Goal: Information Seeking & Learning: Learn about a topic

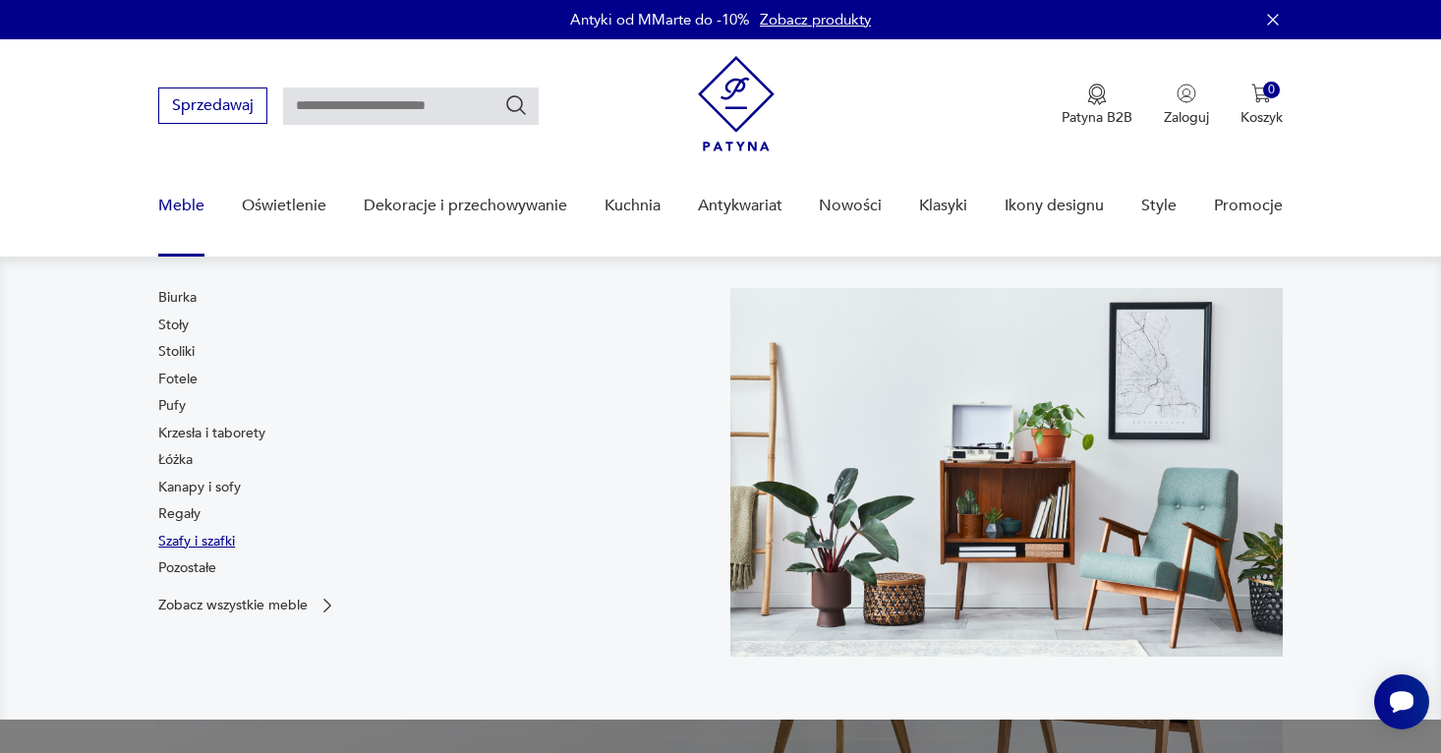
click at [210, 537] on link "Szafy i szafki" at bounding box center [196, 542] width 77 height 20
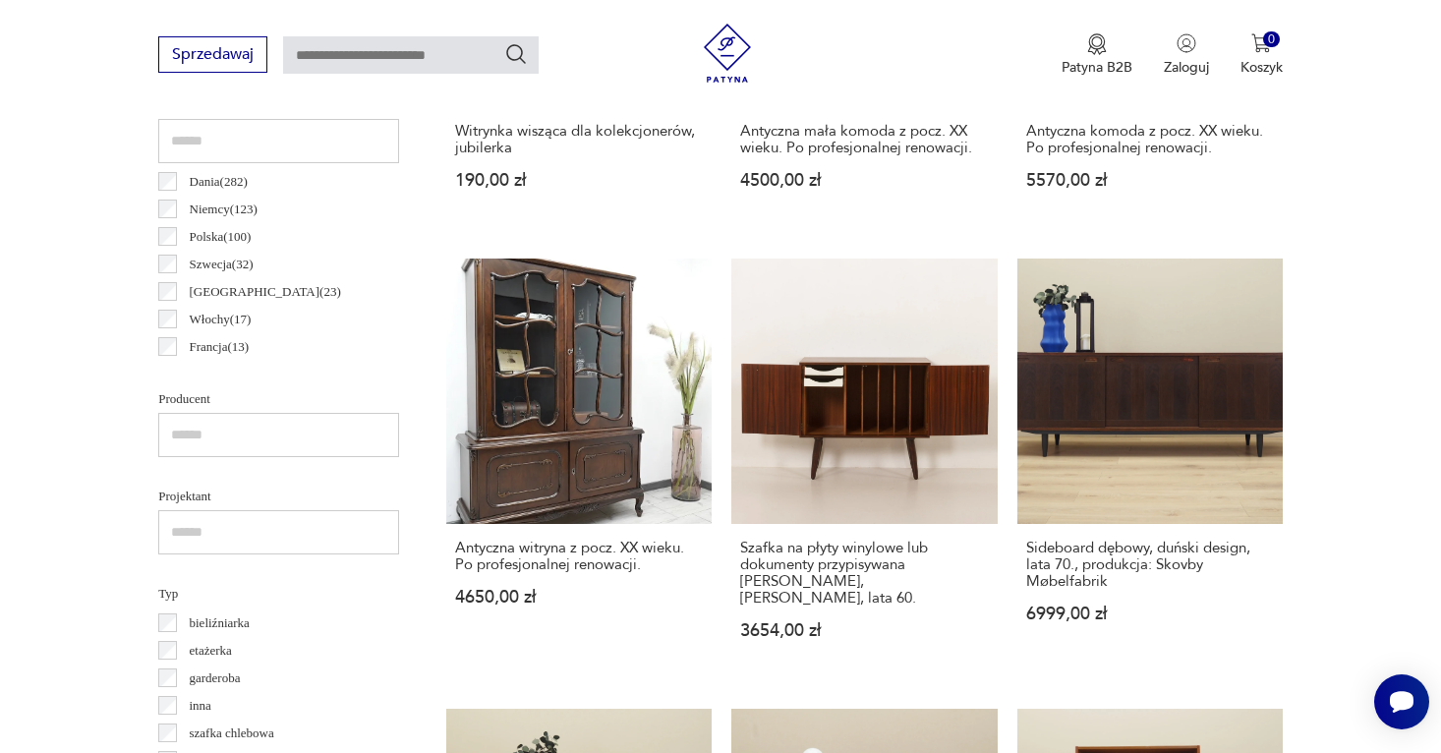
click at [178, 181] on label "Dania ( 282 )" at bounding box center [212, 182] width 71 height 28
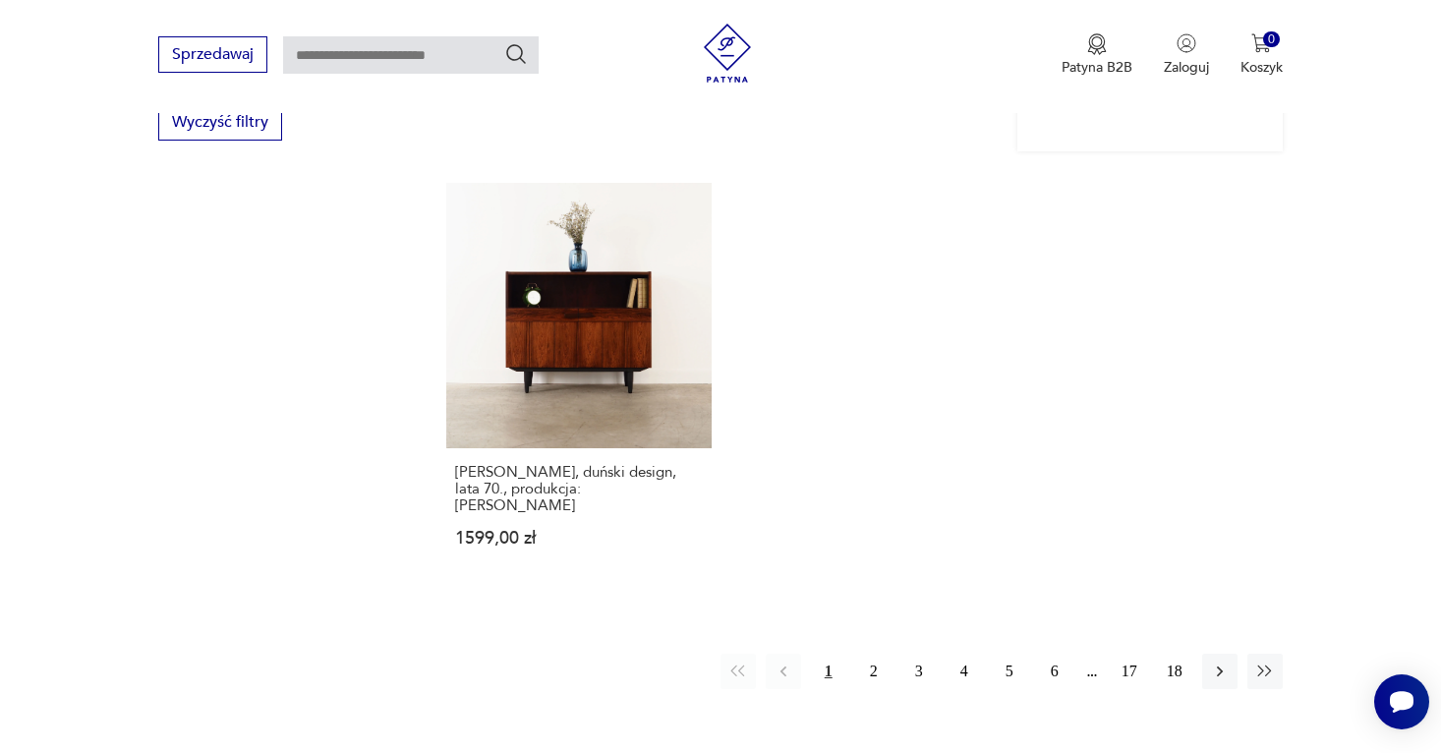
scroll to position [2878, 0]
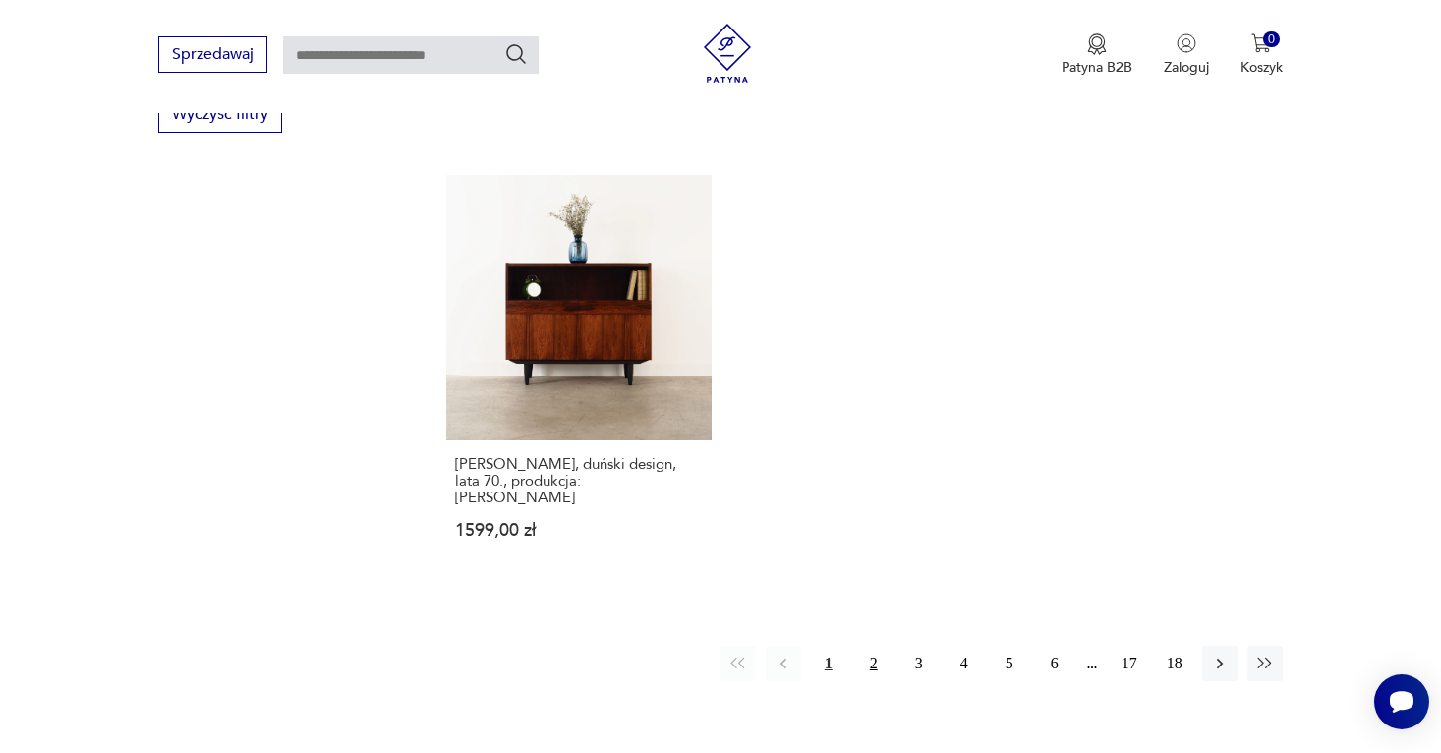
click at [877, 646] on button "2" at bounding box center [873, 663] width 35 height 35
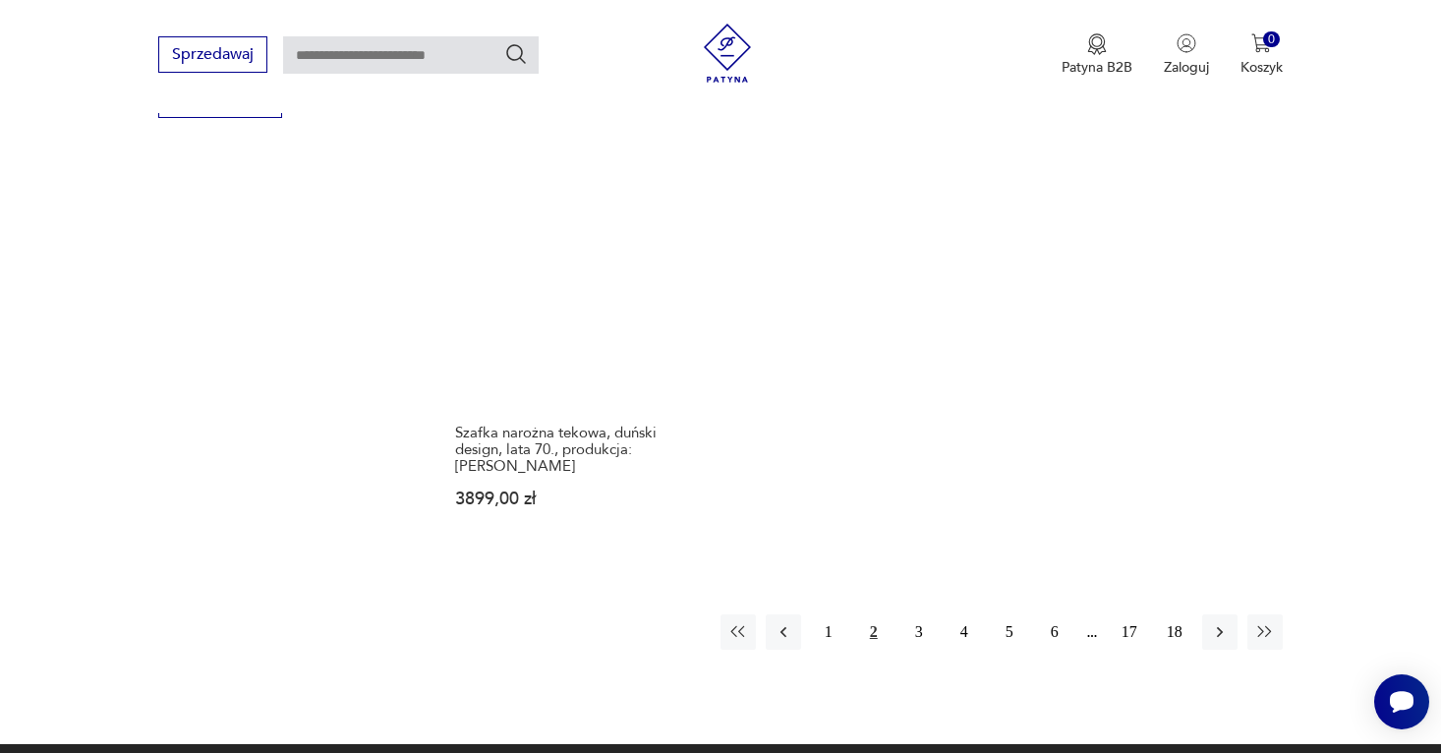
scroll to position [2914, 0]
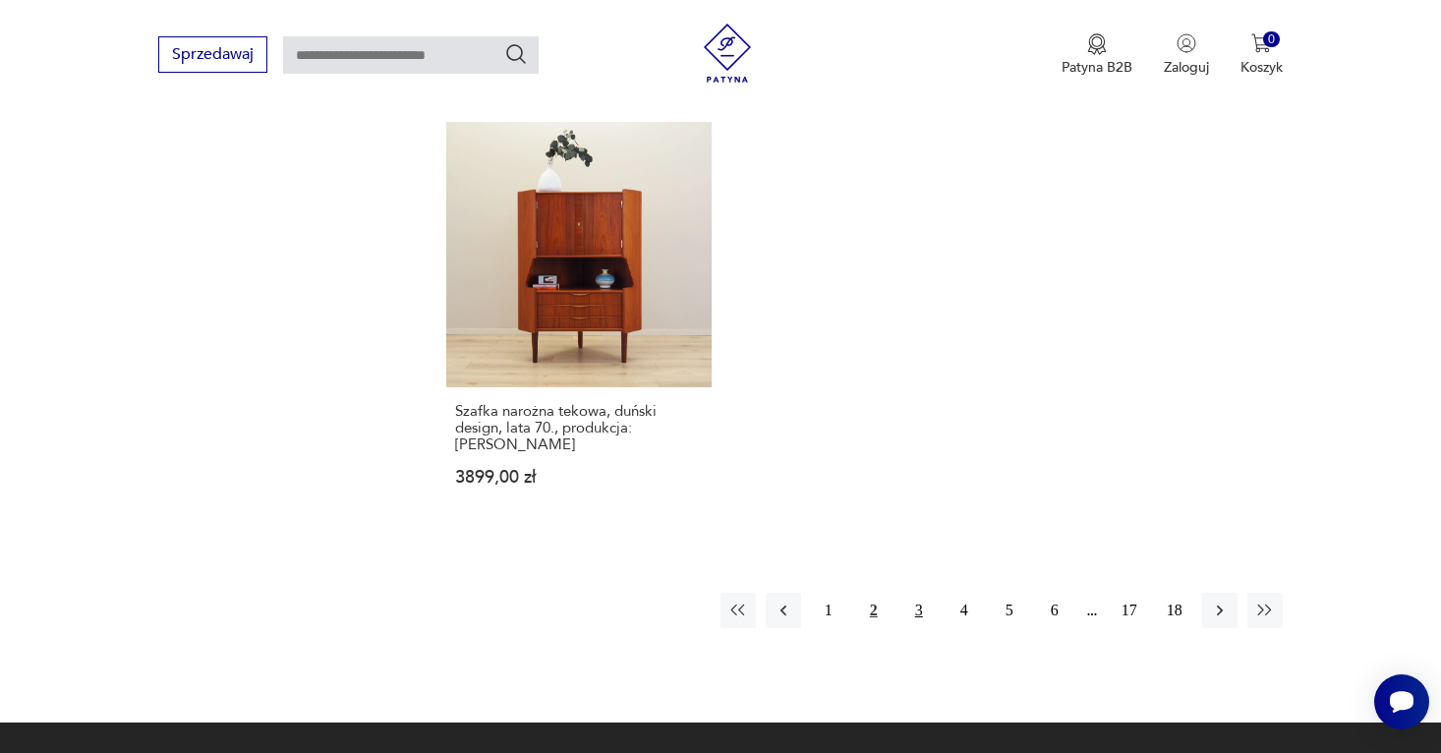
click at [917, 593] on button "3" at bounding box center [918, 610] width 35 height 35
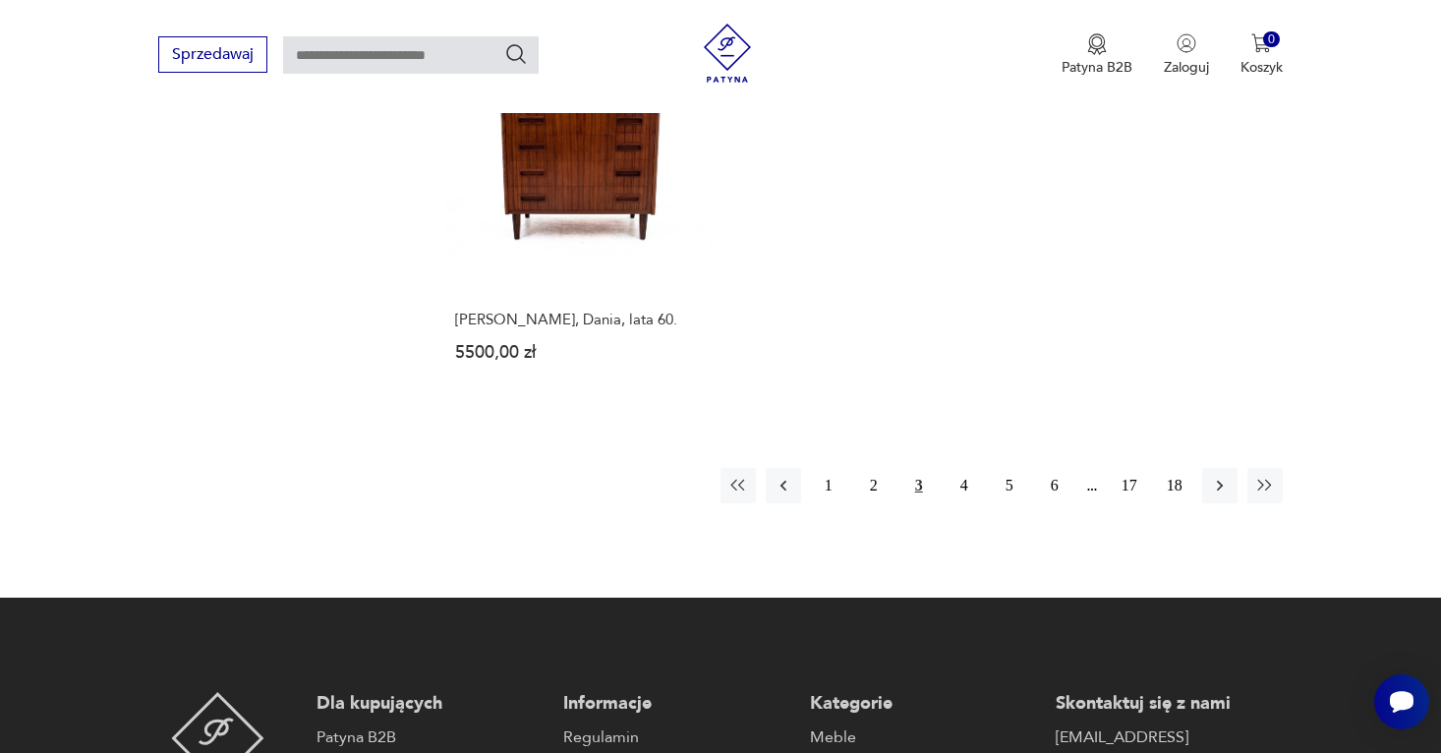
scroll to position [3039, 0]
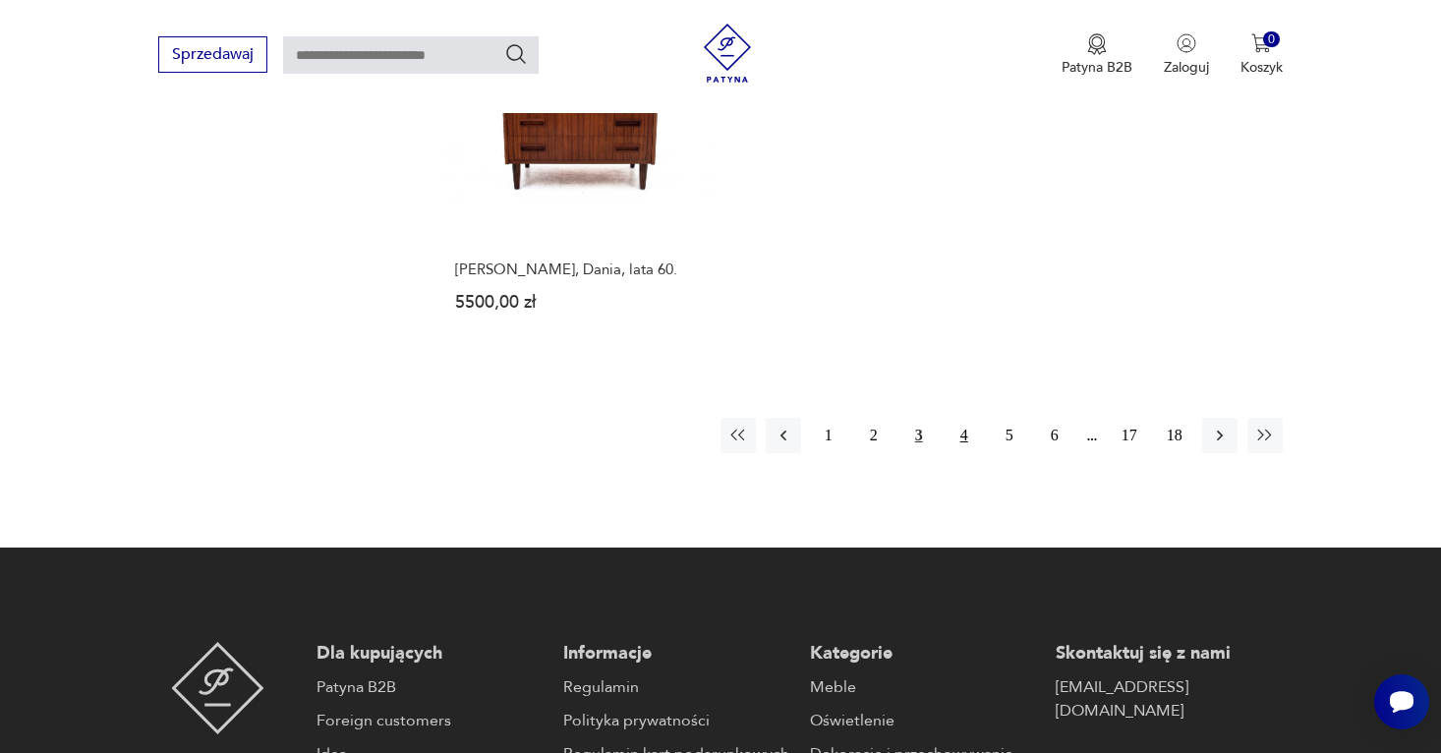
click at [959, 418] on button "4" at bounding box center [964, 435] width 35 height 35
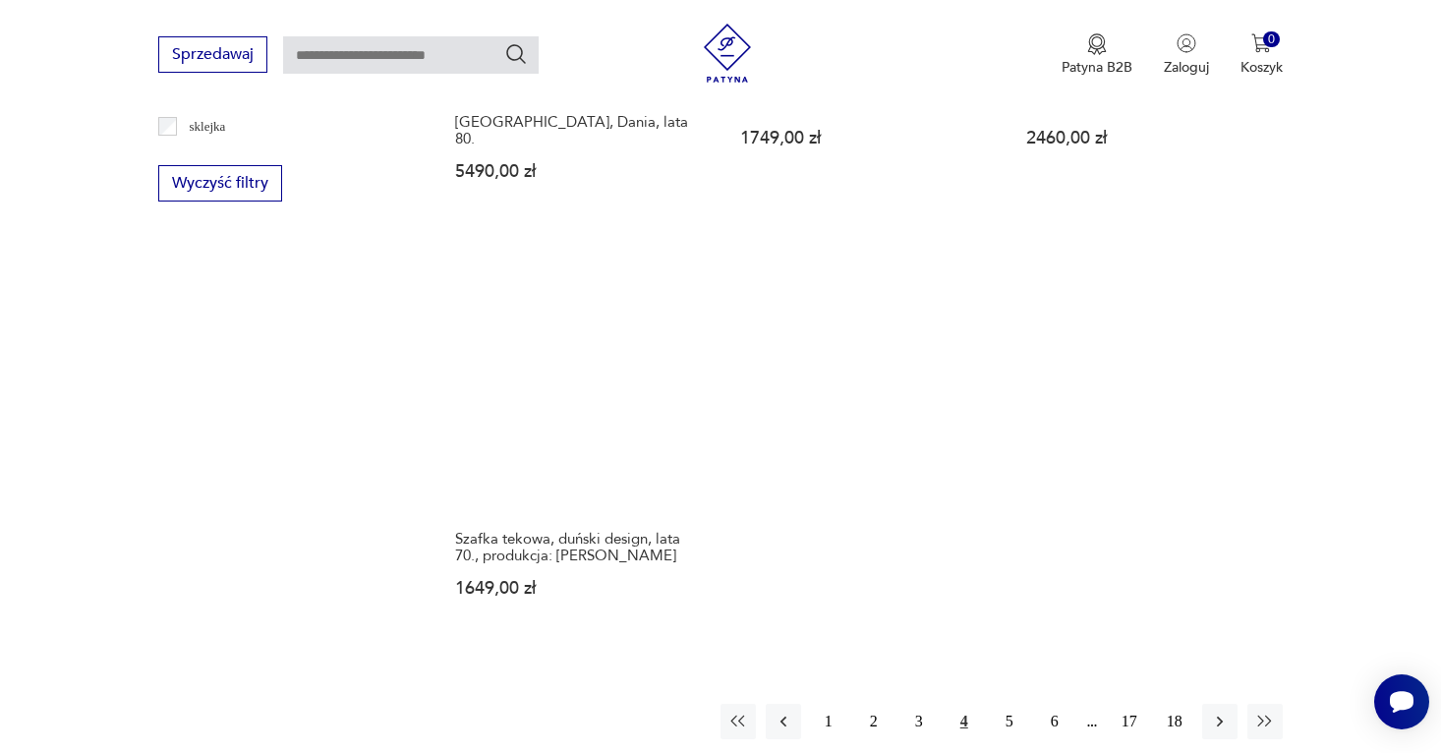
scroll to position [2815, 0]
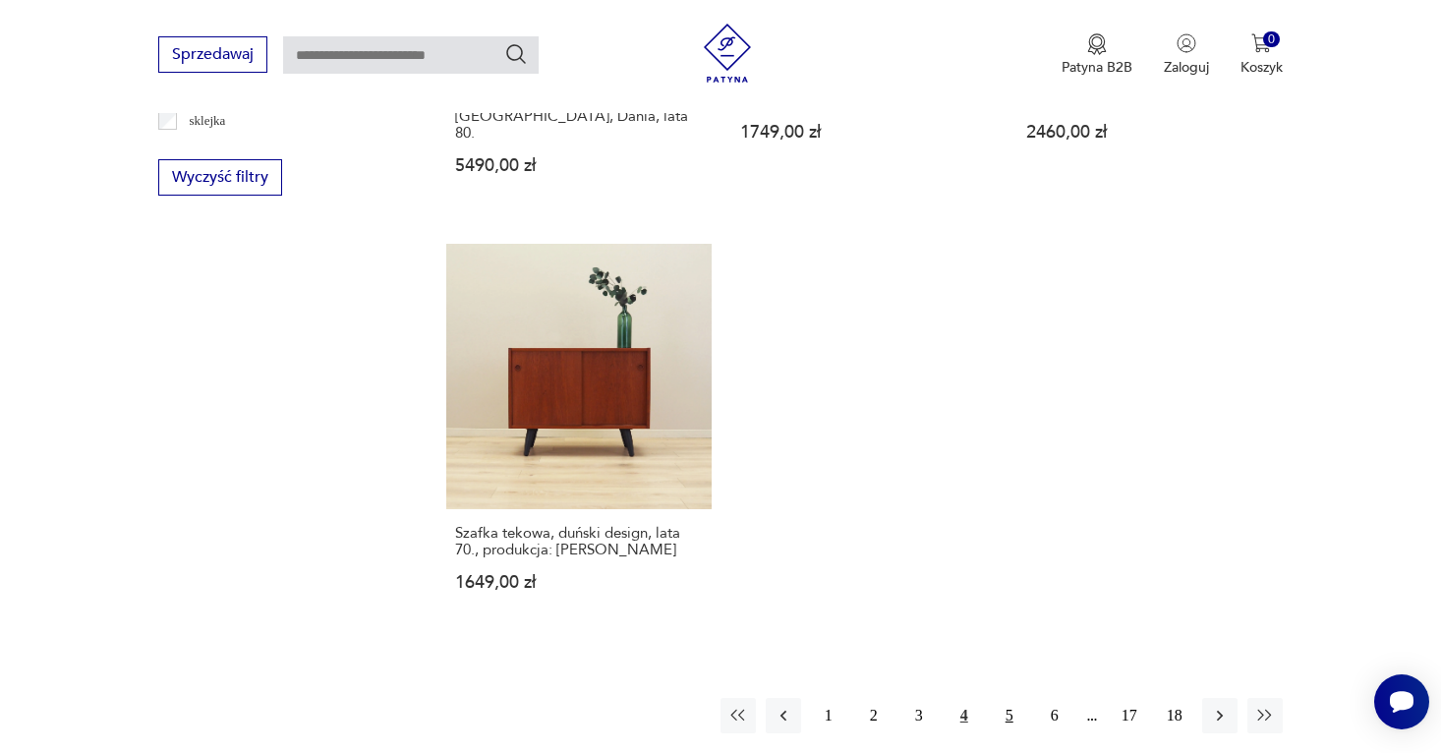
click at [1007, 698] on button "5" at bounding box center [1009, 715] width 35 height 35
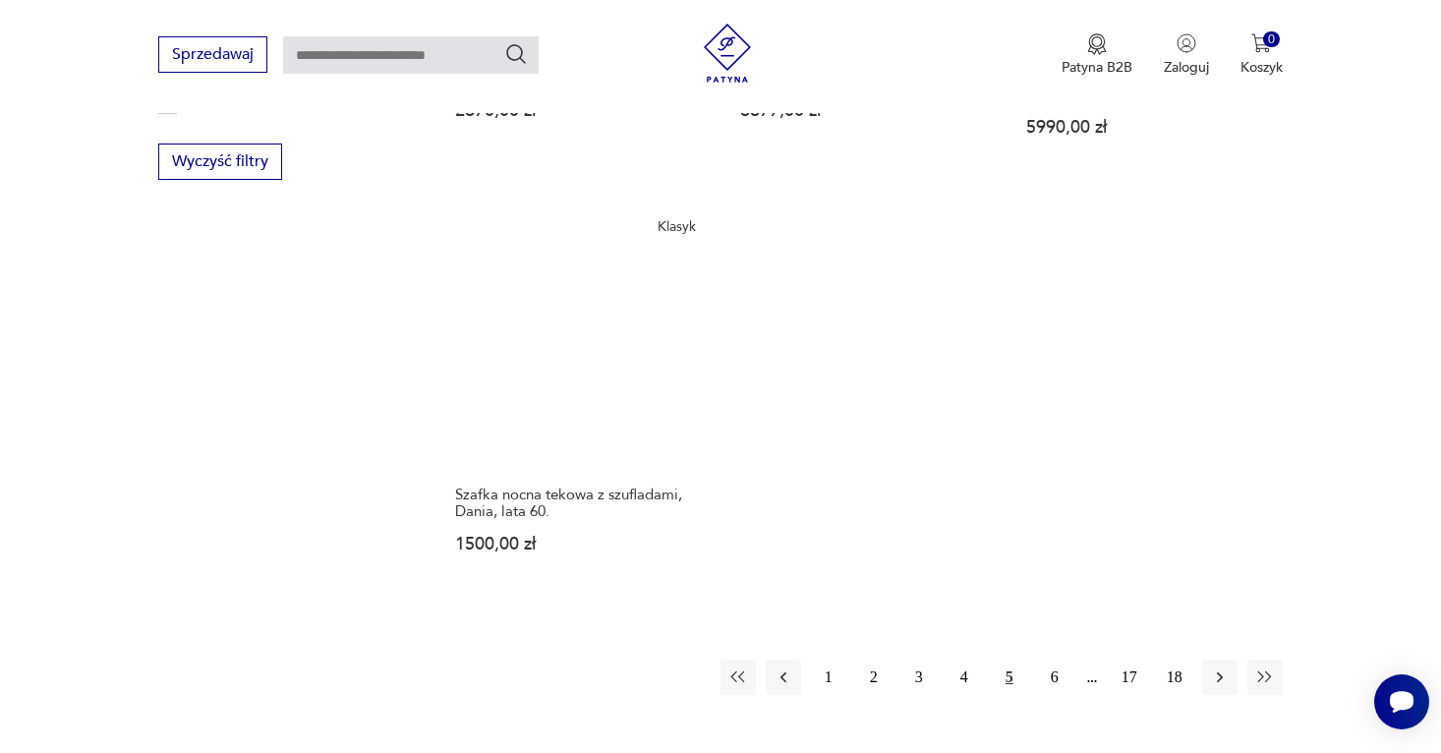
scroll to position [2975, 0]
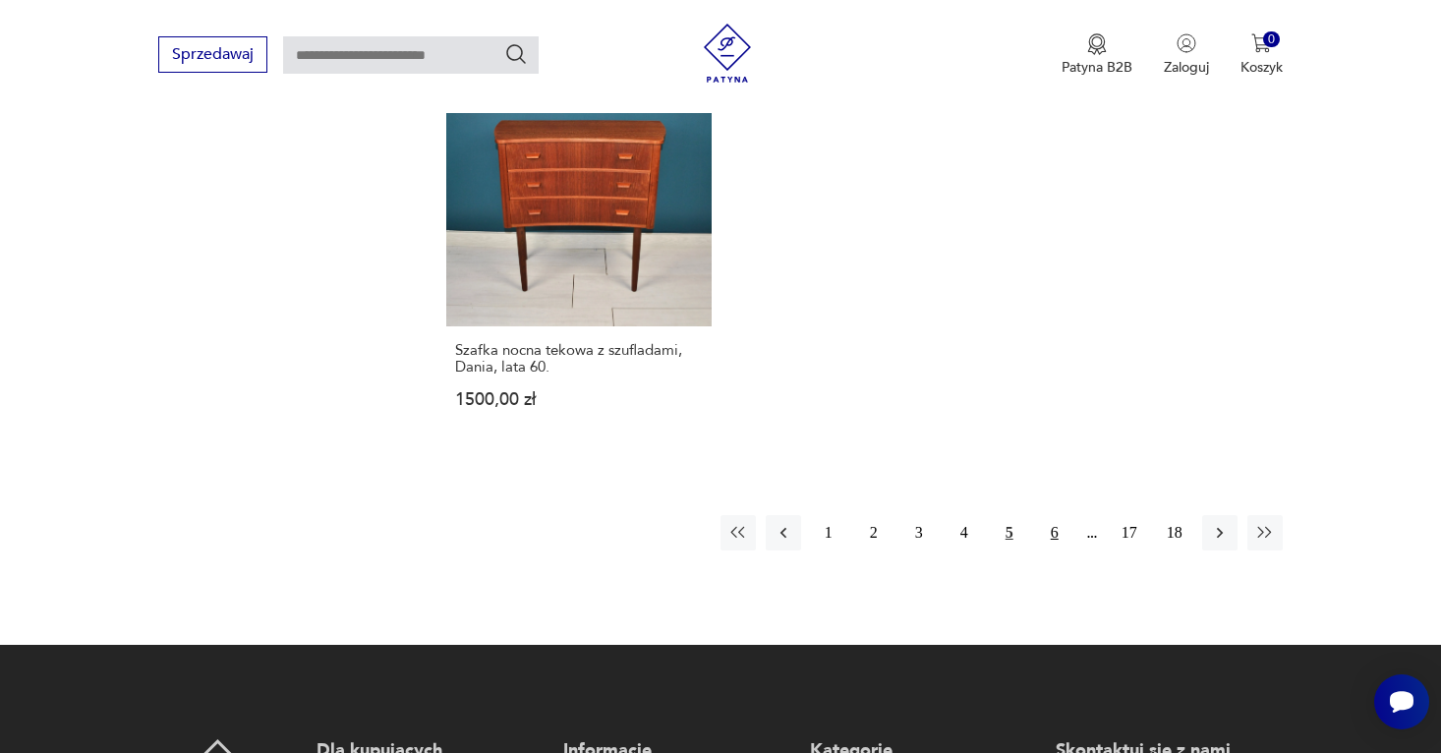
click at [1049, 515] on button "6" at bounding box center [1054, 532] width 35 height 35
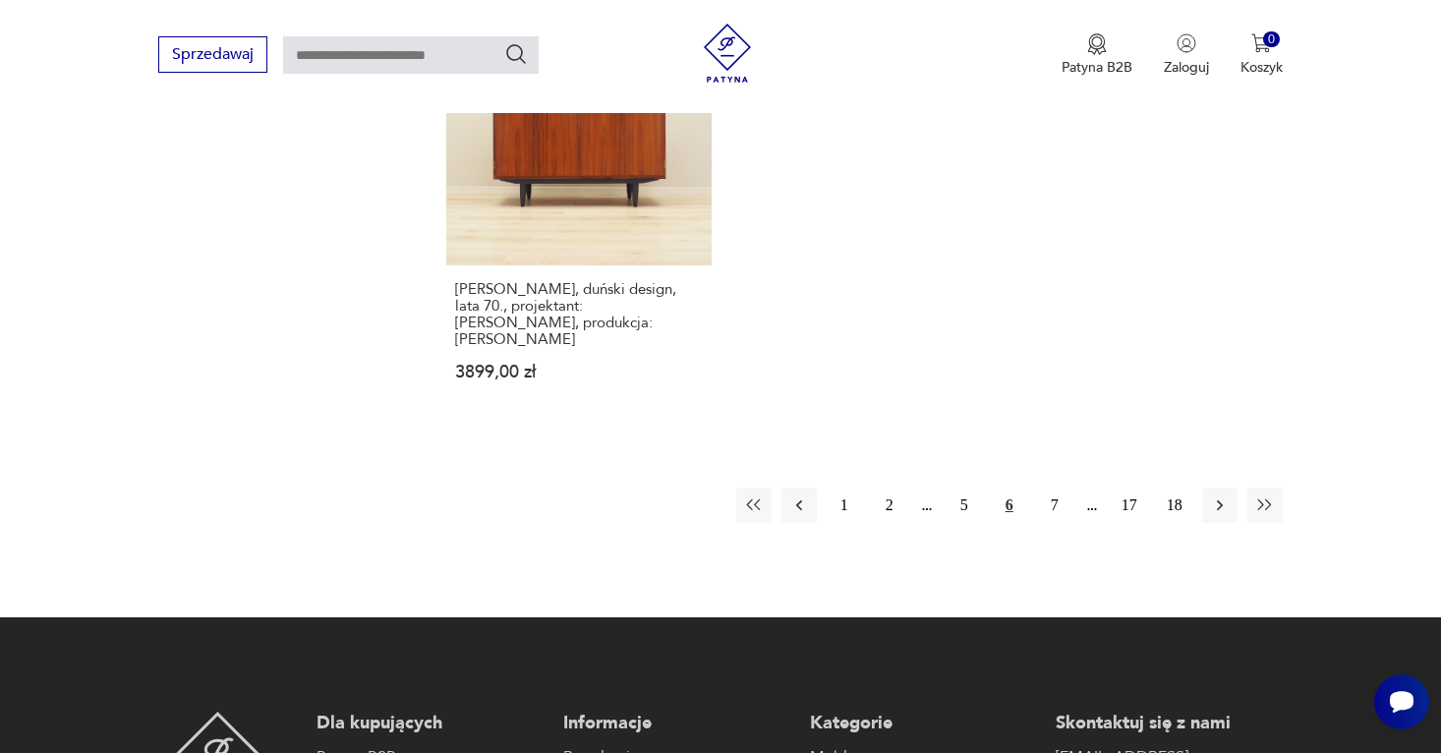
scroll to position [3027, 0]
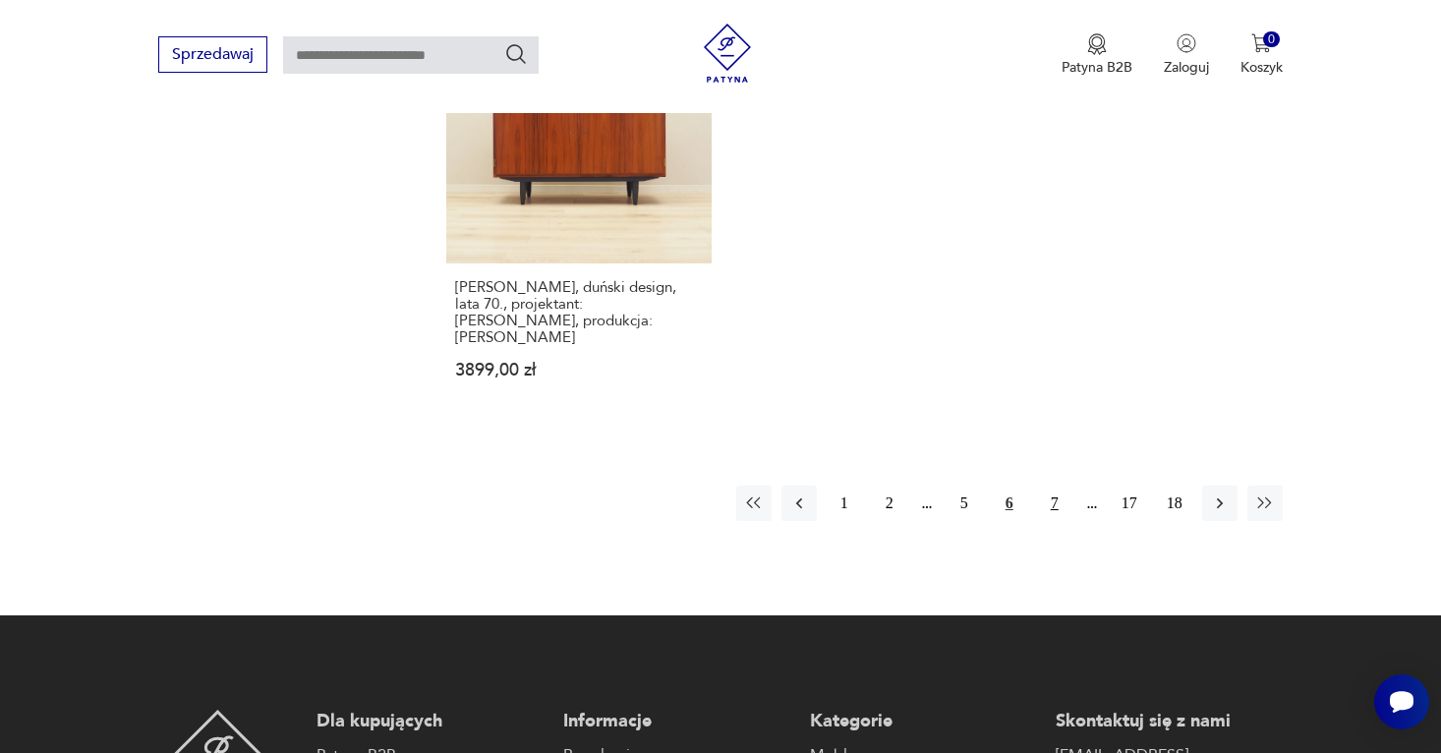
click at [1055, 486] on button "7" at bounding box center [1054, 503] width 35 height 35
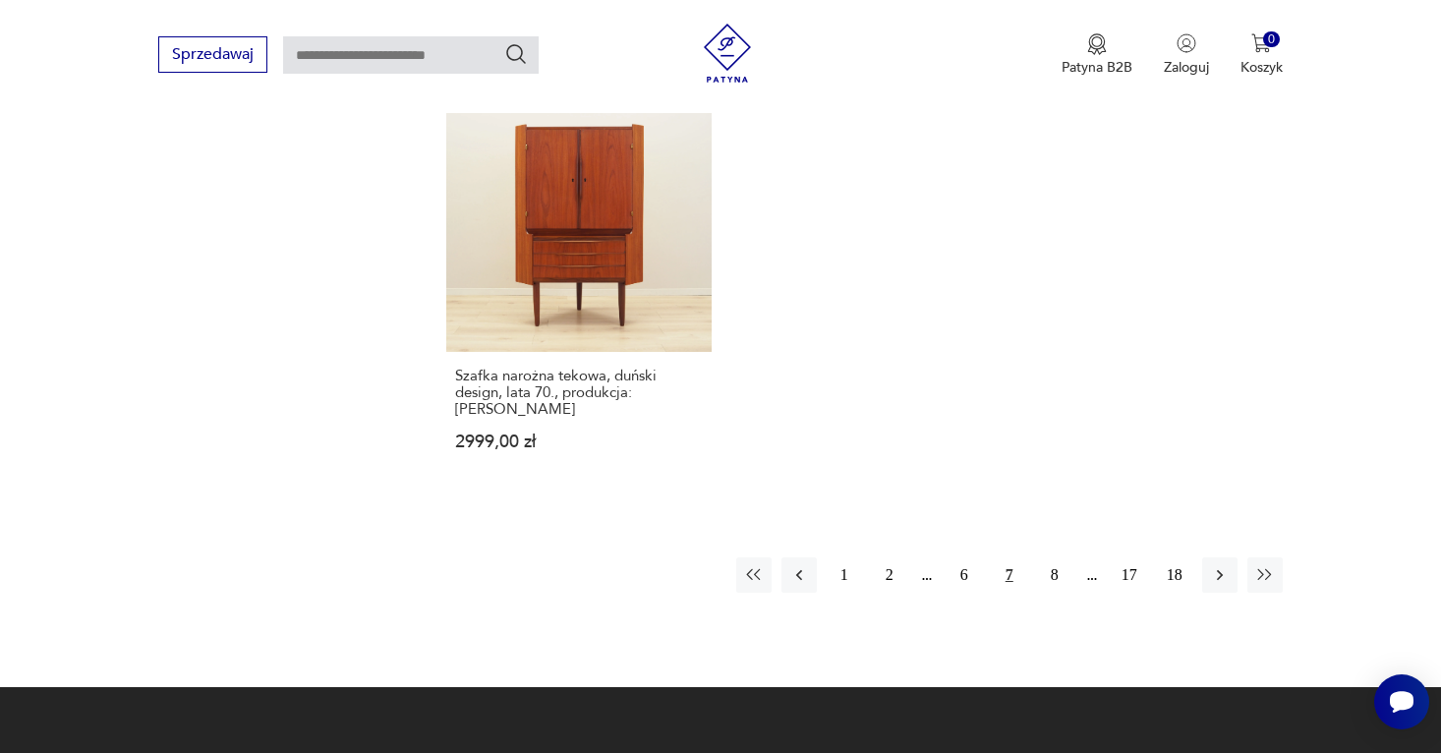
scroll to position [3036, 0]
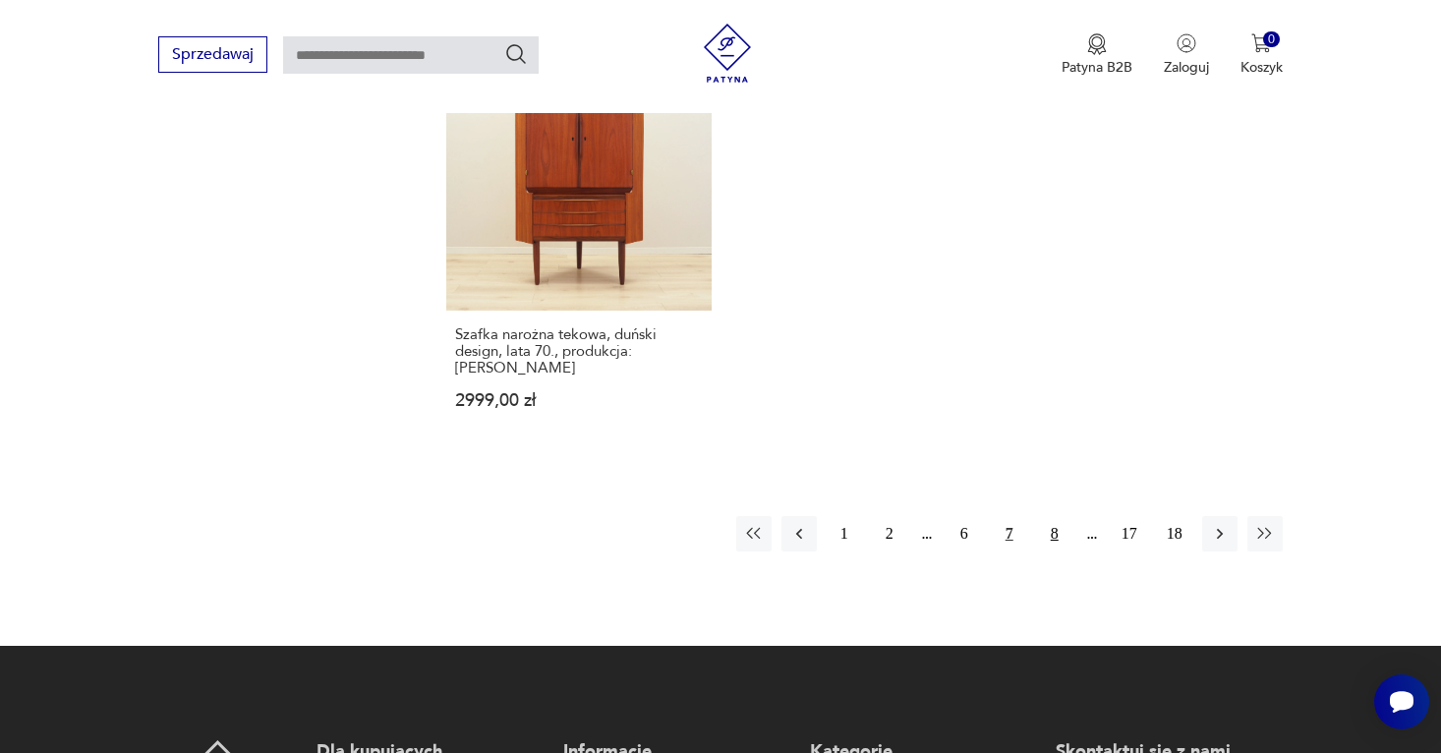
click at [1052, 516] on button "8" at bounding box center [1054, 533] width 35 height 35
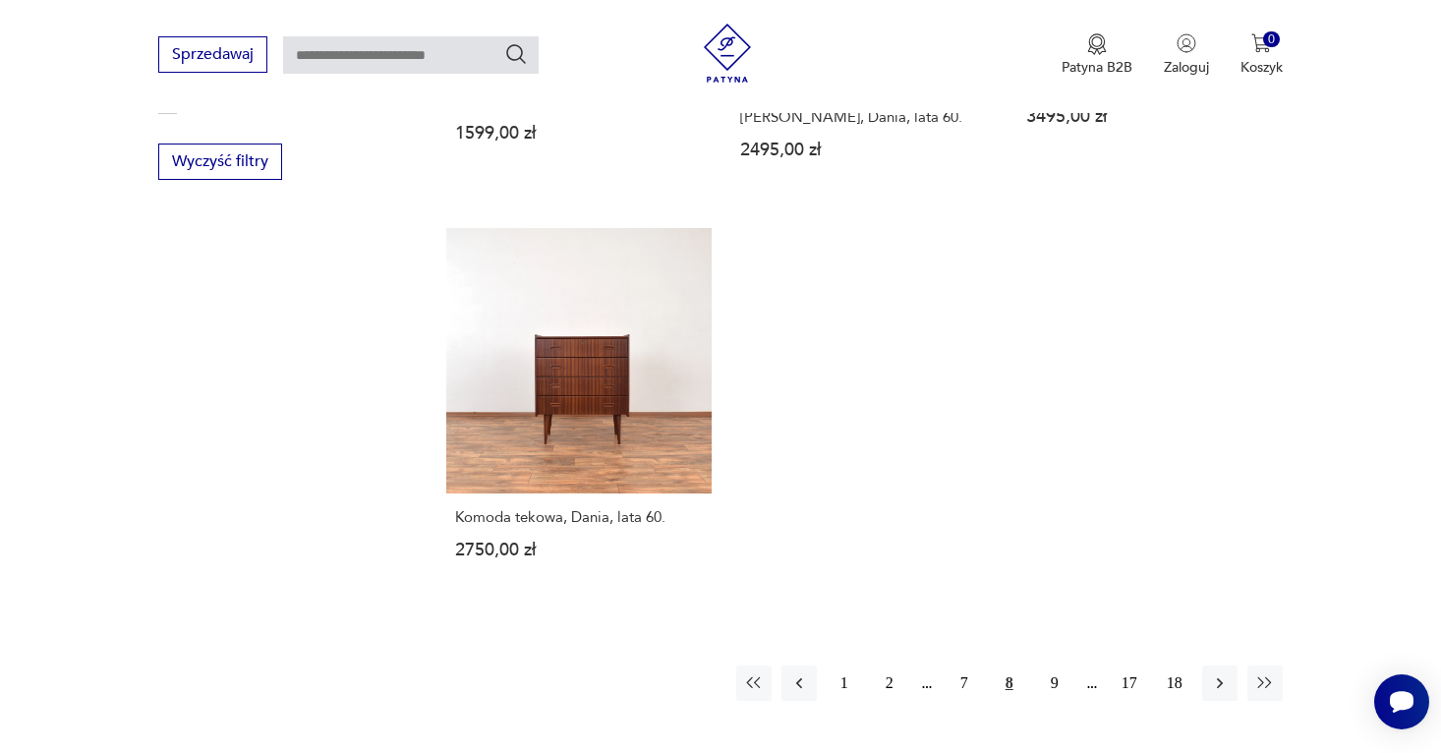
scroll to position [2855, 0]
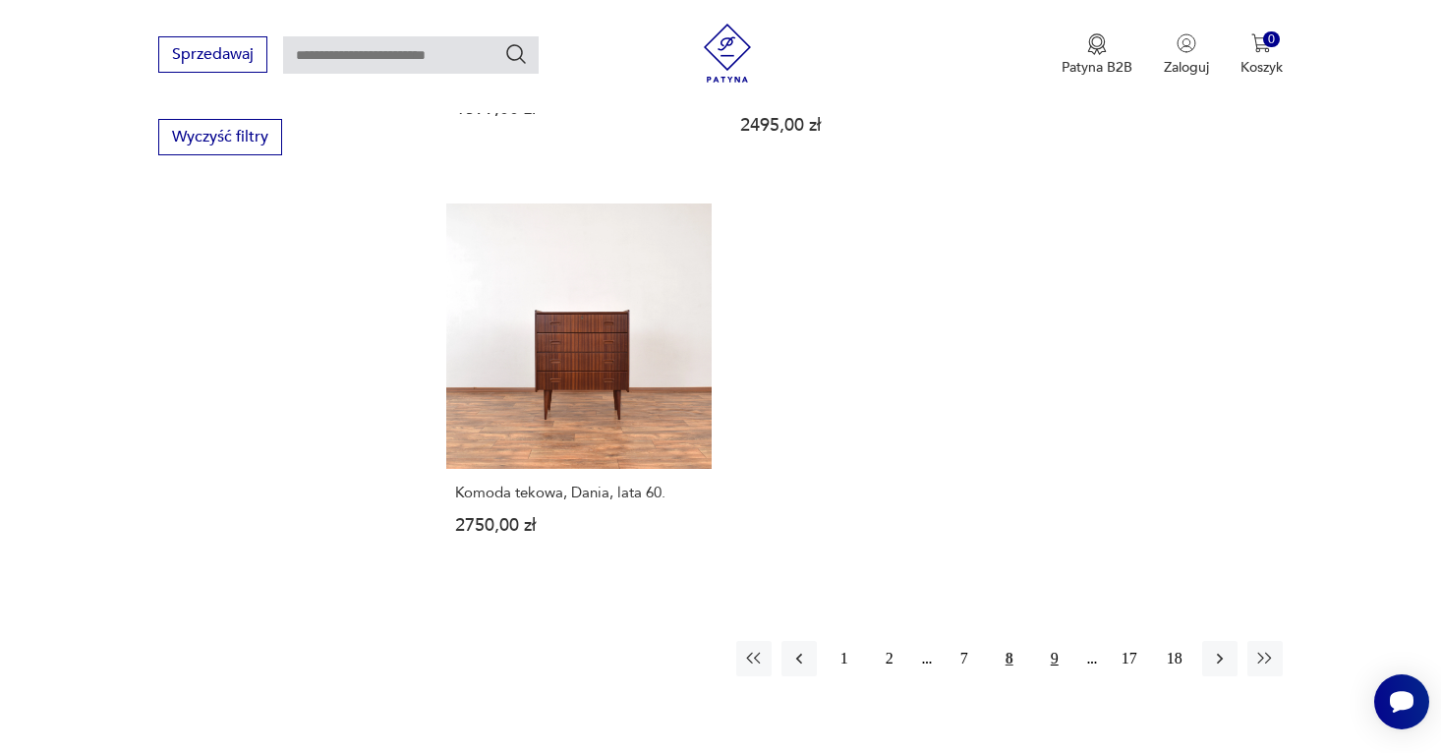
click at [1053, 641] on button "9" at bounding box center [1054, 658] width 35 height 35
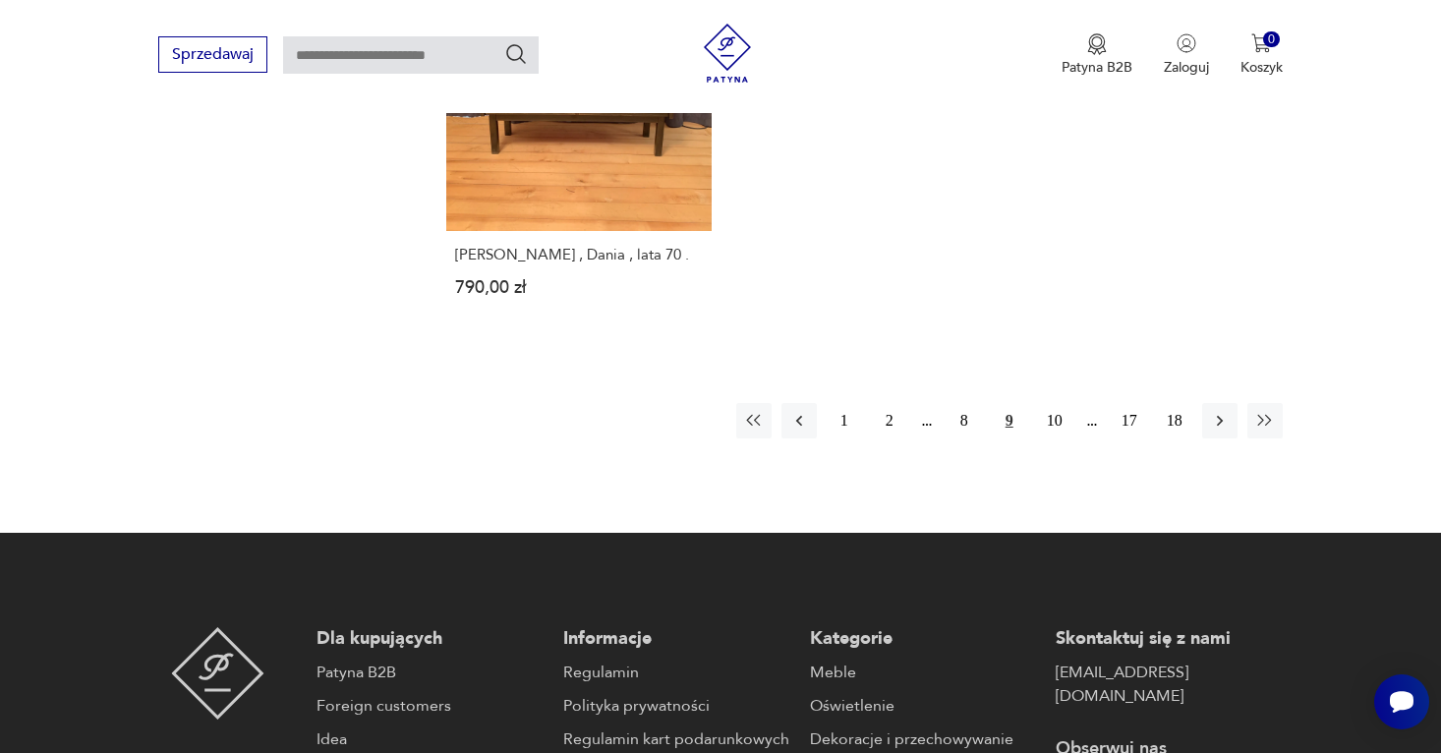
scroll to position [3075, 0]
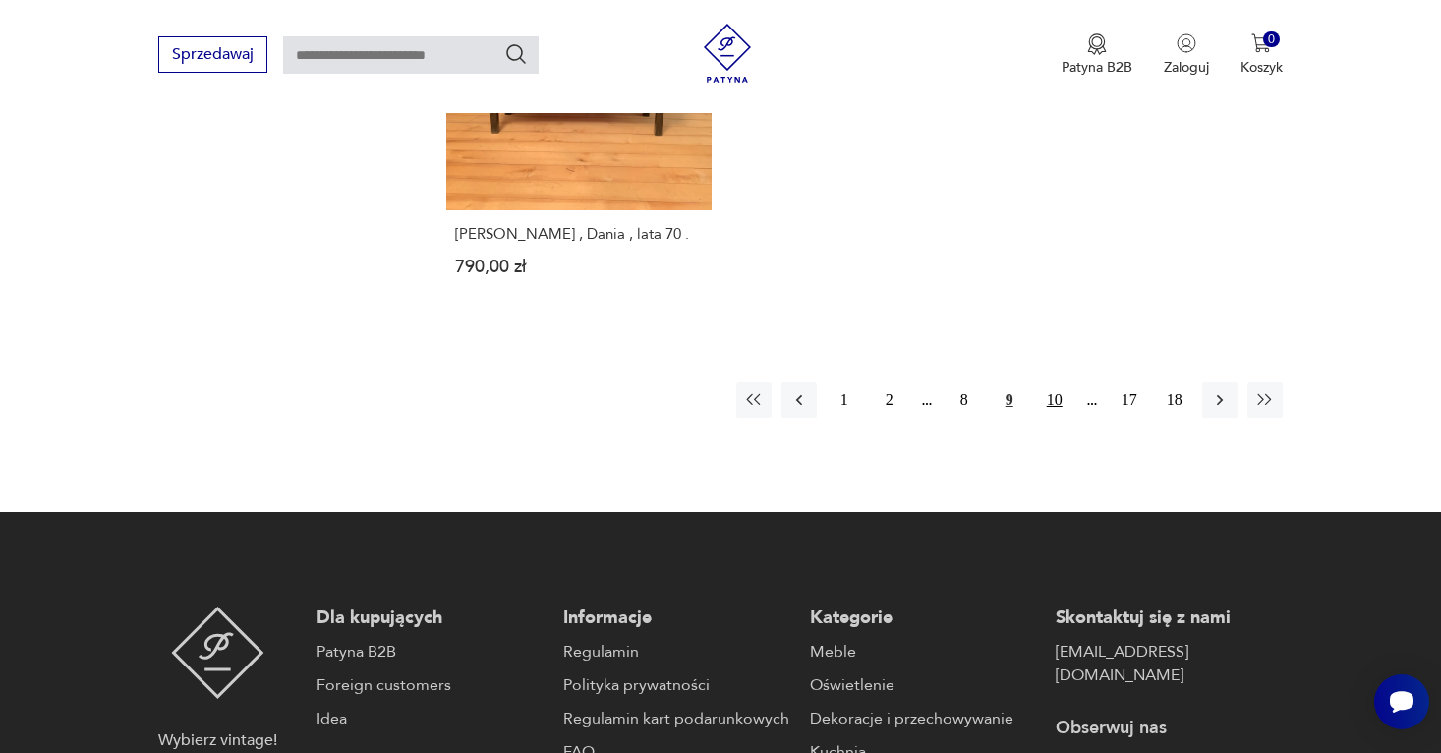
click at [1055, 382] on button "10" at bounding box center [1054, 399] width 35 height 35
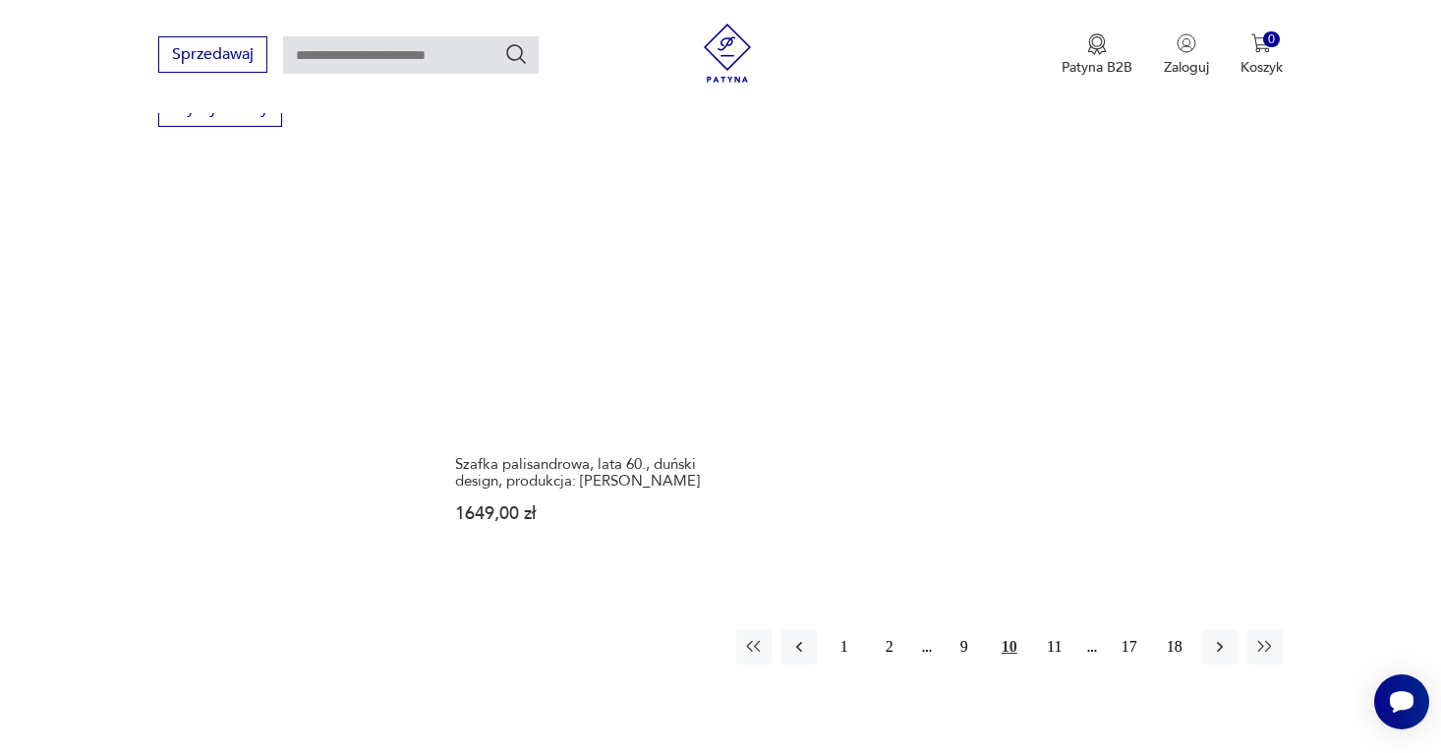
scroll to position [2893, 0]
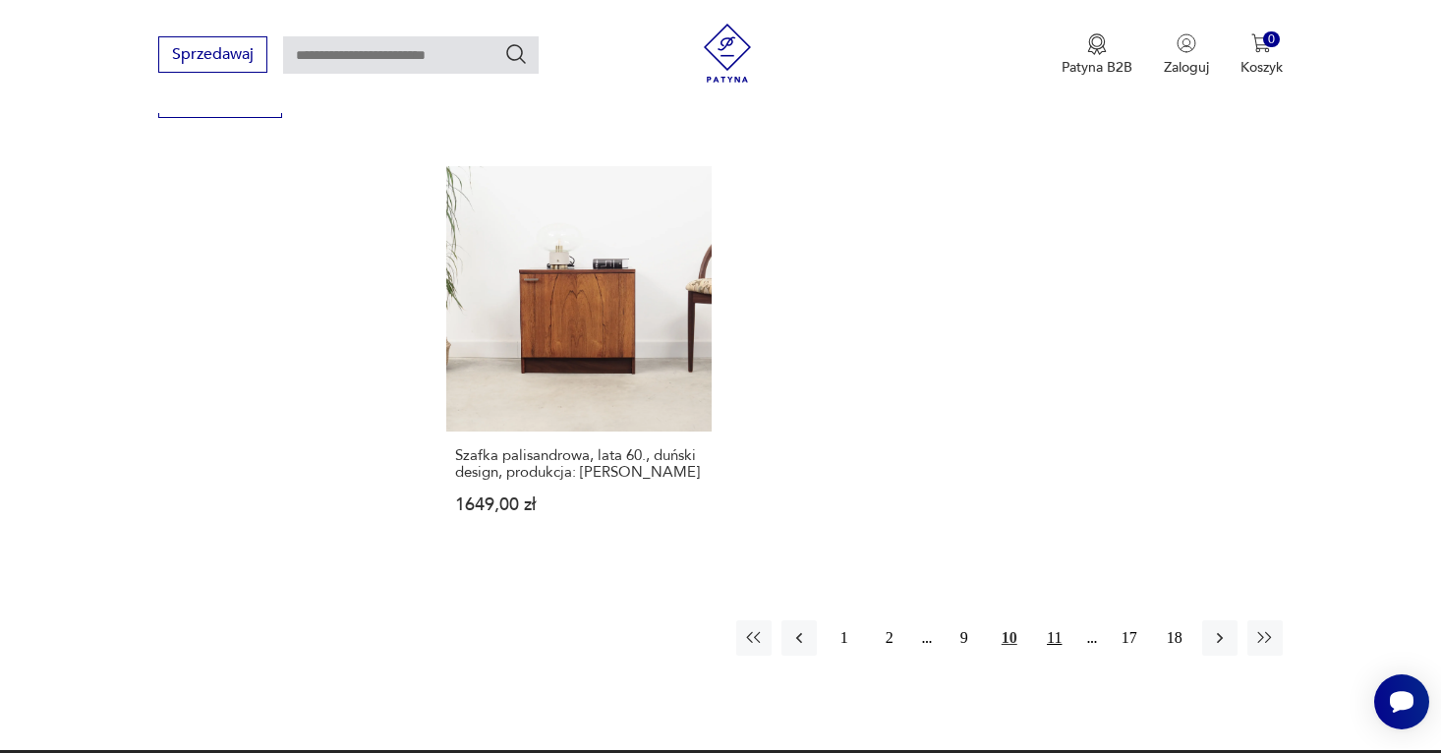
click at [1043, 620] on button "11" at bounding box center [1054, 637] width 35 height 35
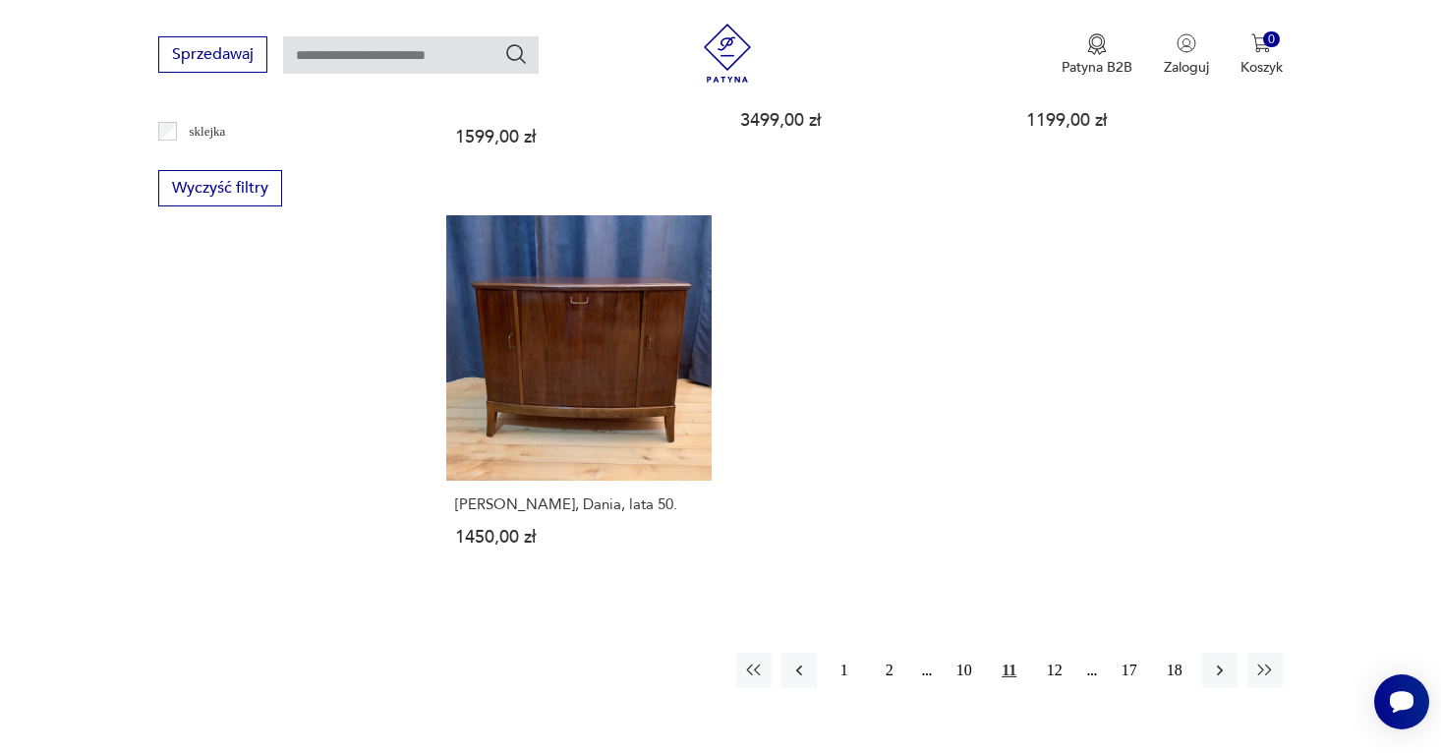
scroll to position [2806, 0]
click at [1050, 651] on button "12" at bounding box center [1054, 668] width 35 height 35
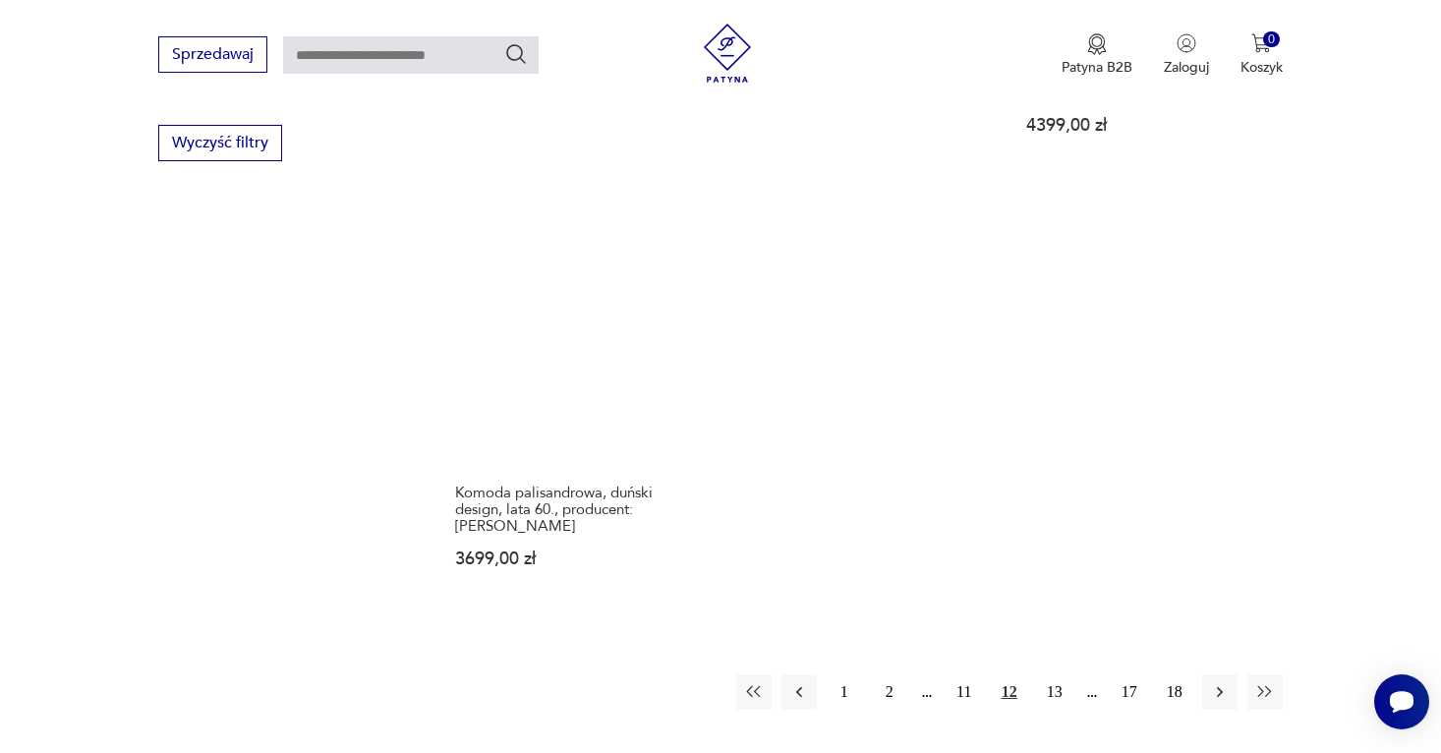
scroll to position [2870, 0]
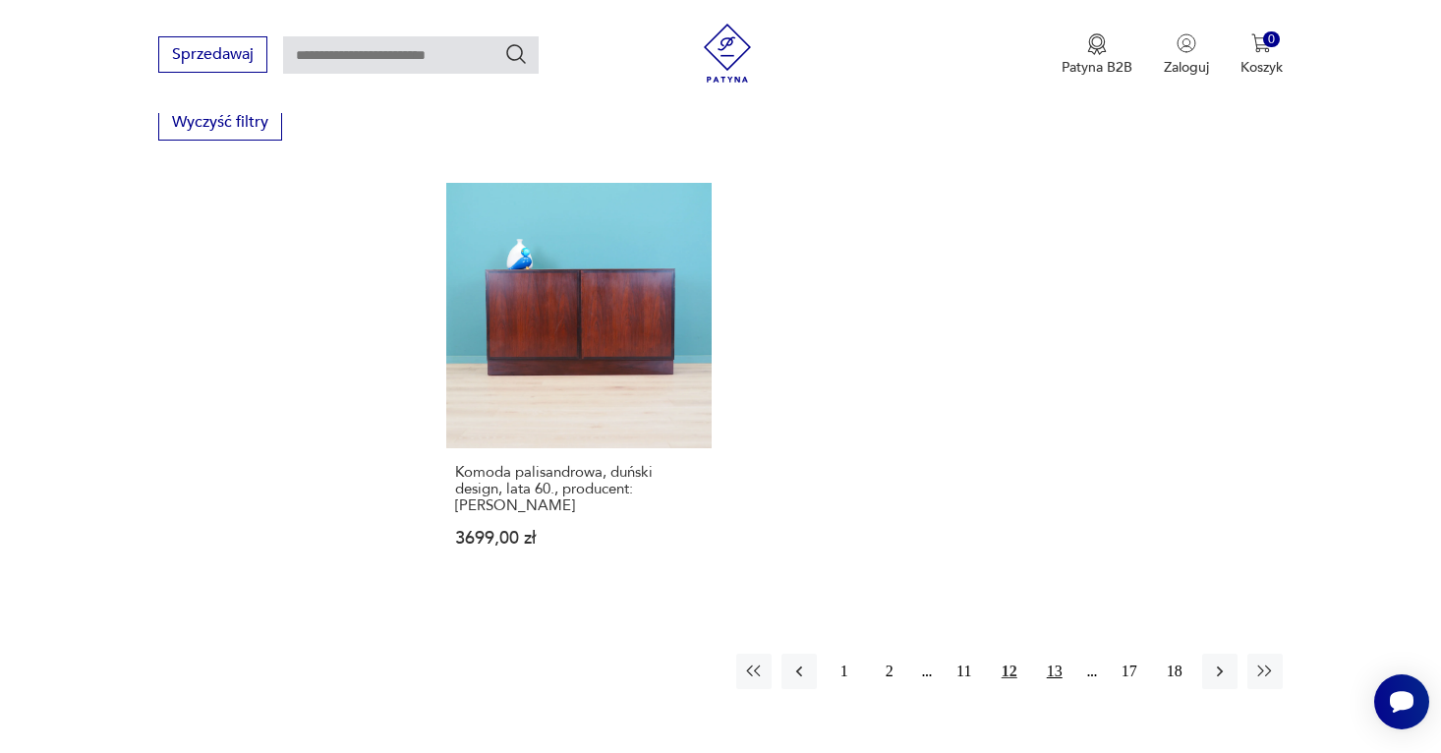
click at [1052, 654] on button "13" at bounding box center [1054, 671] width 35 height 35
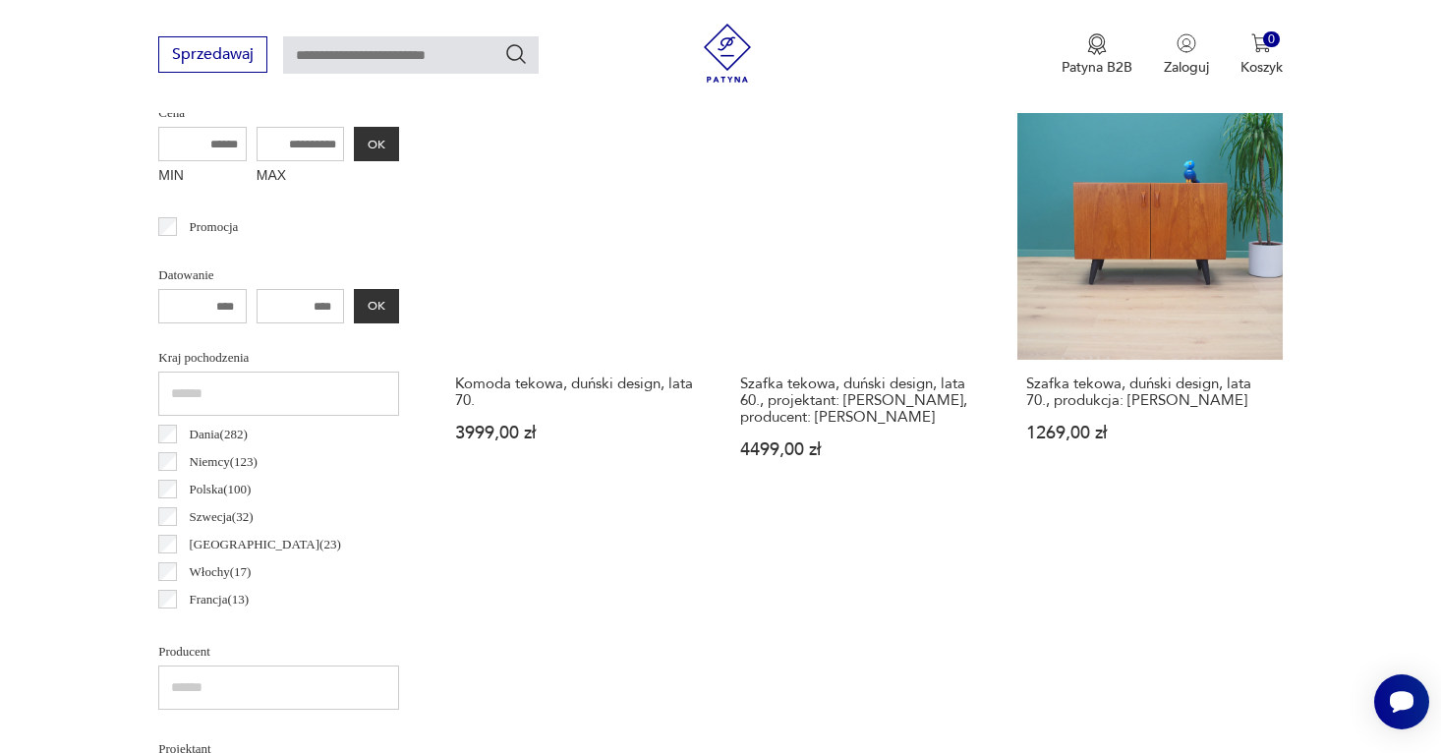
scroll to position [822, 0]
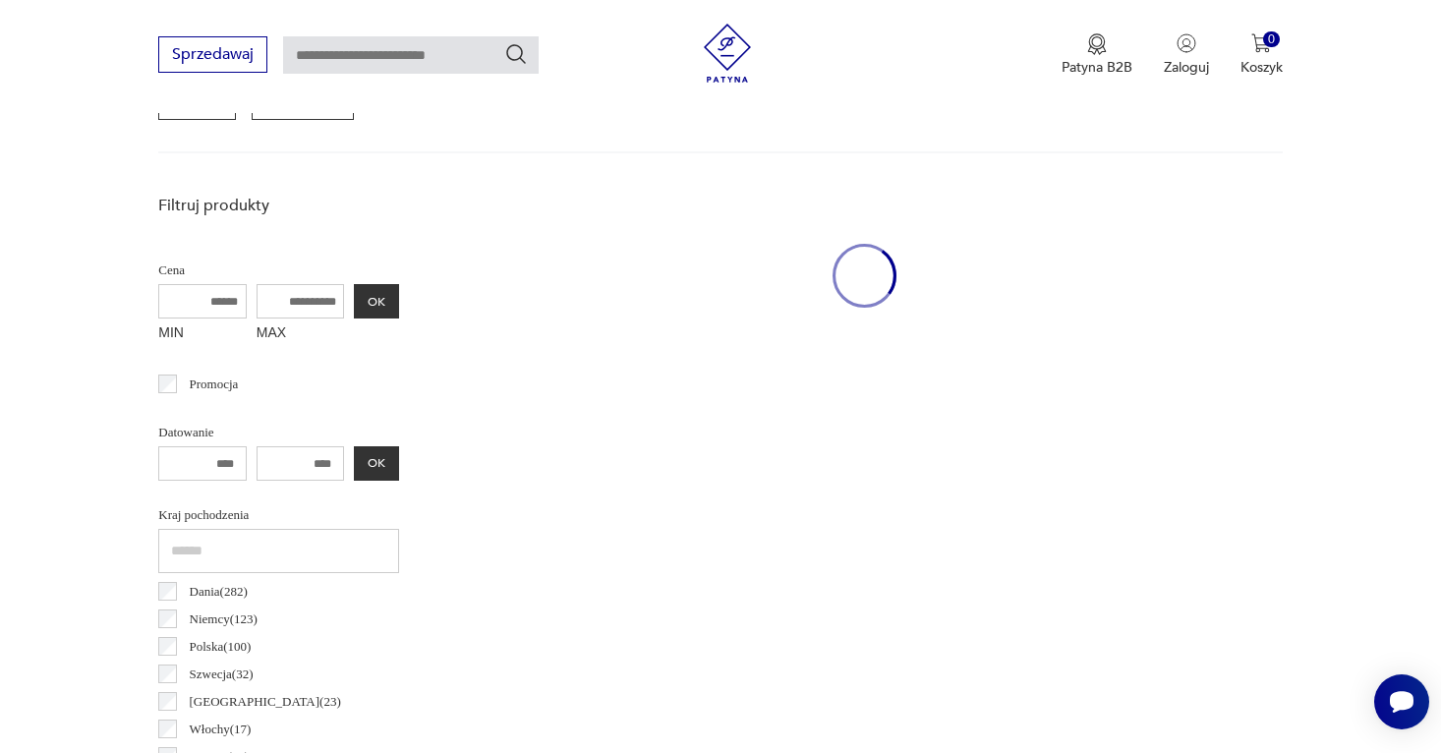
scroll to position [630, 0]
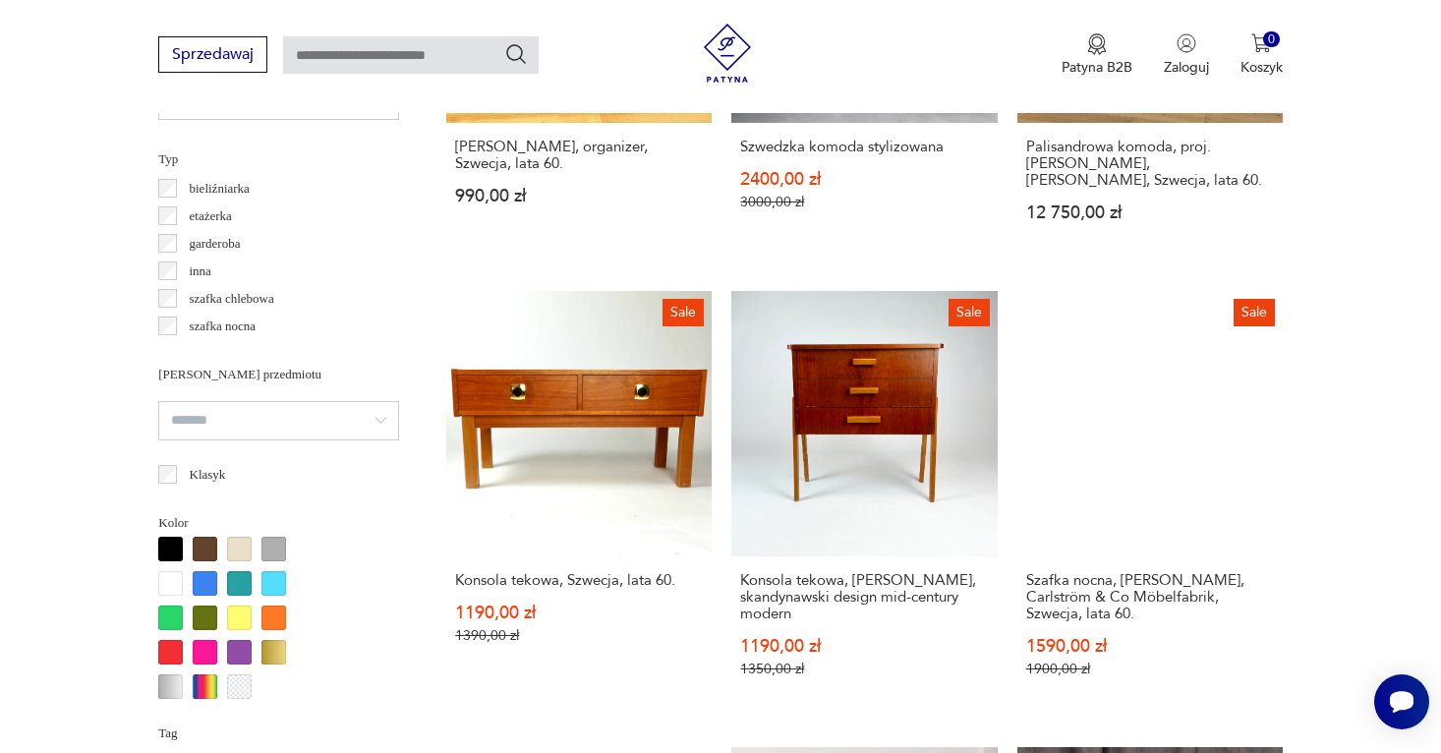
scroll to position [1480, 0]
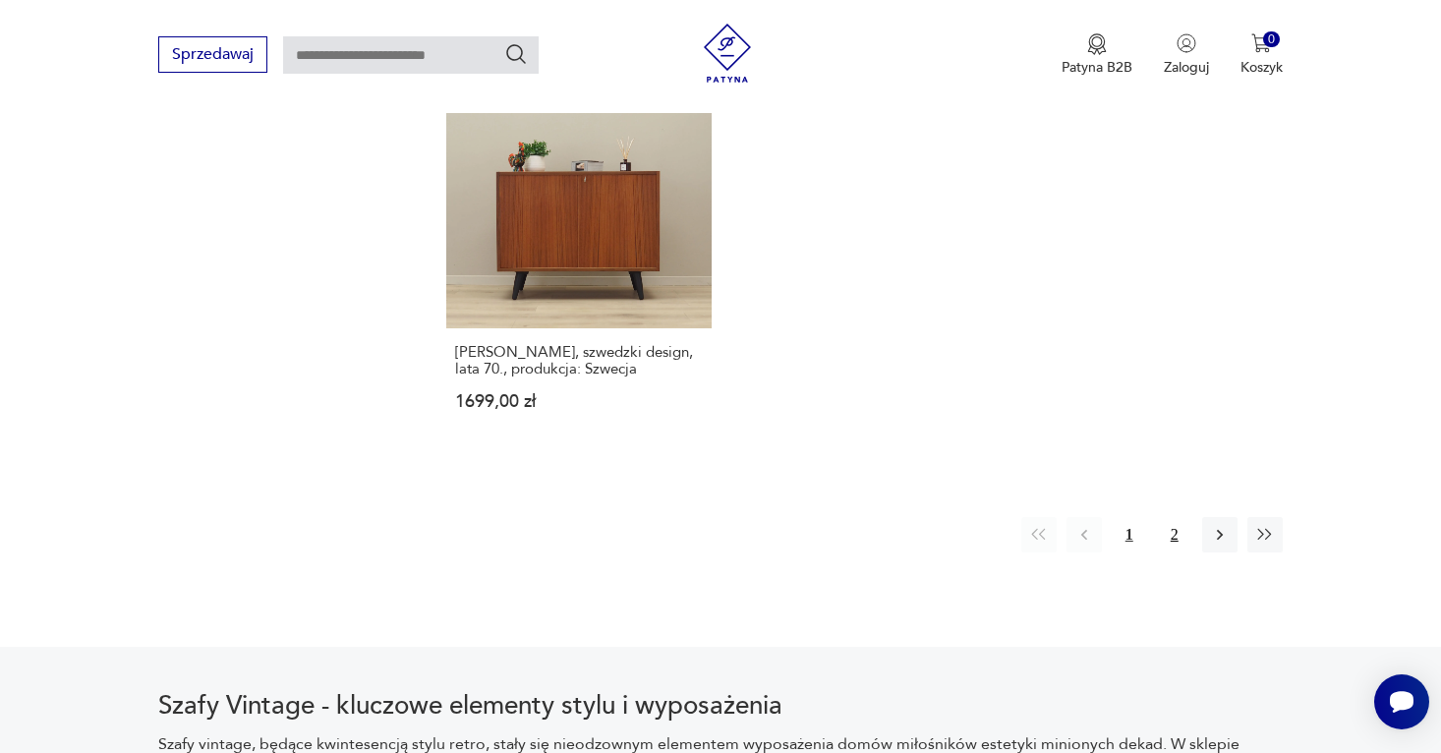
click at [1174, 517] on button "2" at bounding box center [1174, 534] width 35 height 35
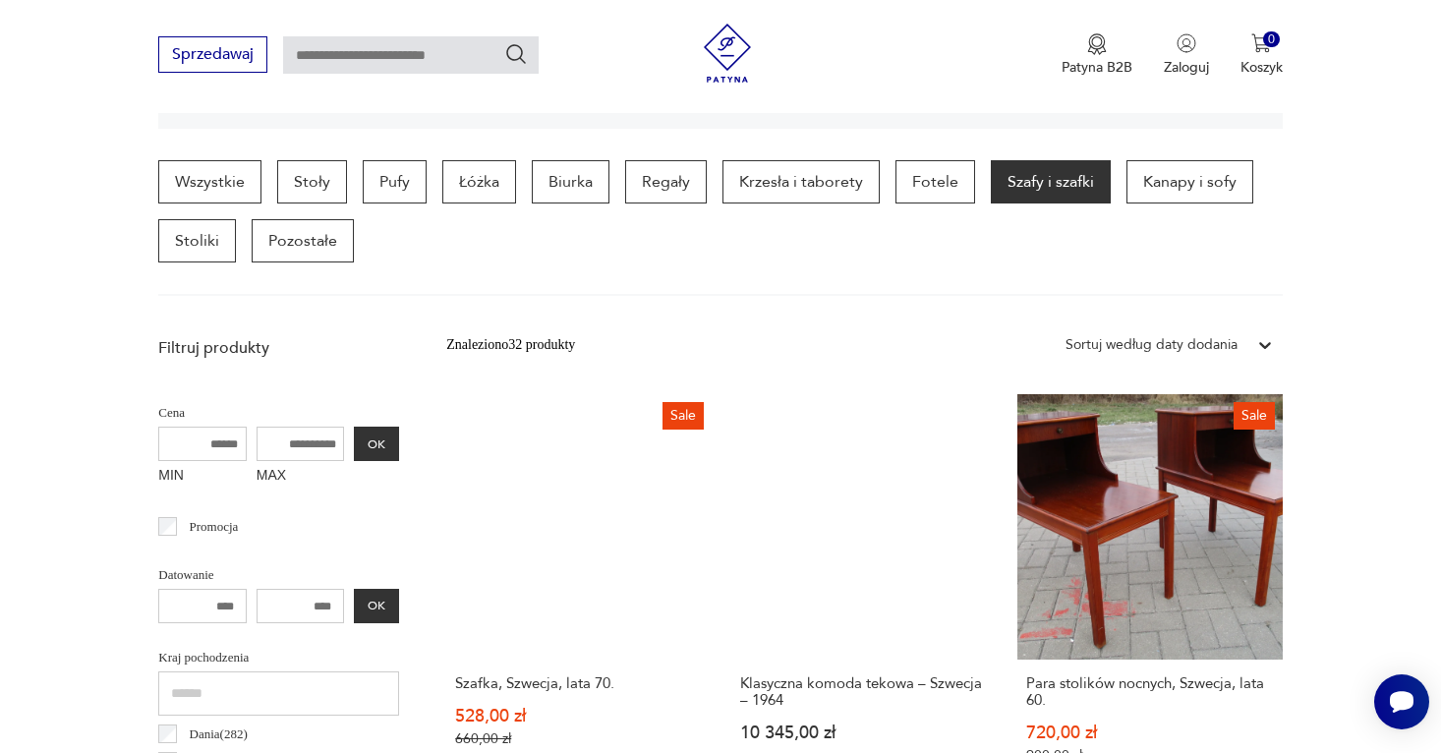
scroll to position [655, 0]
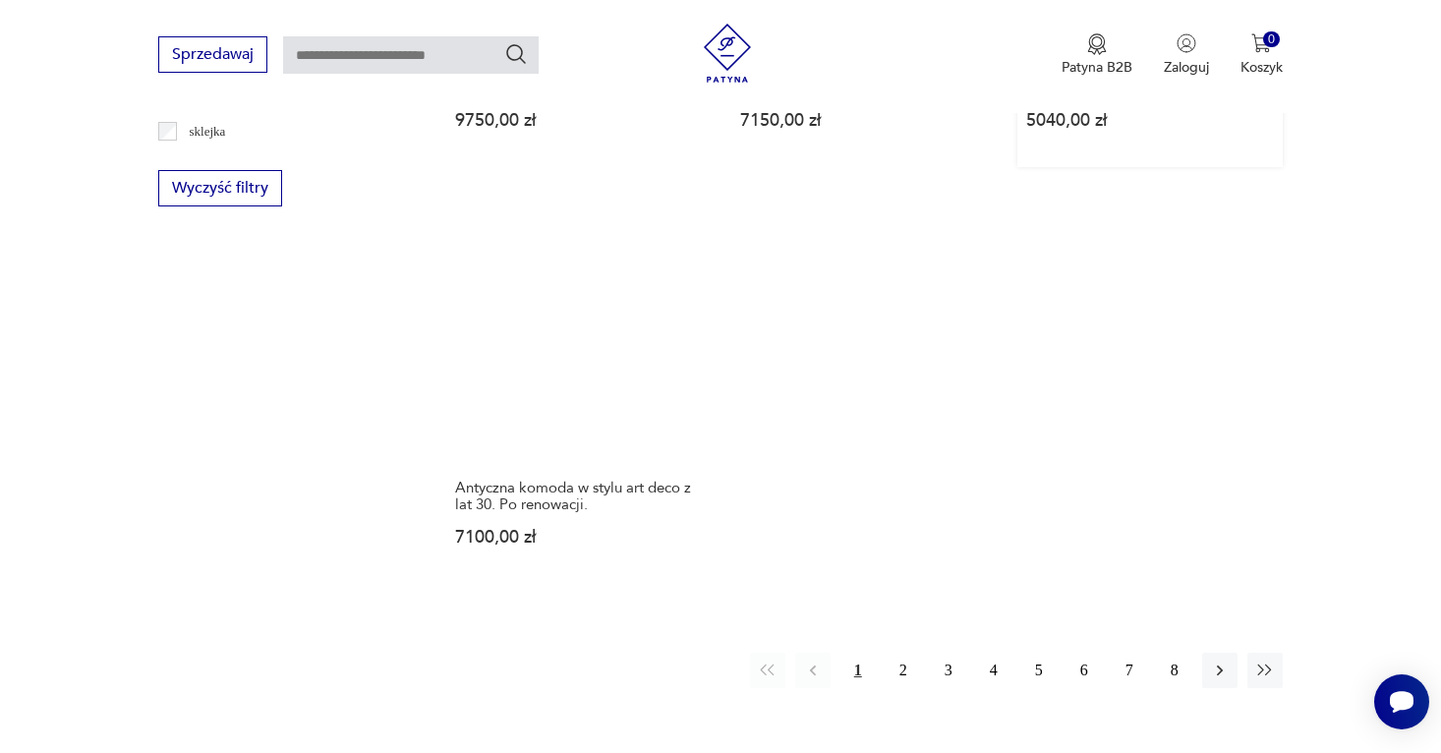
scroll to position [2819, 0]
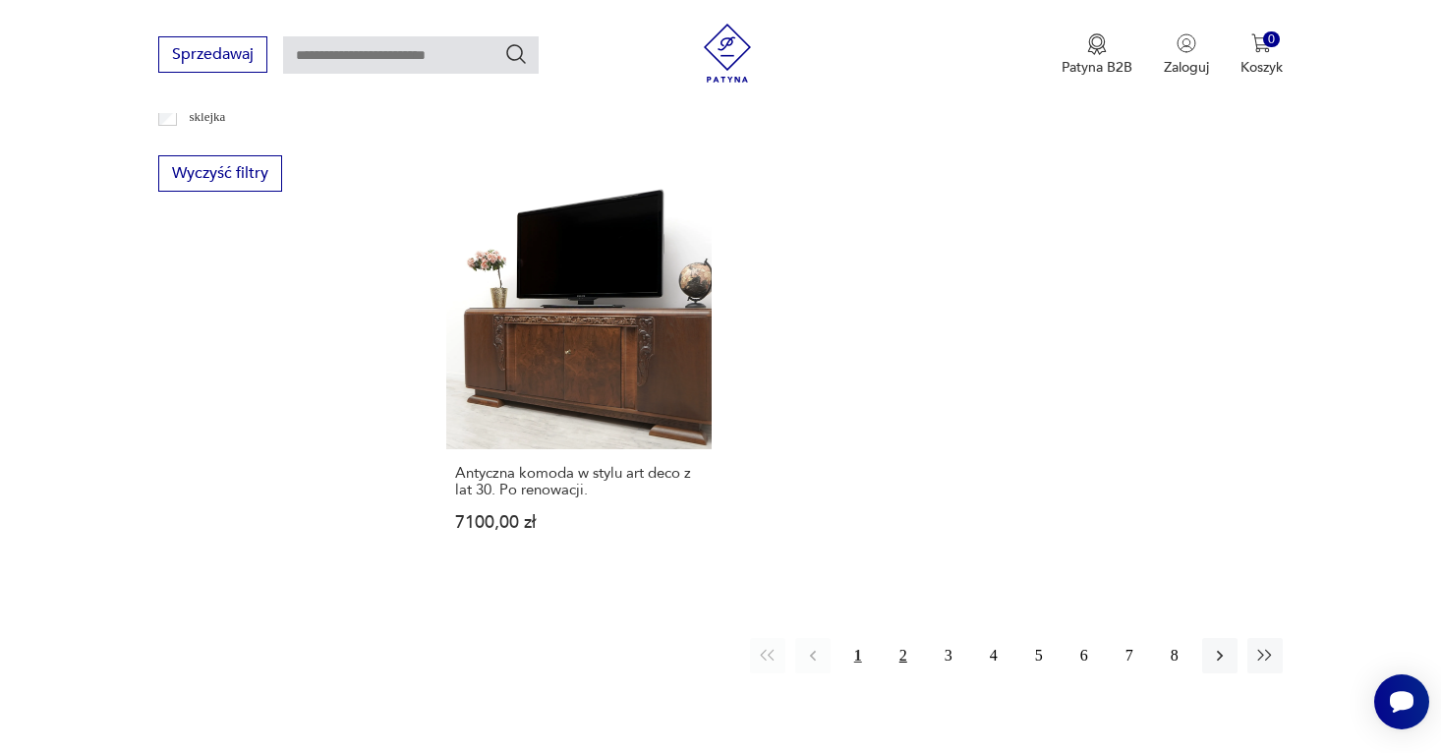
click at [904, 654] on button "2" at bounding box center [903, 655] width 35 height 35
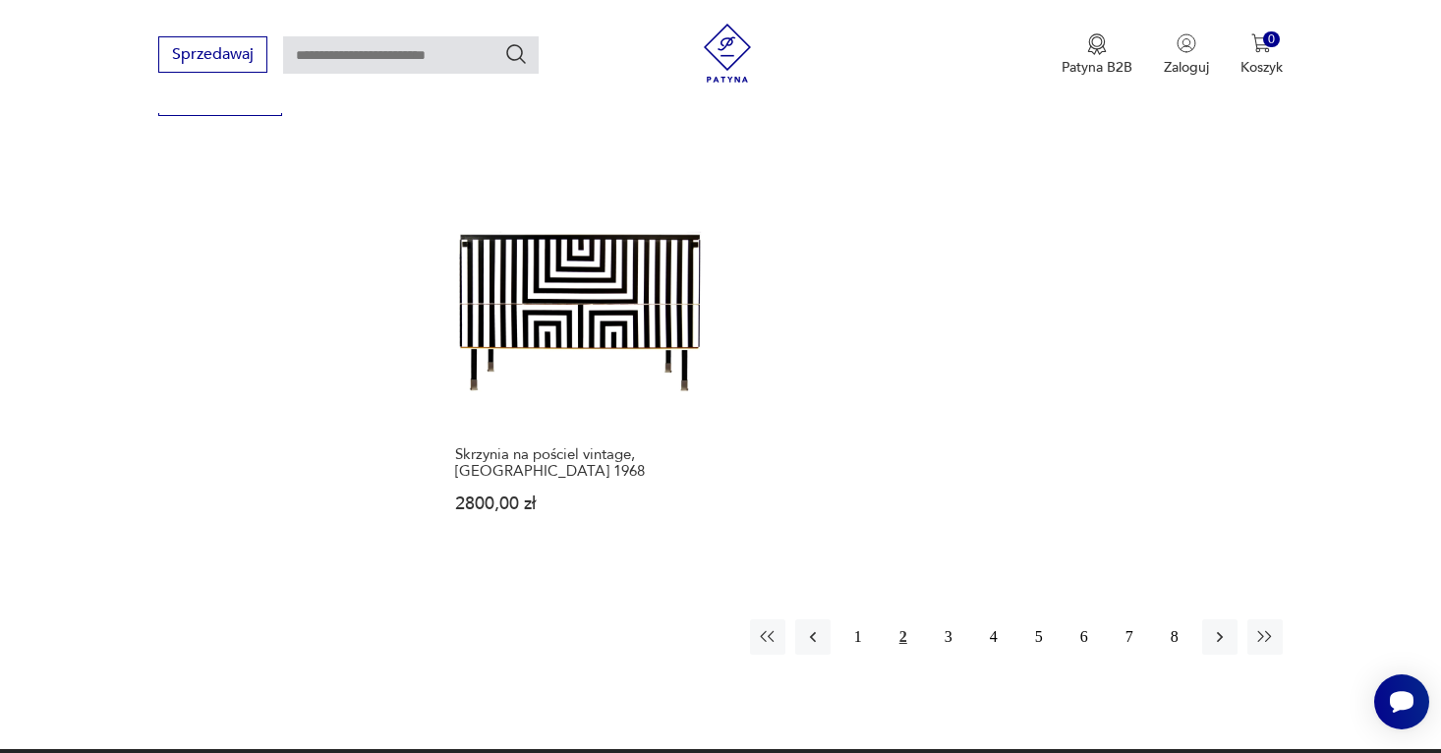
scroll to position [2913, 0]
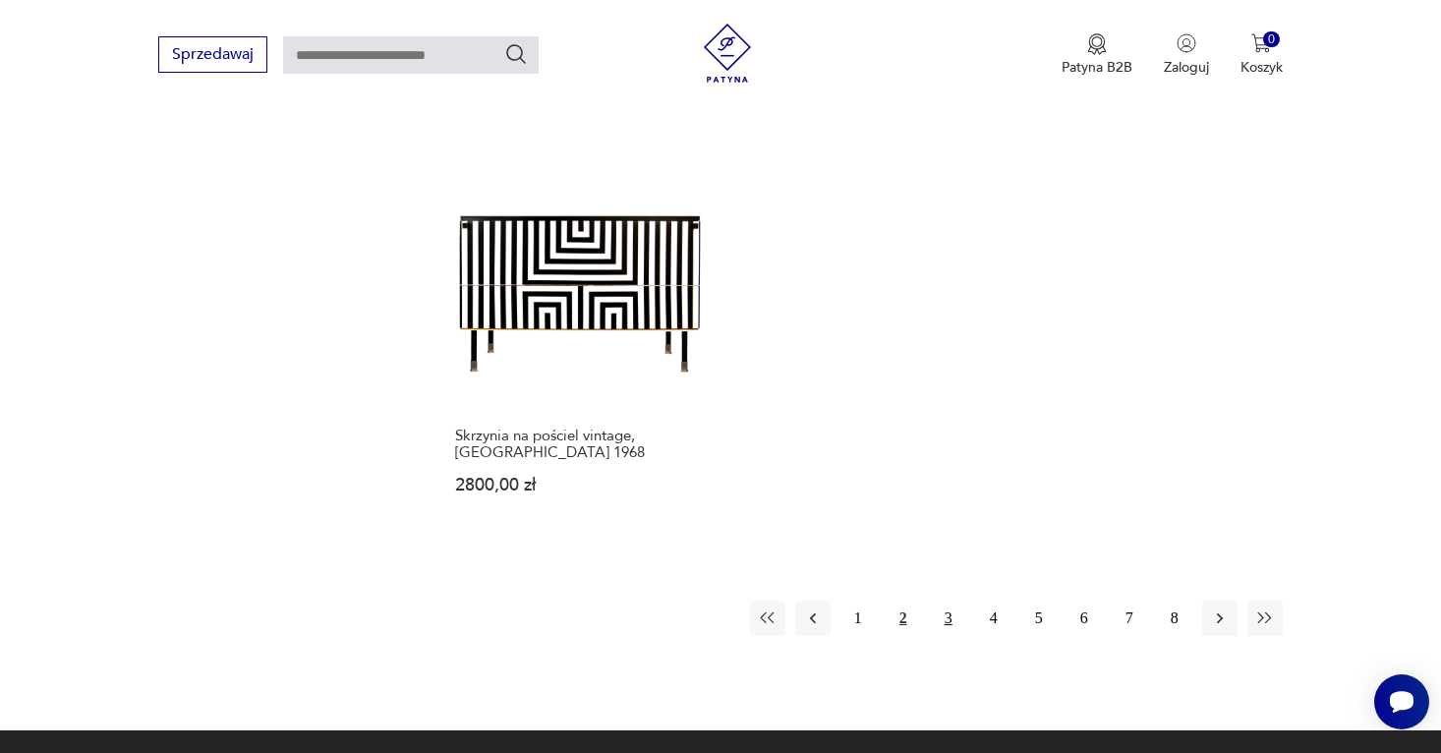
click at [950, 620] on button "3" at bounding box center [948, 618] width 35 height 35
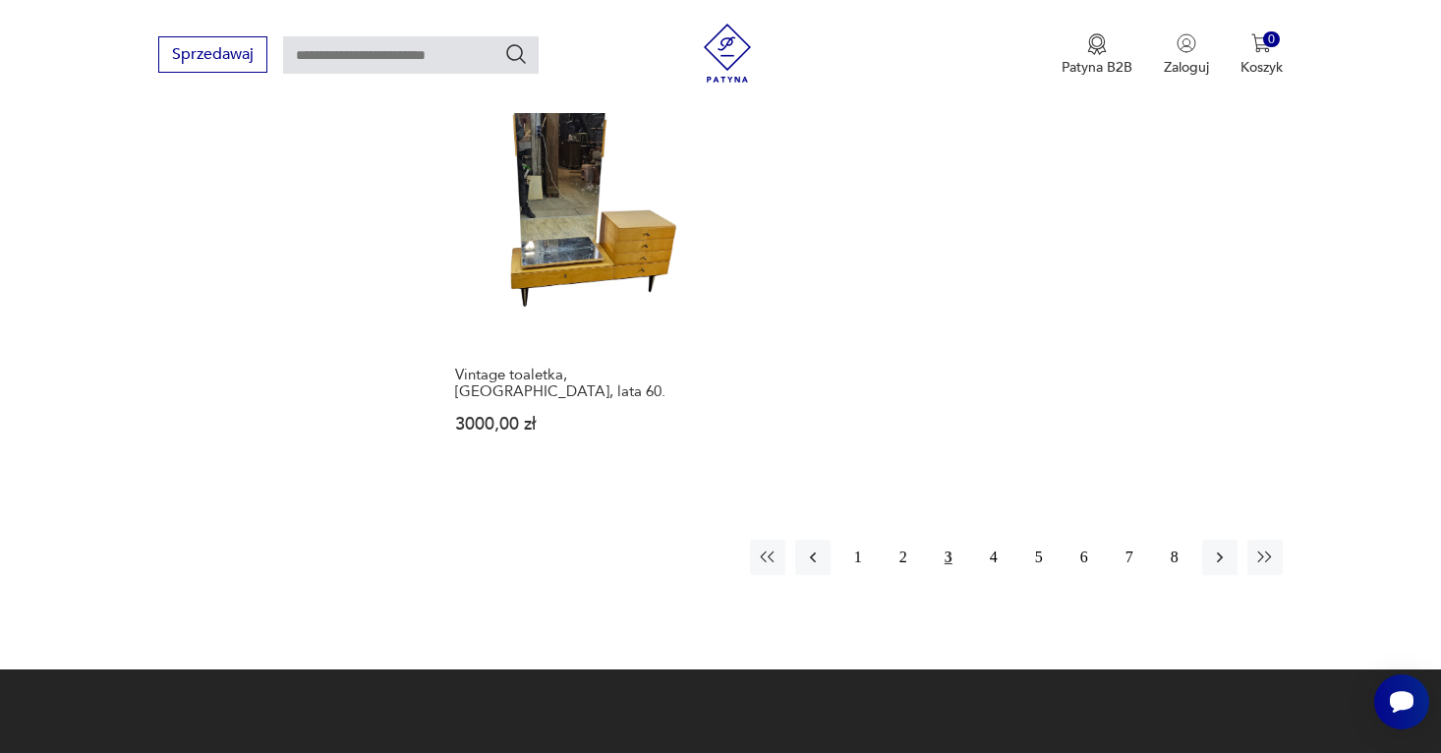
scroll to position [3010, 0]
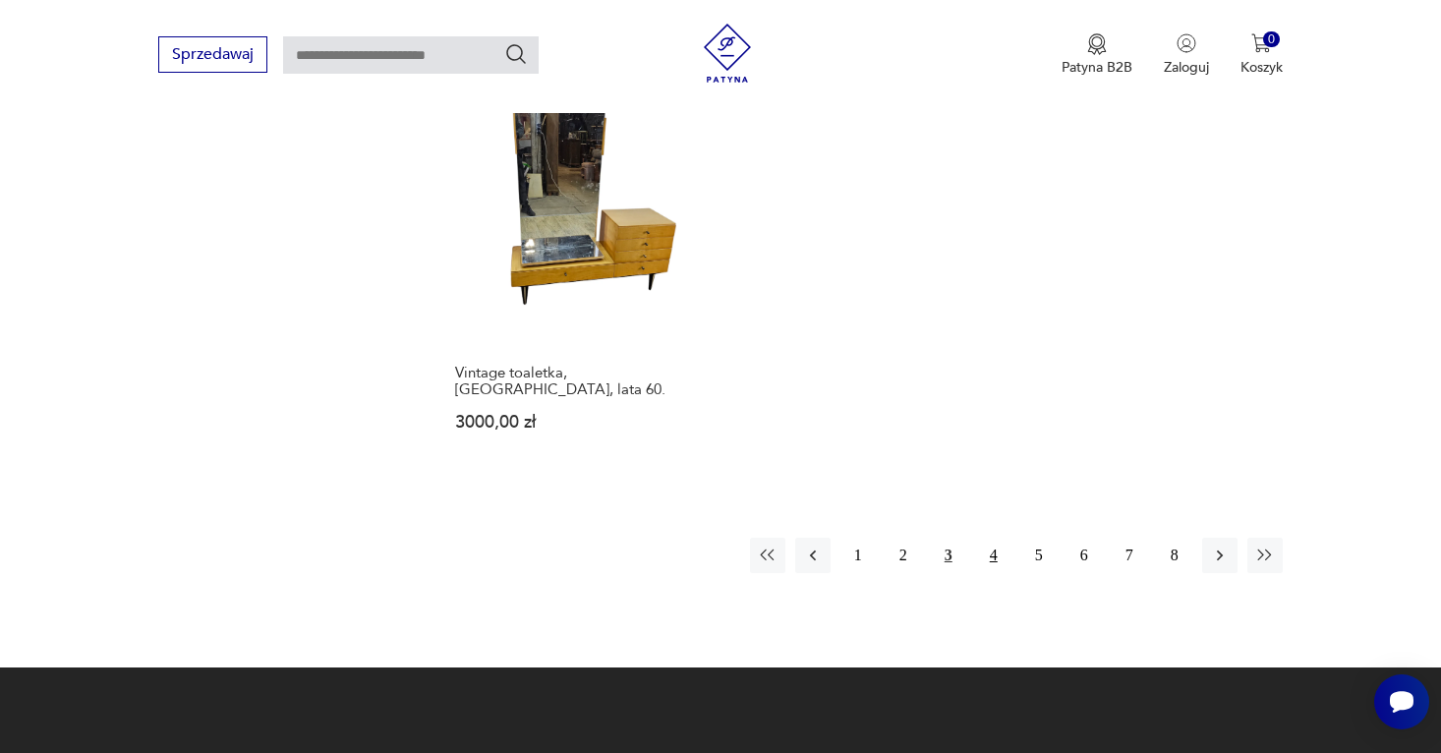
click at [992, 538] on button "4" at bounding box center [993, 555] width 35 height 35
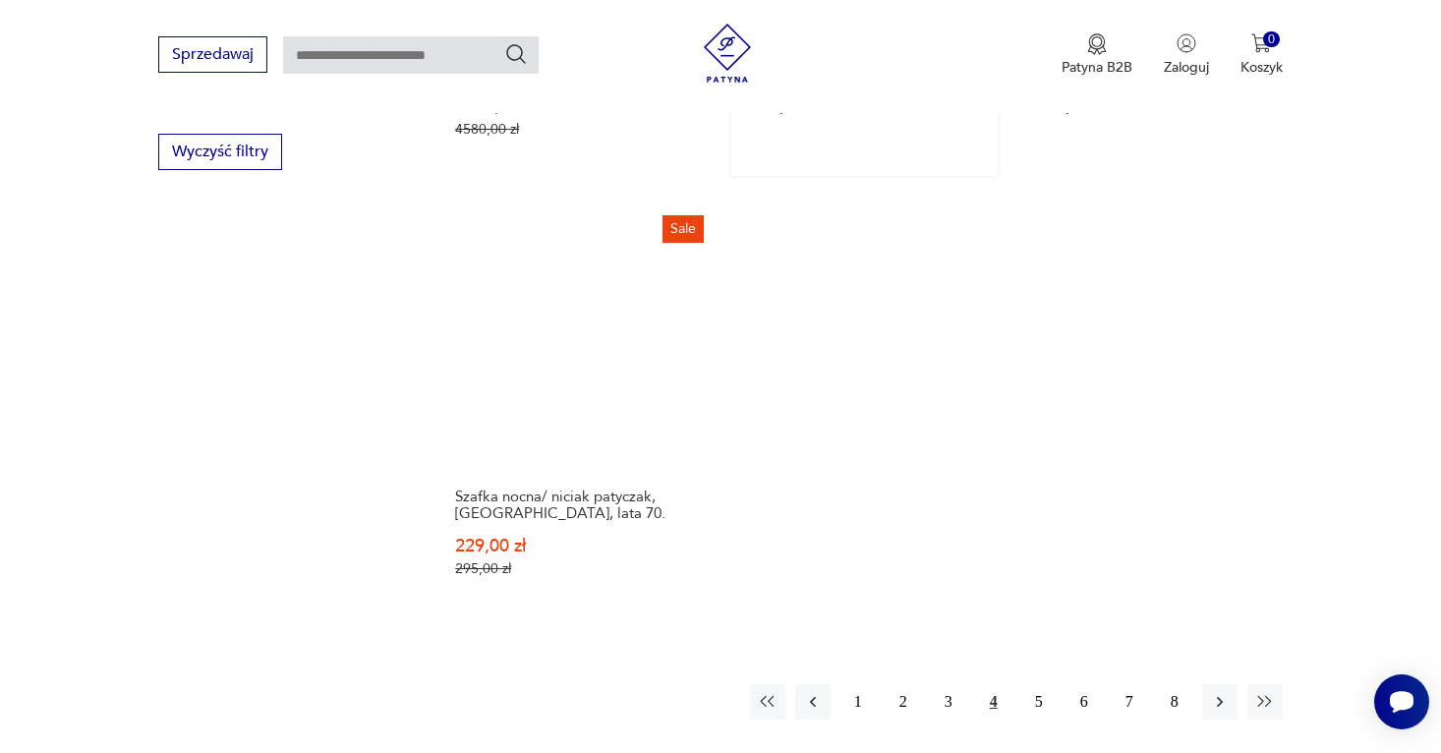
scroll to position [2870, 0]
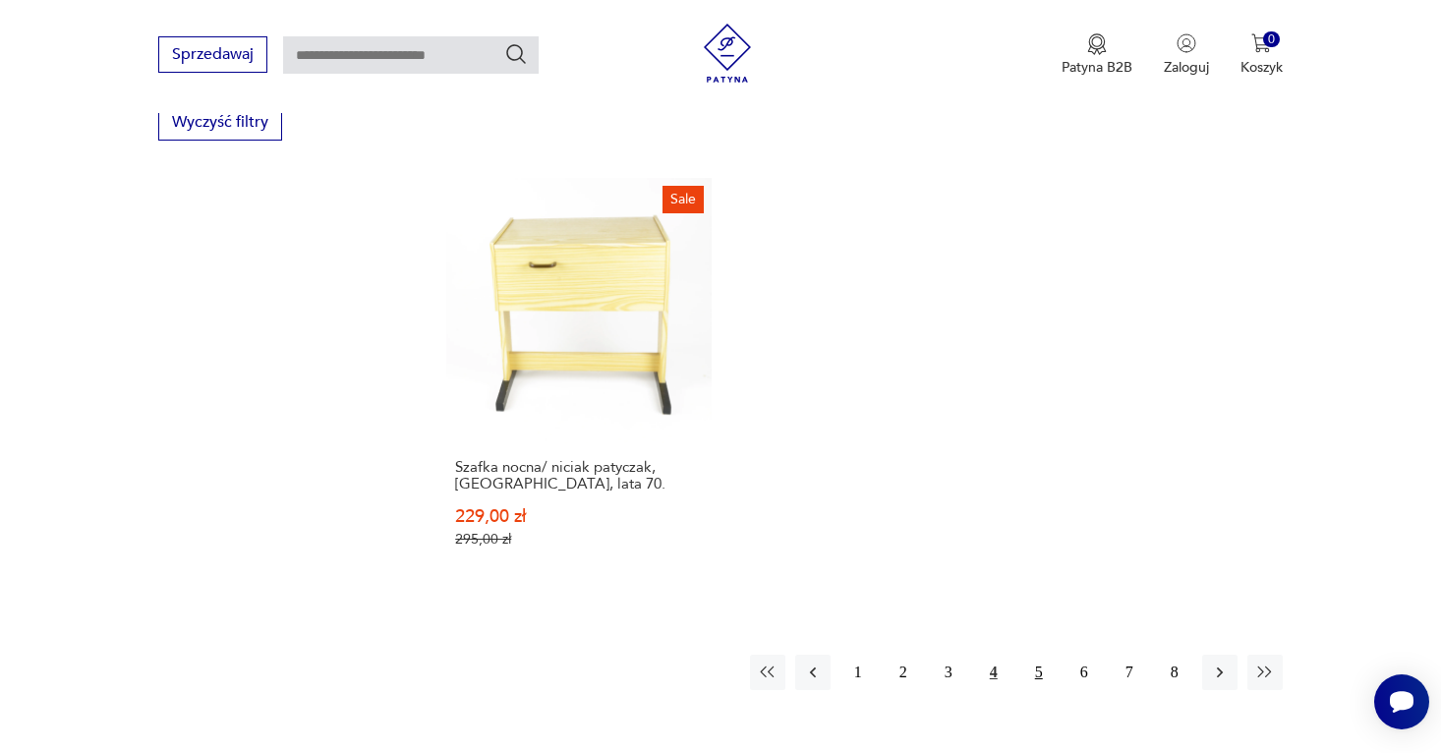
click at [1037, 655] on button "5" at bounding box center [1038, 672] width 35 height 35
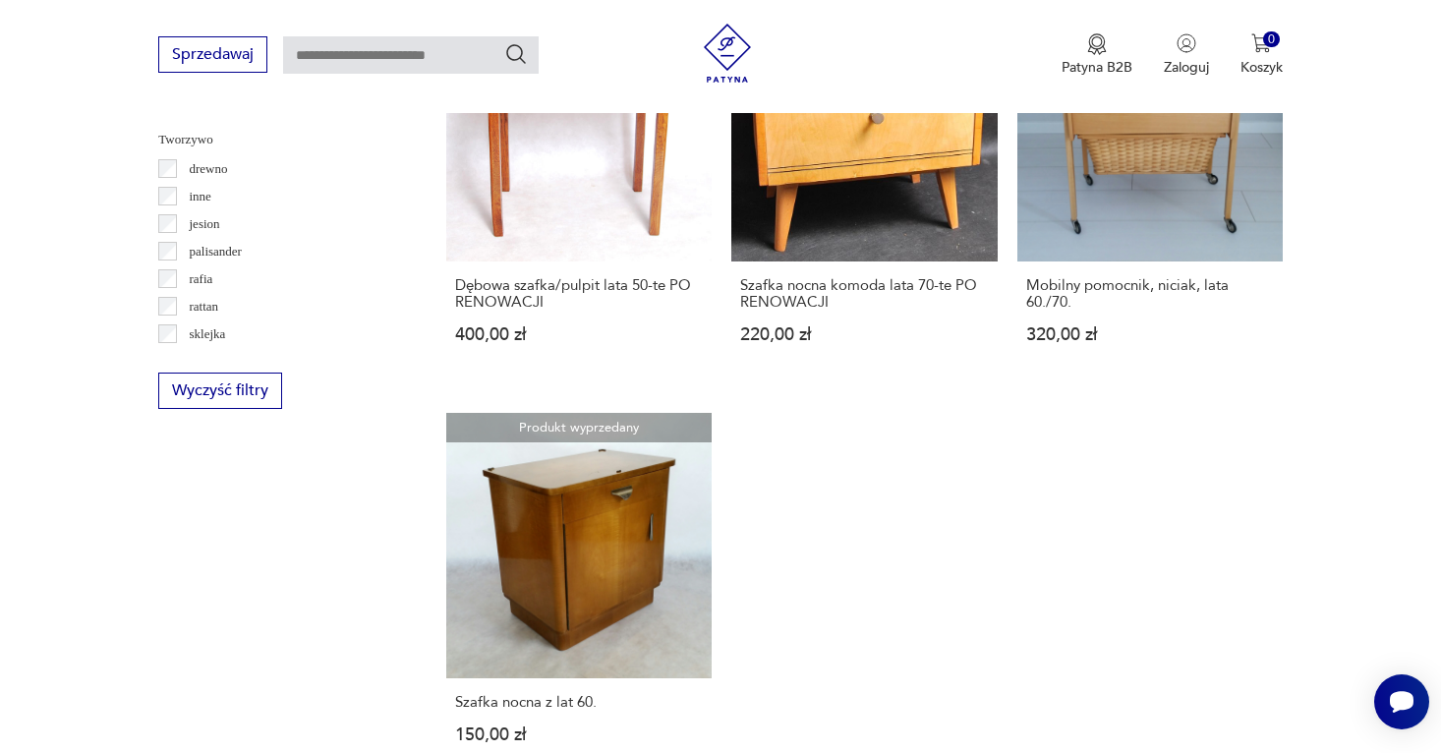
scroll to position [2856, 0]
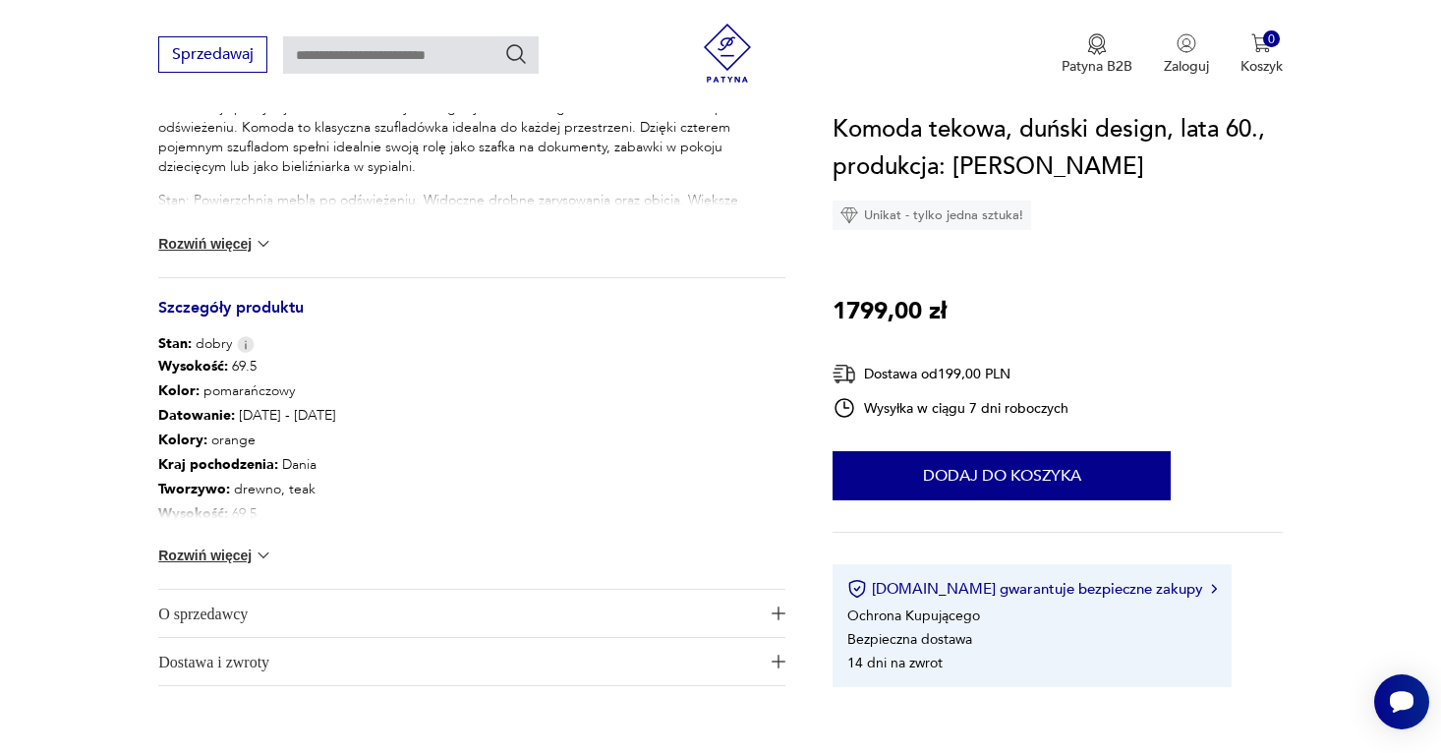
scroll to position [899, 0]
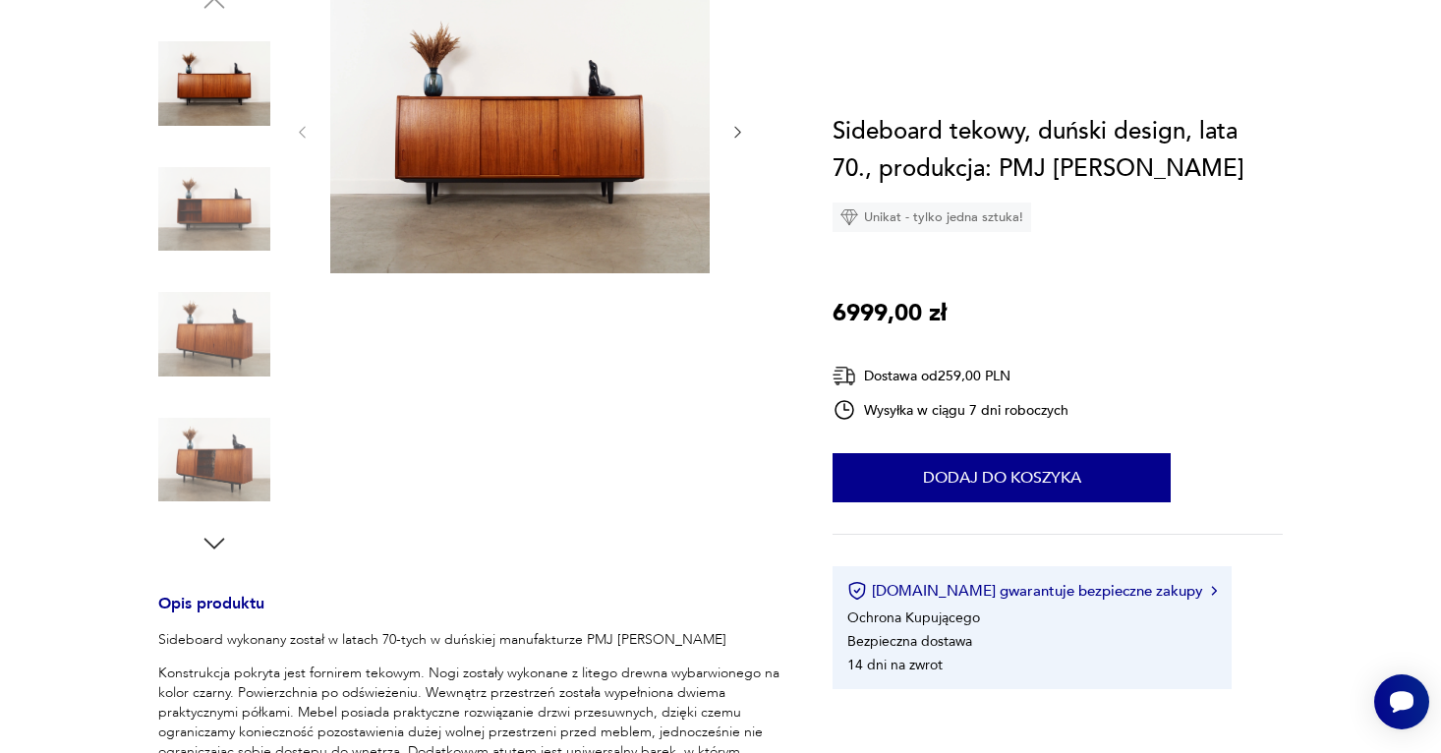
scroll to position [137, 0]
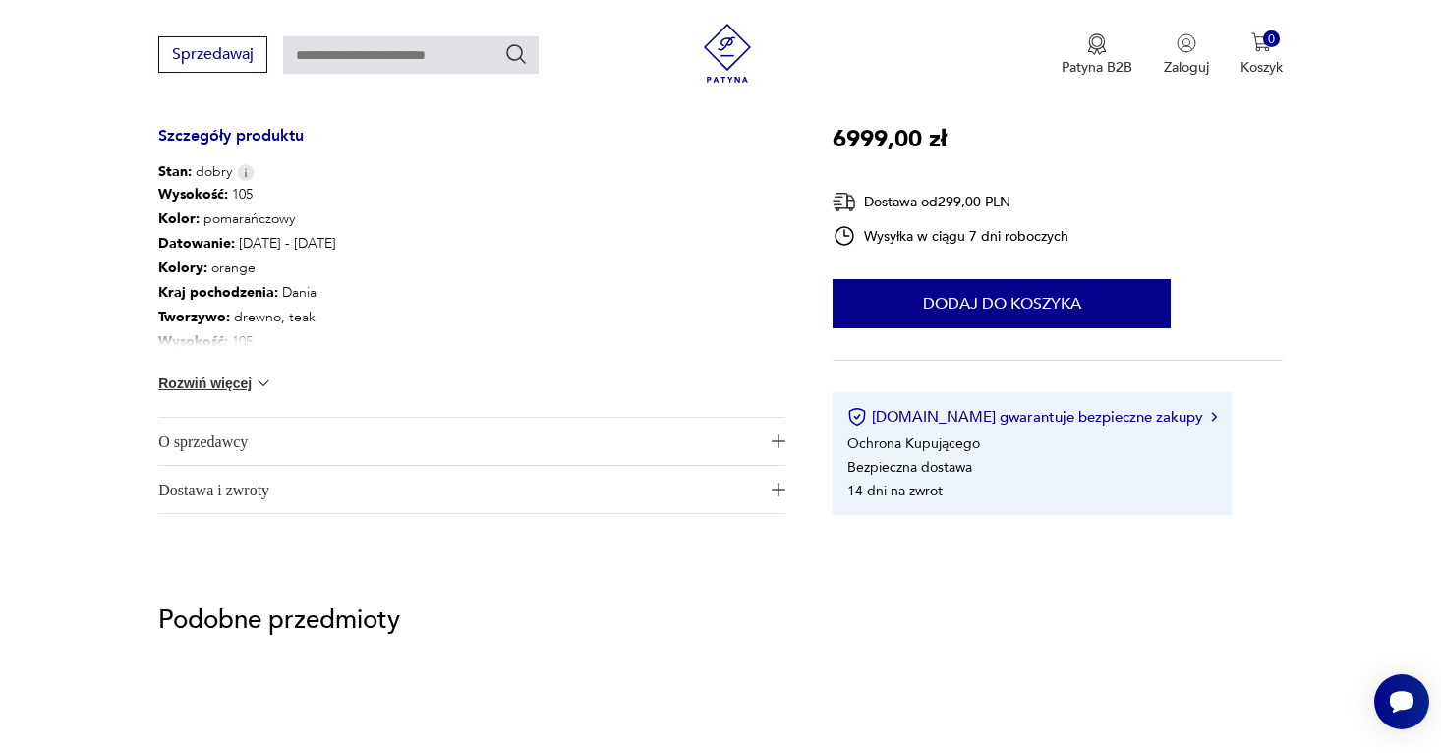
scroll to position [1065, 0]
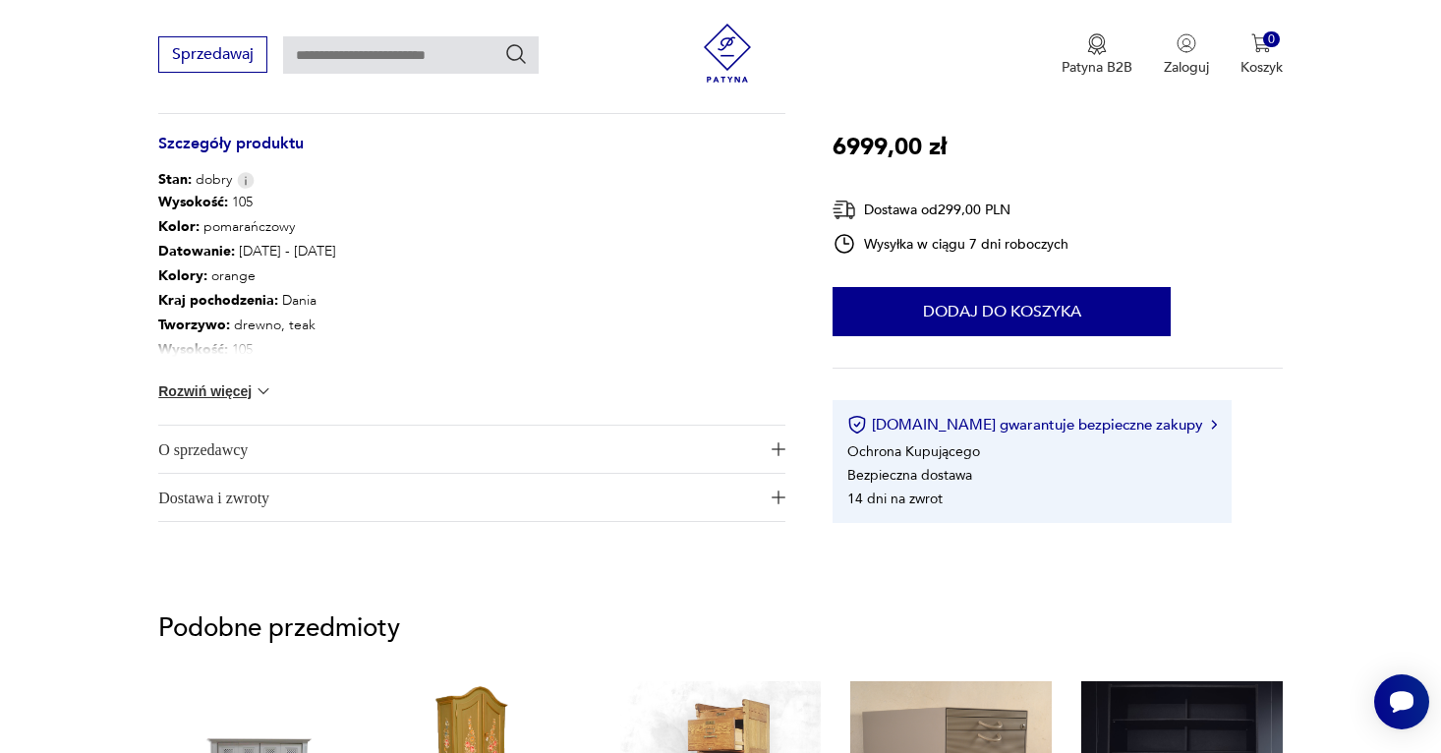
click at [234, 381] on button "Rozwiń więcej" at bounding box center [215, 391] width 114 height 20
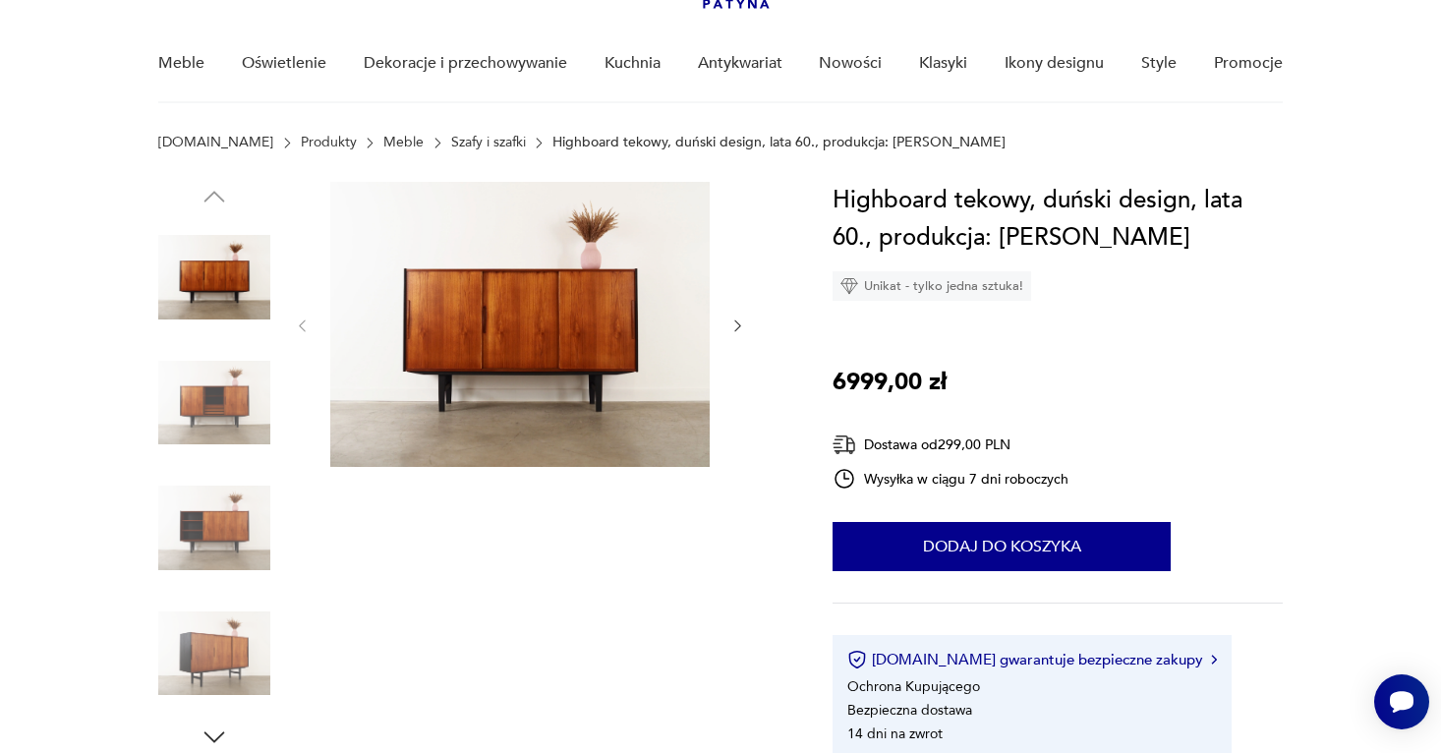
scroll to position [138, 0]
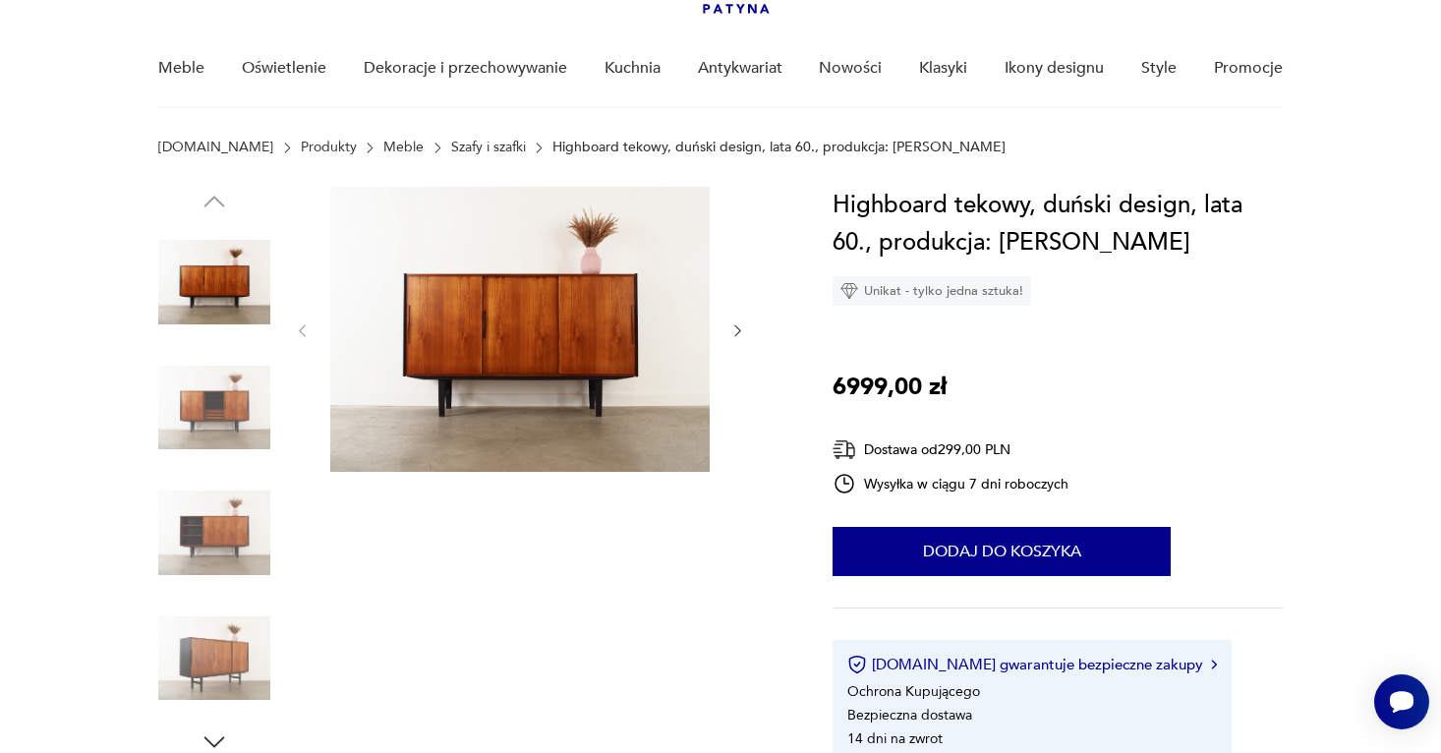
click at [727, 324] on div at bounding box center [520, 331] width 452 height 288
click at [740, 325] on icon "button" at bounding box center [737, 330] width 17 height 17
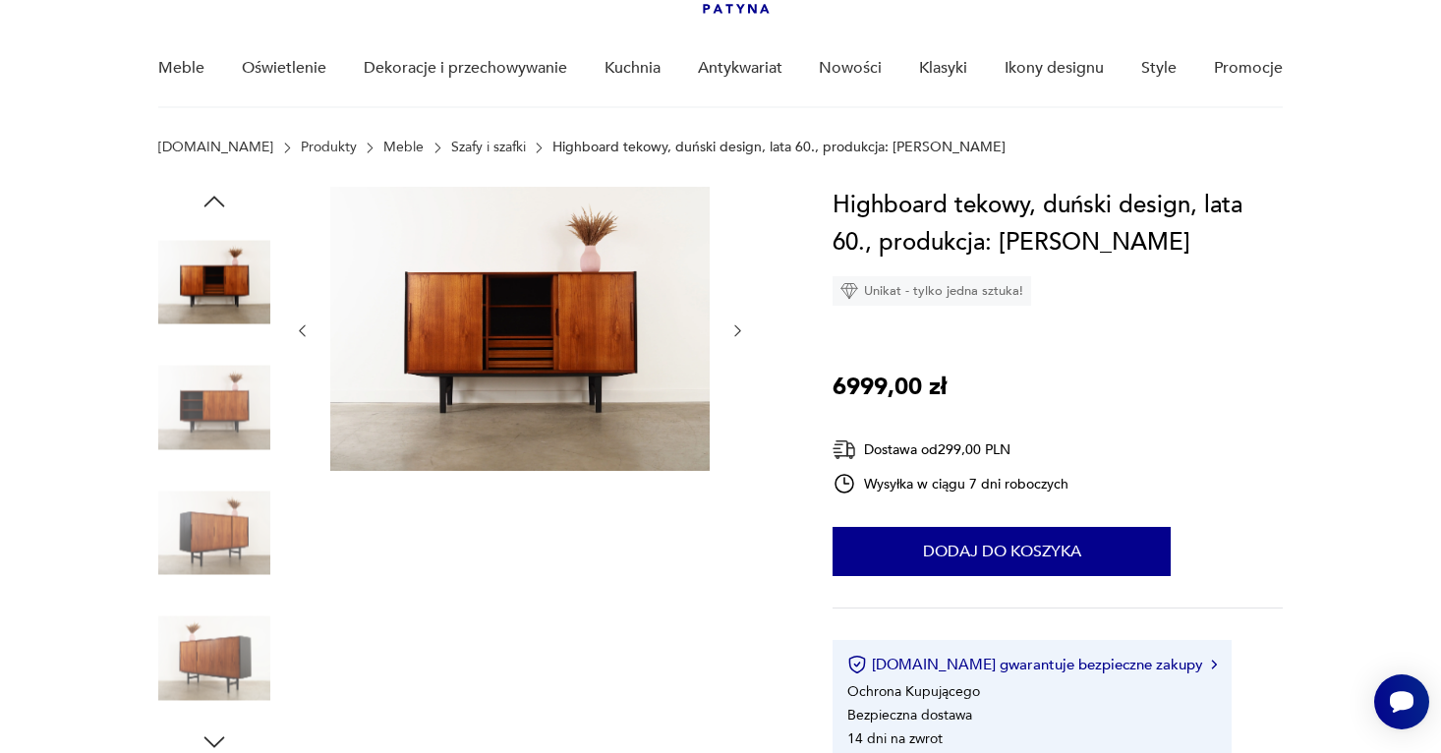
click at [740, 325] on icon "button" at bounding box center [737, 330] width 17 height 17
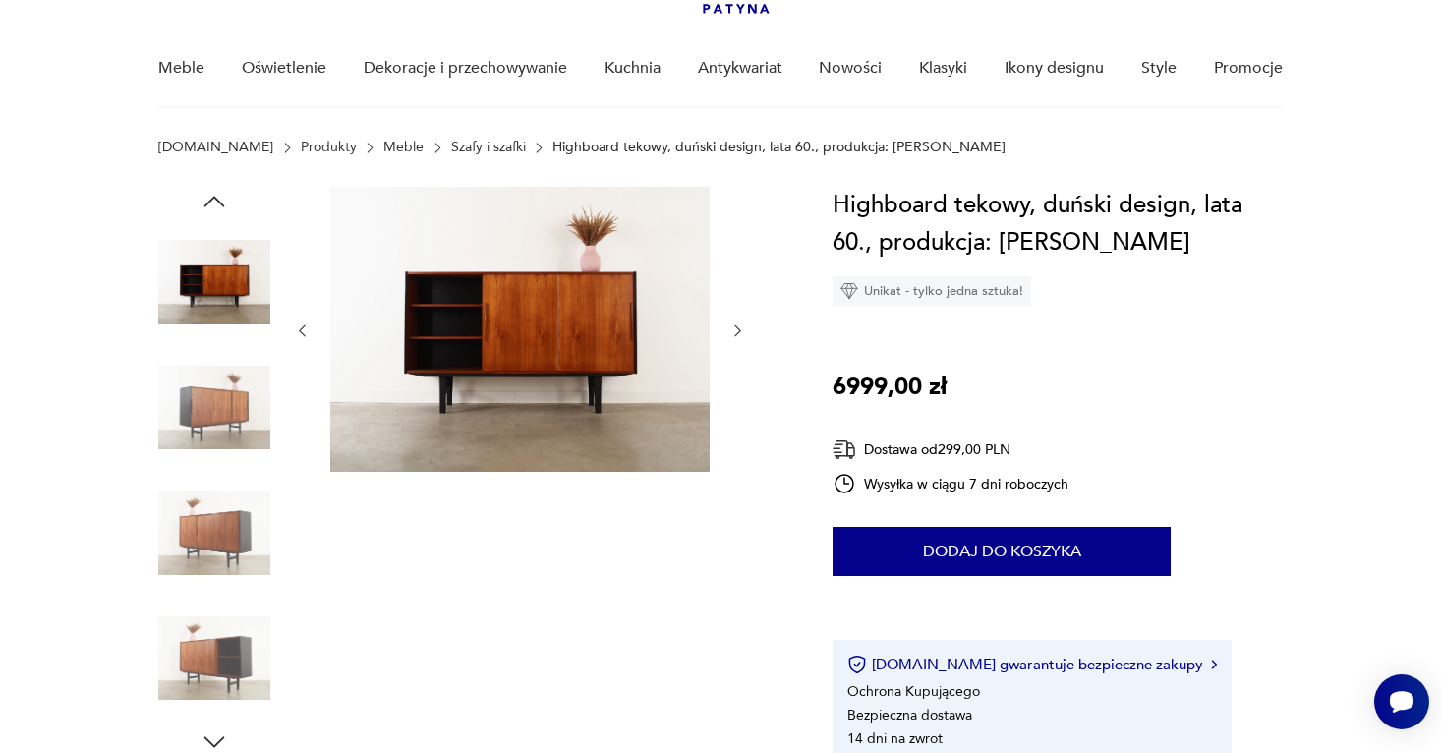
click at [740, 325] on icon "button" at bounding box center [737, 330] width 17 height 17
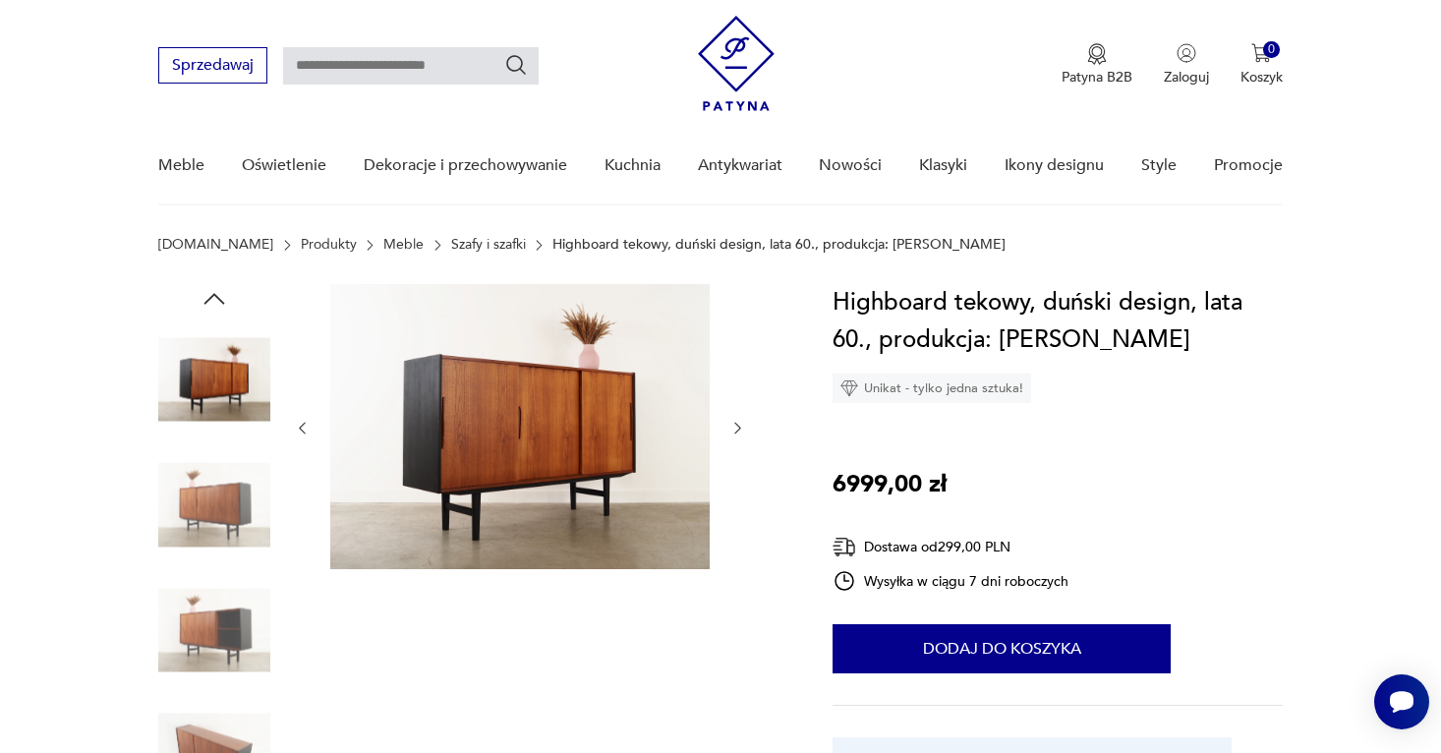
scroll to position [36, 0]
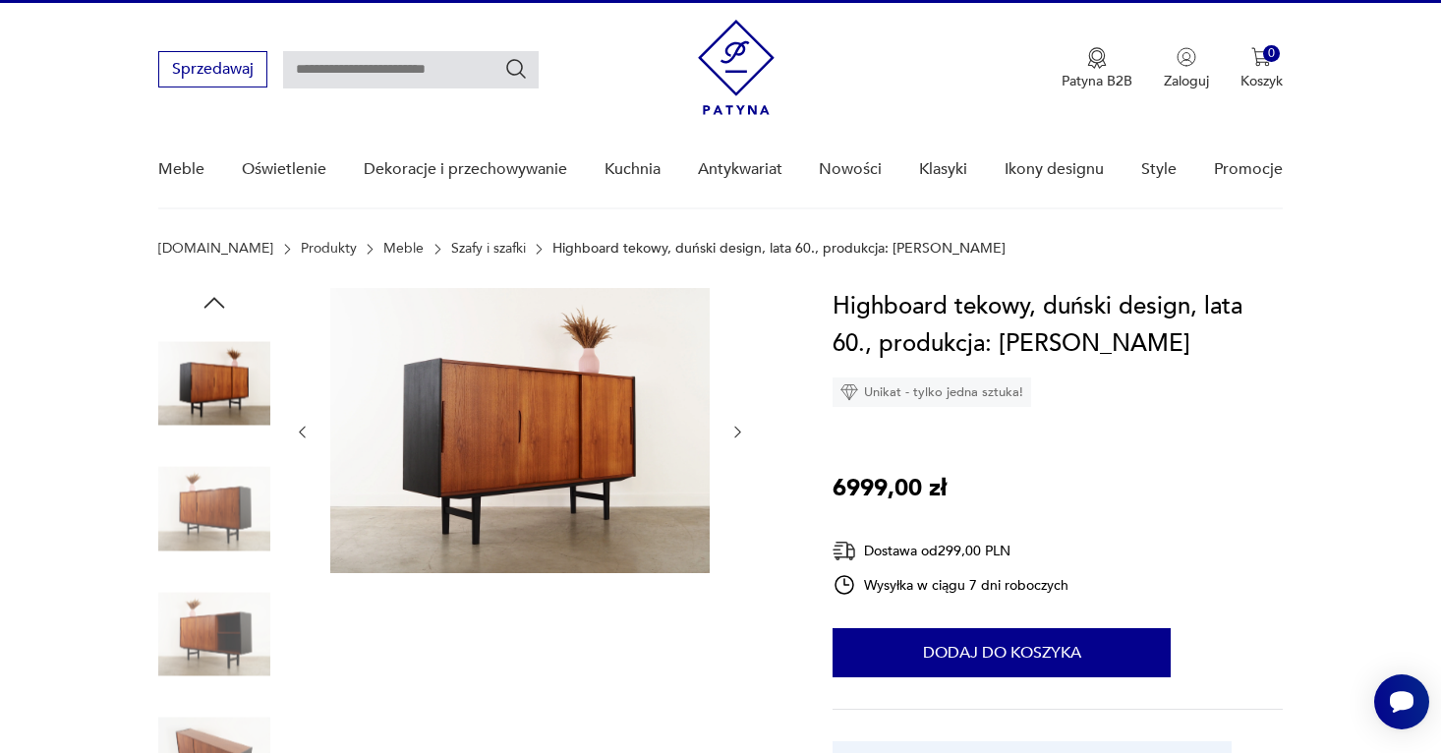
click at [737, 430] on icon "button" at bounding box center [737, 432] width 17 height 17
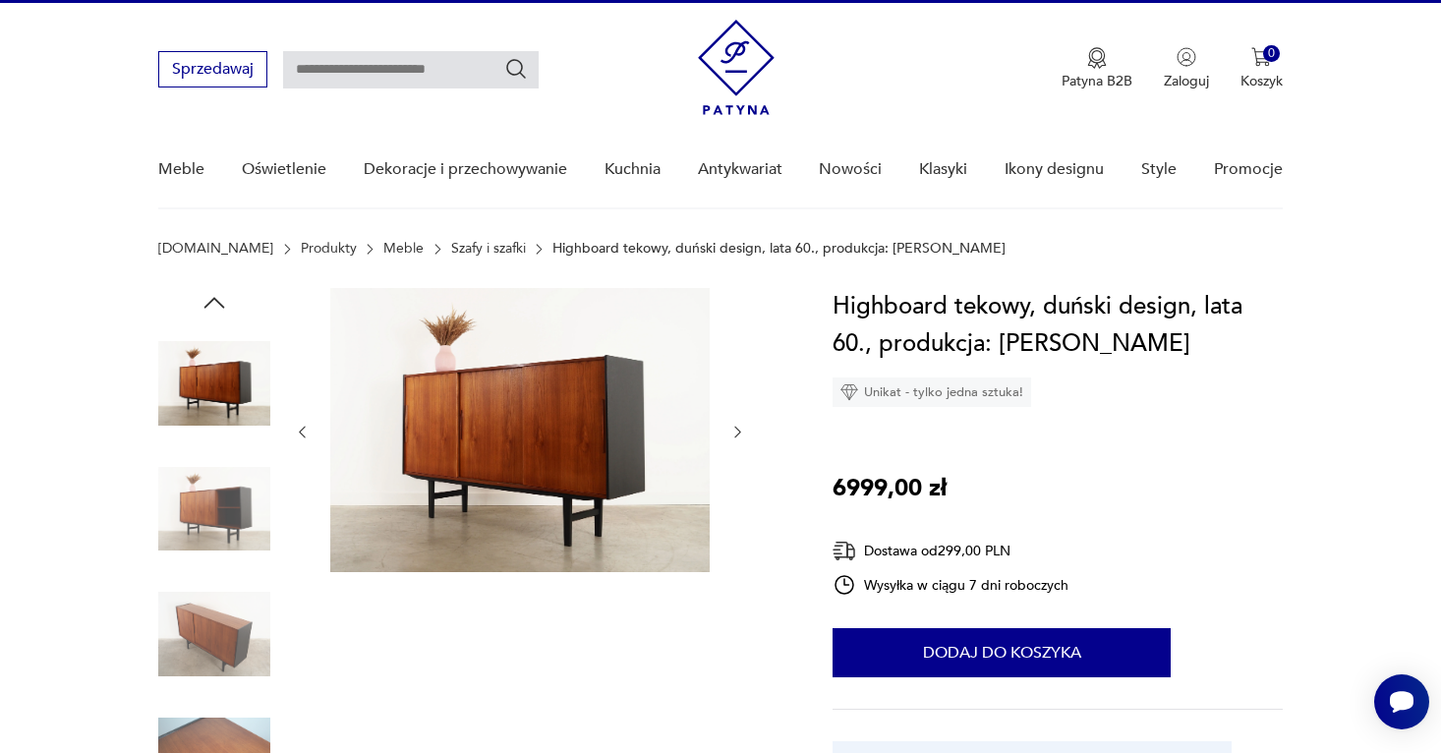
click at [634, 431] on img at bounding box center [519, 430] width 379 height 284
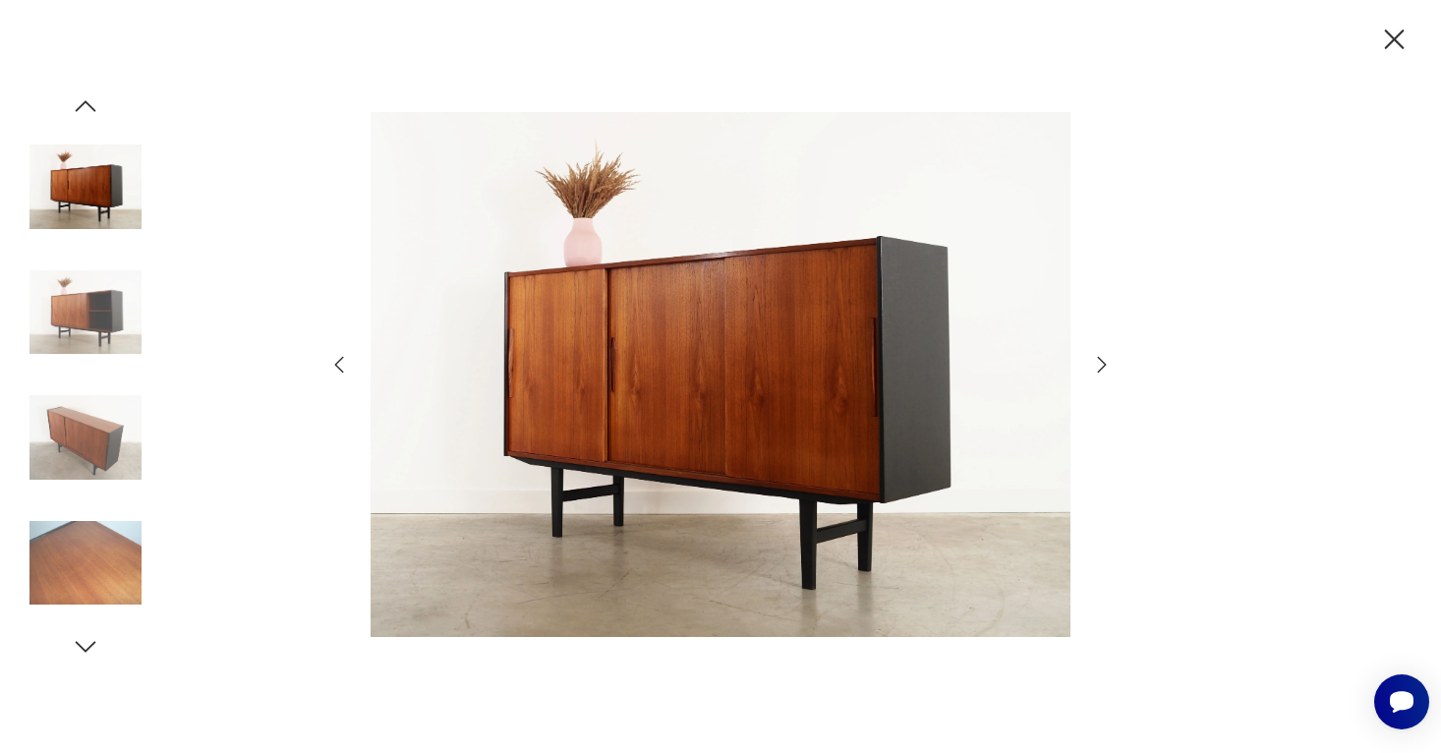
click at [67, 322] on img at bounding box center [85, 313] width 112 height 112
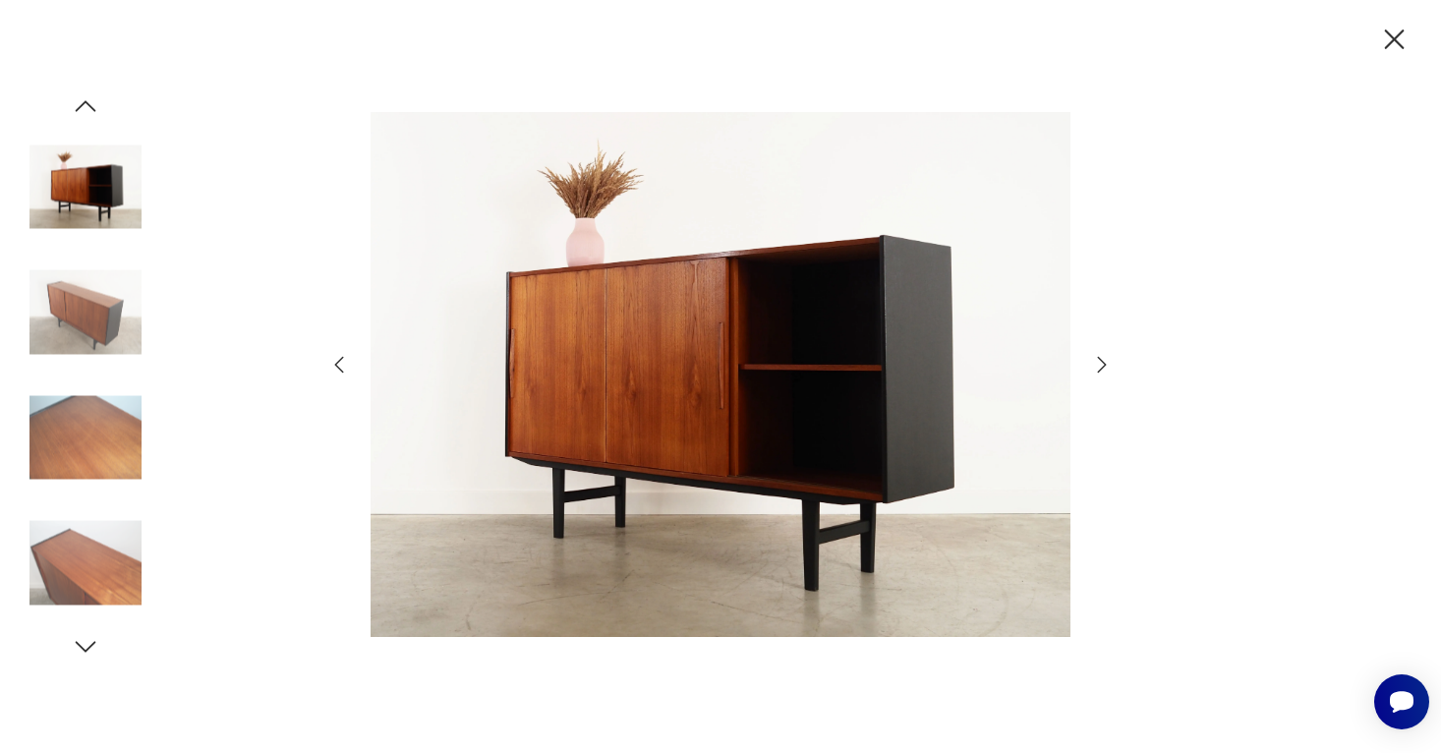
click at [83, 384] on img at bounding box center [85, 437] width 112 height 112
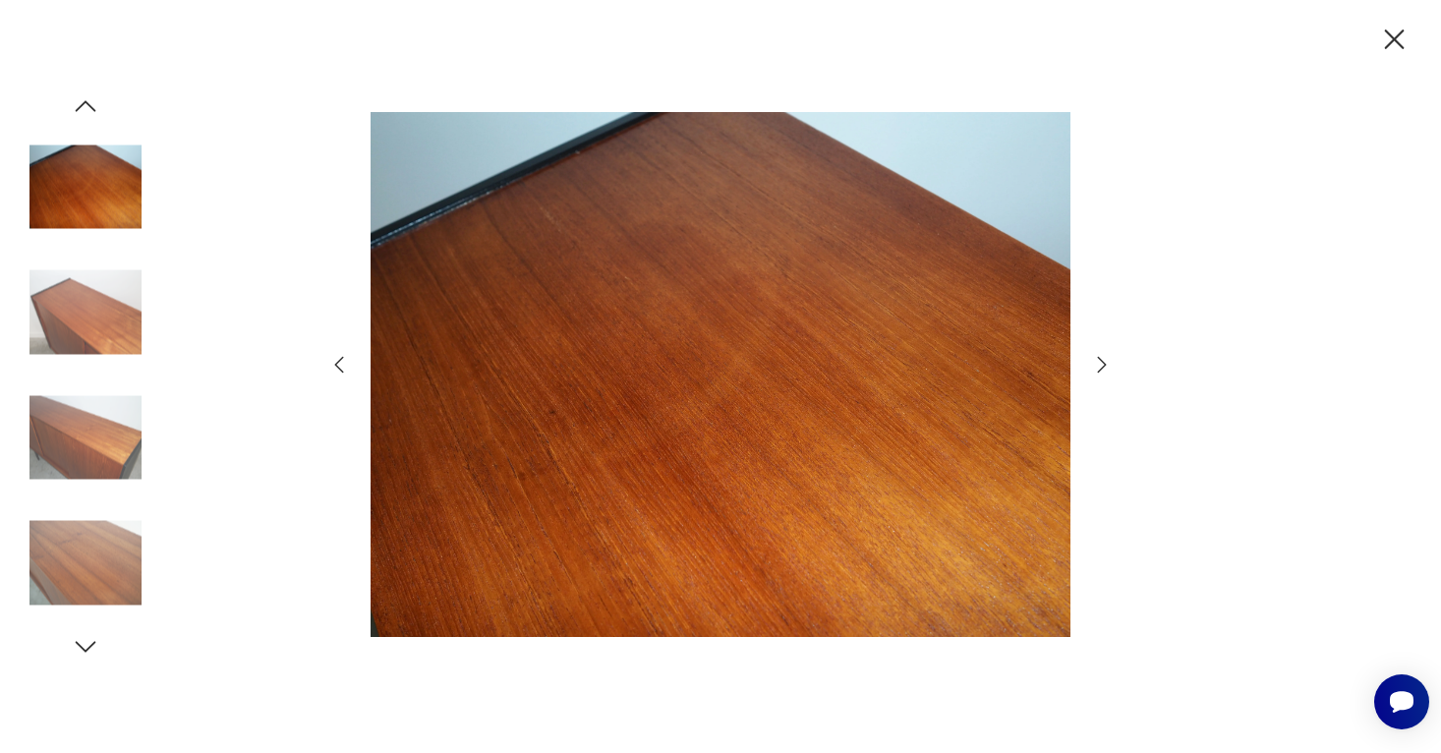
click at [95, 460] on img at bounding box center [85, 437] width 112 height 112
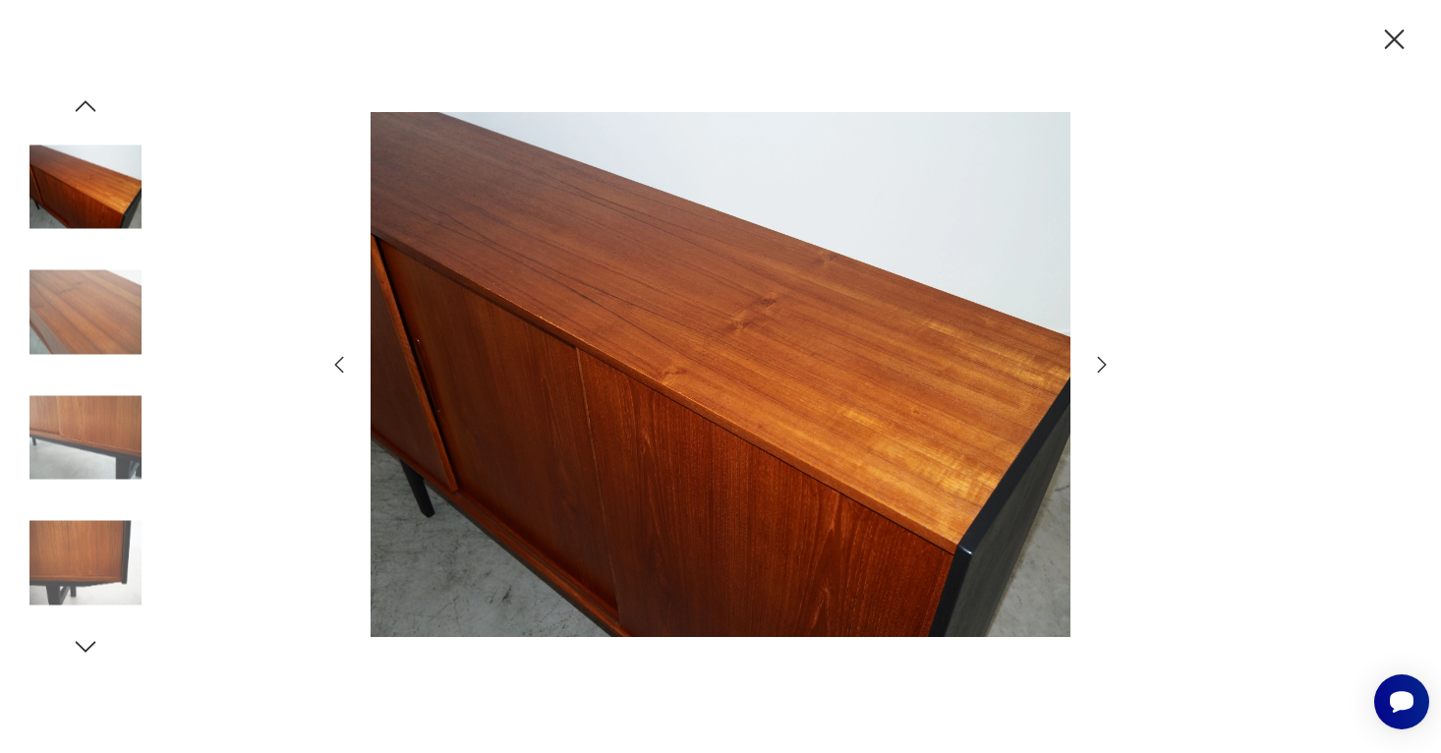
click at [106, 504] on div at bounding box center [85, 376] width 112 height 491
click at [110, 547] on img at bounding box center [85, 563] width 112 height 112
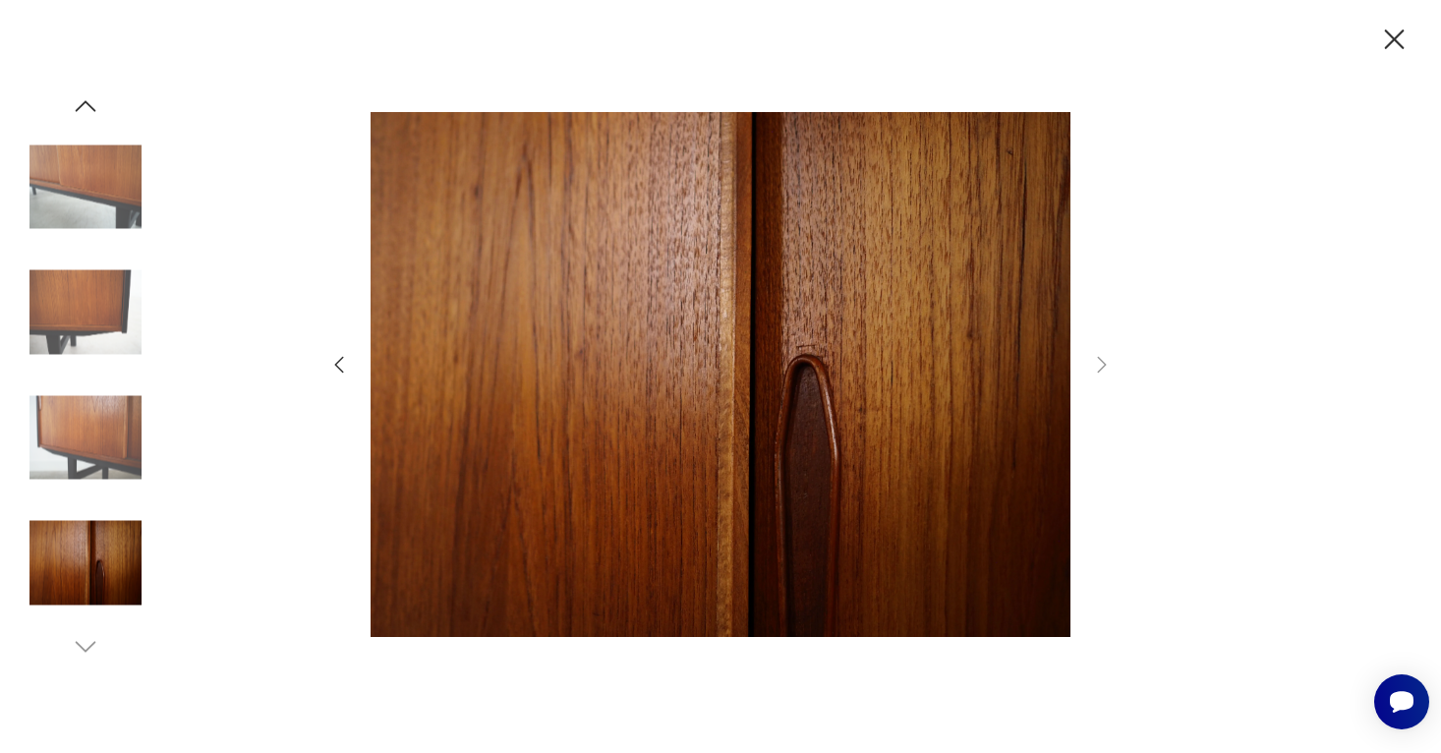
click at [101, 579] on img at bounding box center [85, 563] width 112 height 112
click at [83, 110] on icon "button" at bounding box center [85, 105] width 29 height 29
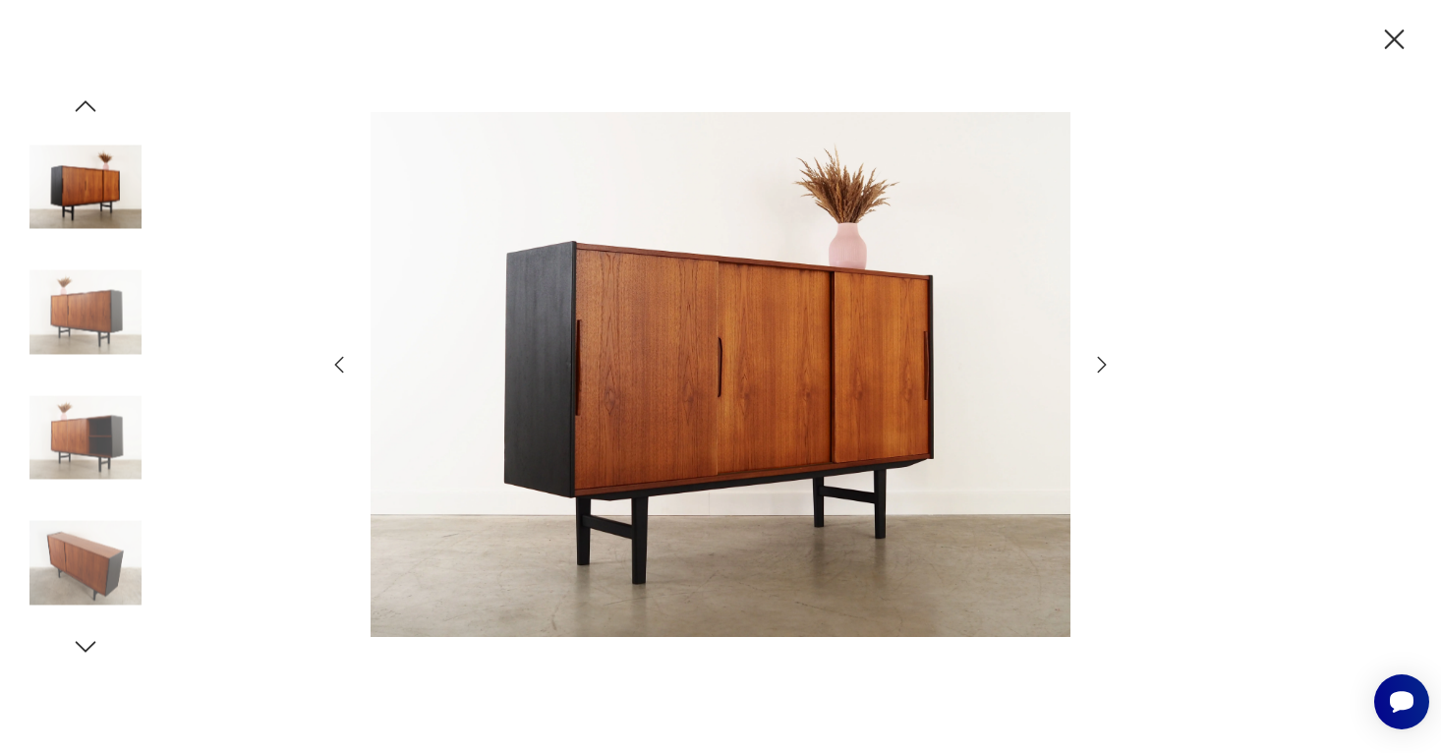
click at [83, 110] on icon "button" at bounding box center [85, 105] width 29 height 29
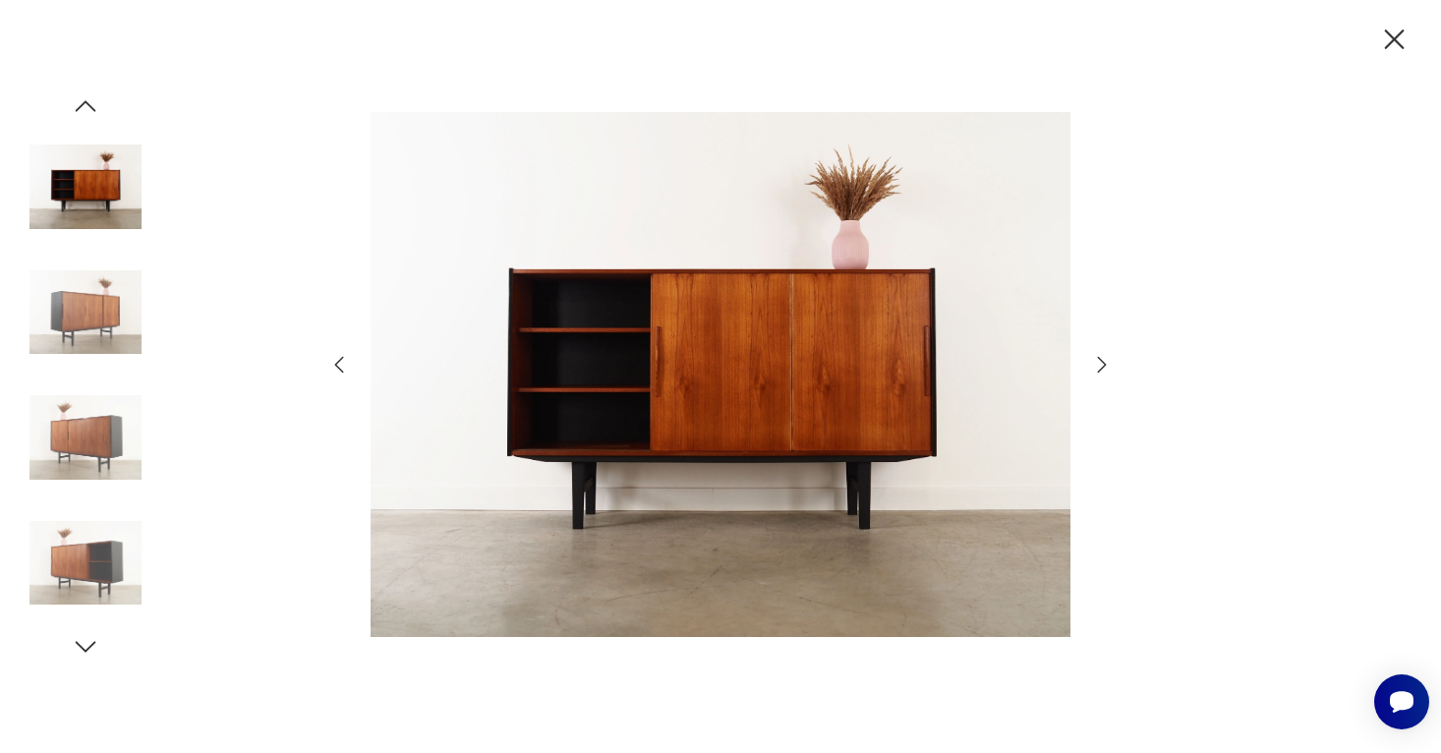
click at [86, 102] on icon "button" at bounding box center [86, 105] width 21 height 11
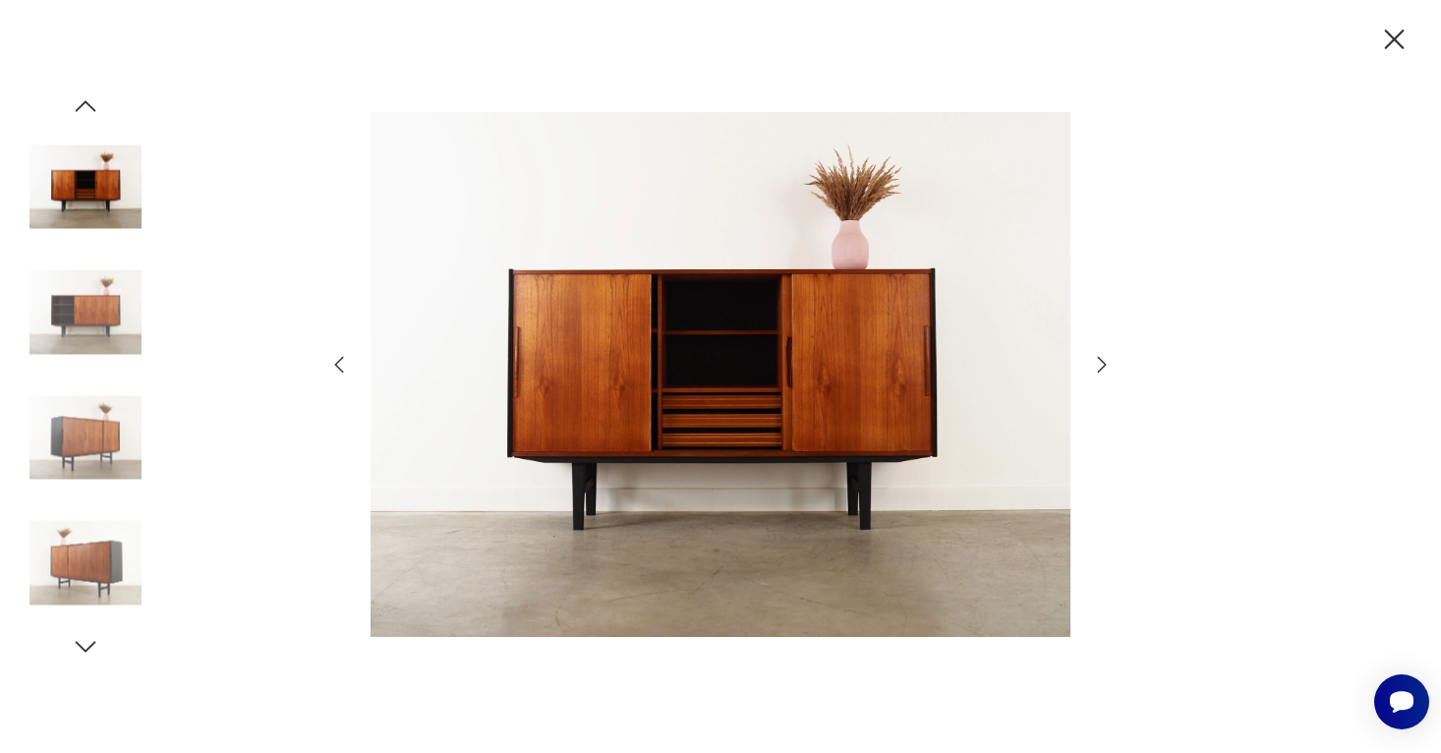
click at [94, 248] on div at bounding box center [85, 251] width 112 height 491
click at [95, 286] on img at bounding box center [85, 313] width 112 height 112
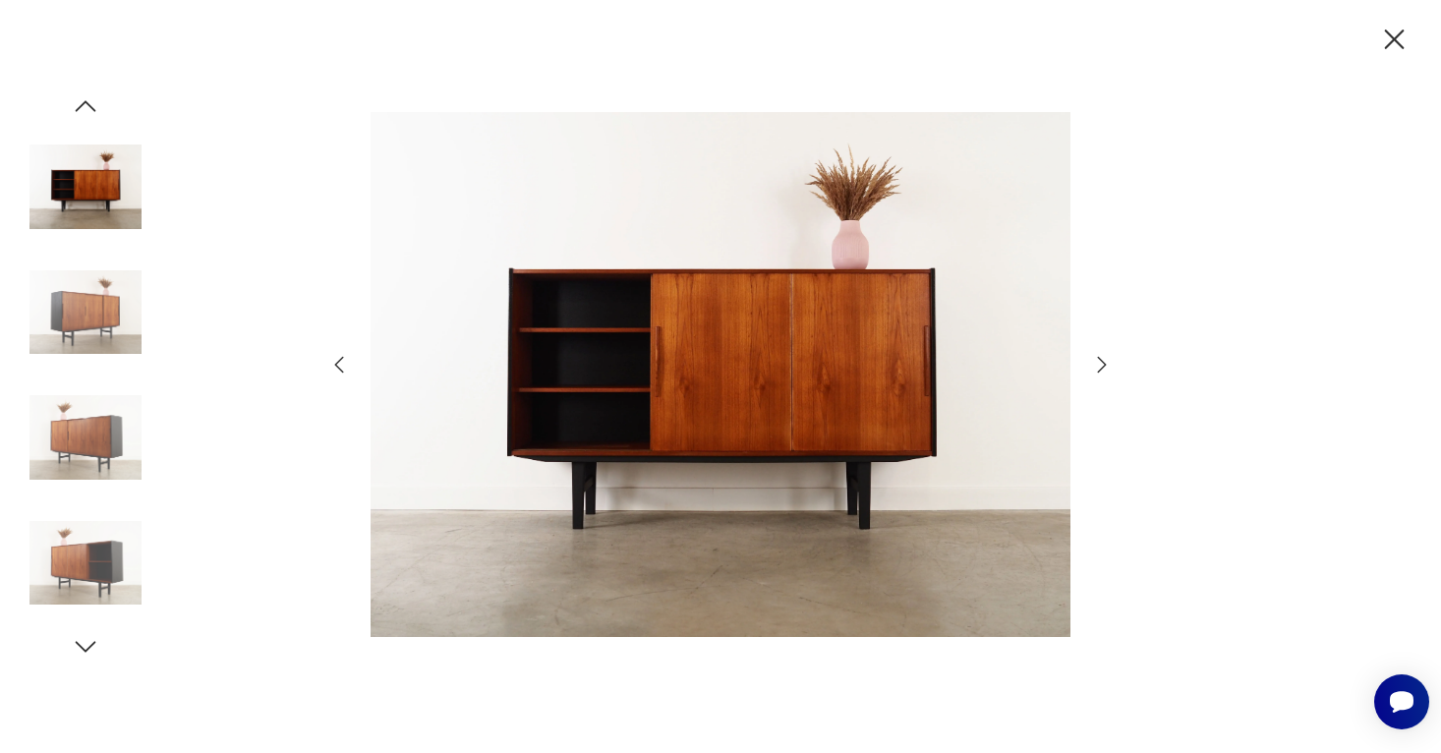
click at [104, 342] on img at bounding box center [85, 313] width 112 height 112
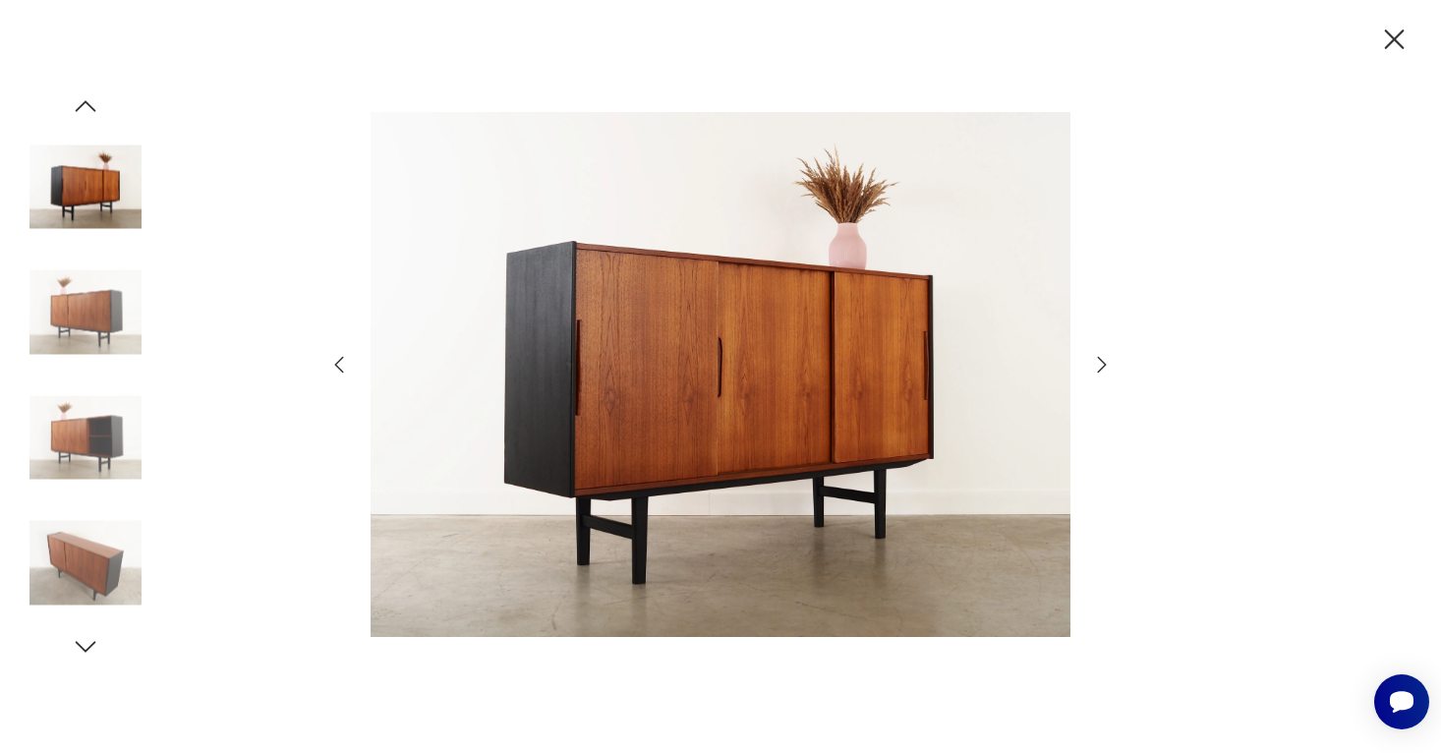
click at [95, 112] on icon "button" at bounding box center [85, 105] width 29 height 29
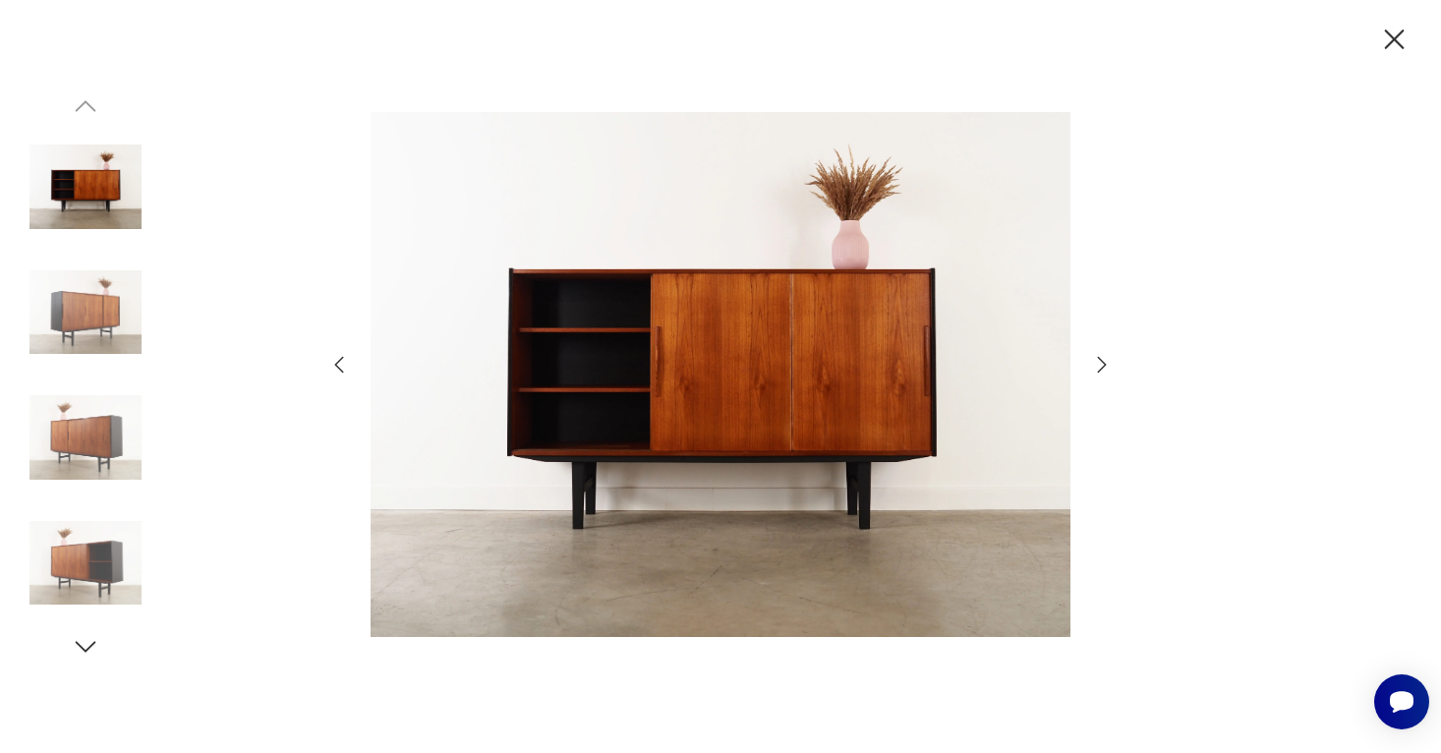
click at [1202, 283] on div at bounding box center [720, 376] width 1441 height 753
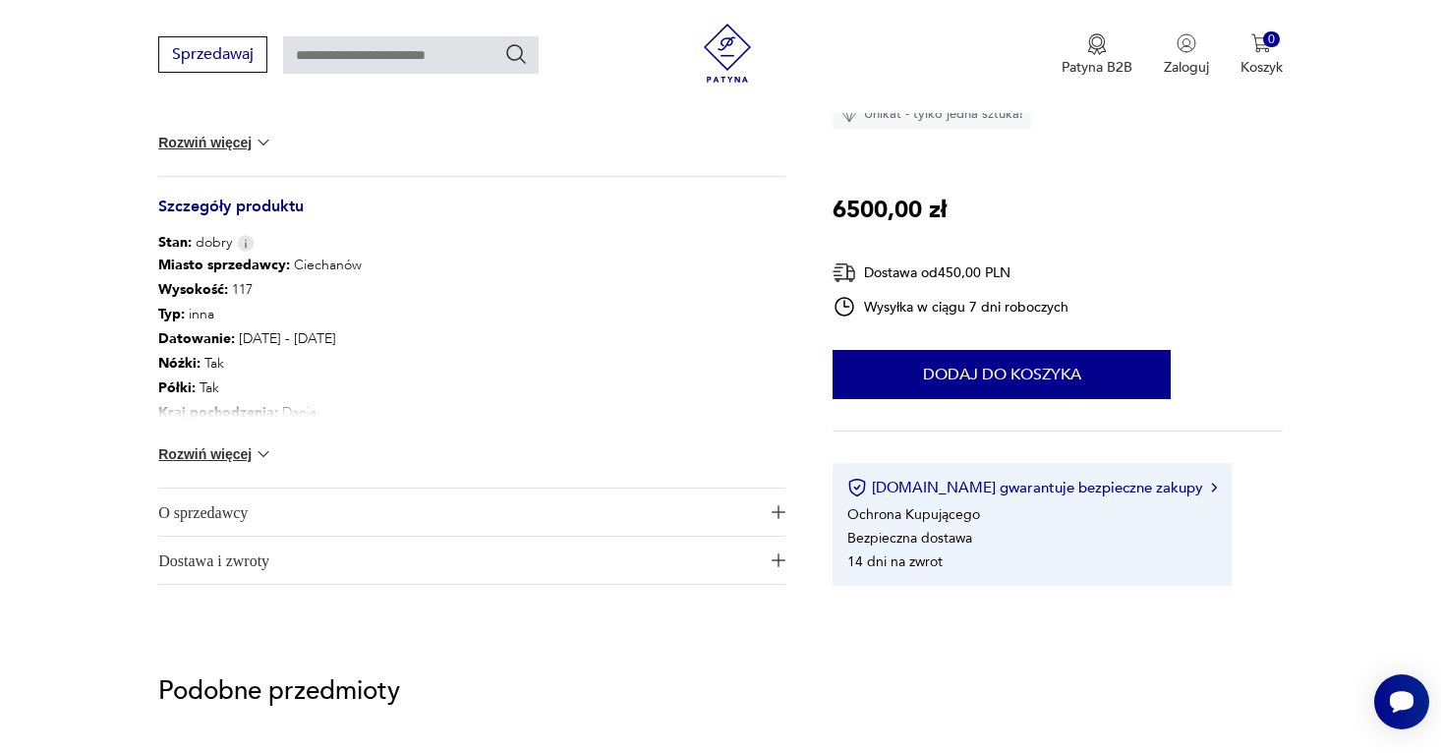
scroll to position [1018, 0]
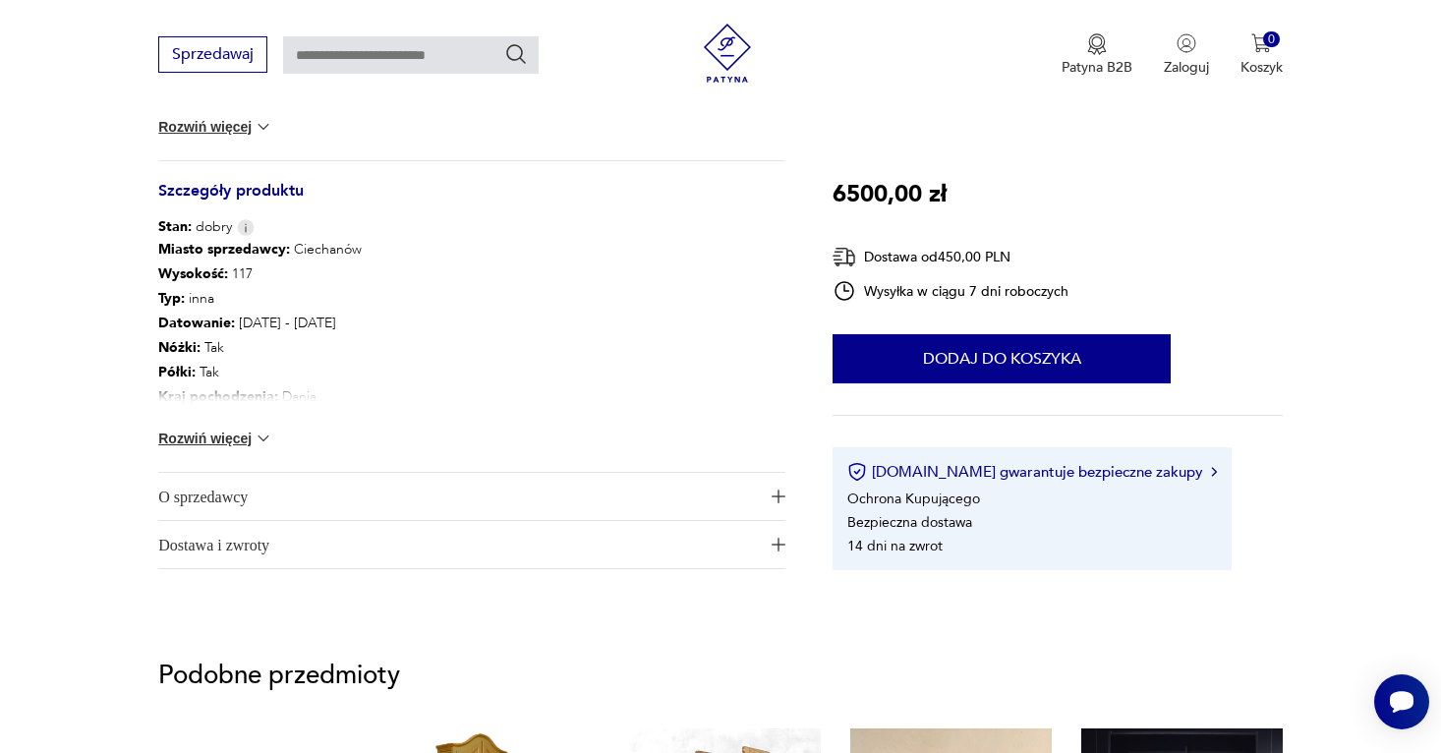
click at [250, 435] on button "Rozwiń więcej" at bounding box center [215, 439] width 114 height 20
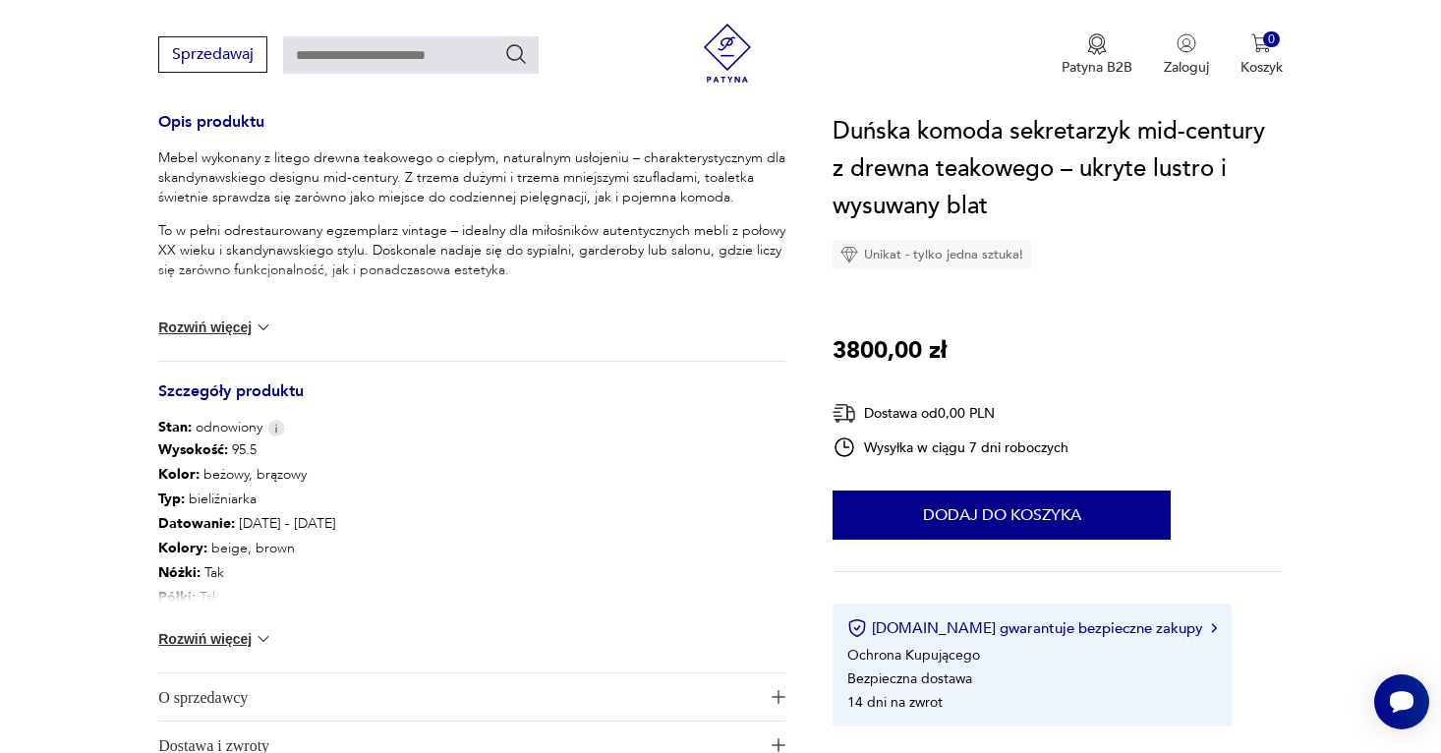
scroll to position [816, 0]
click at [209, 635] on button "Rozwiń więcej" at bounding box center [215, 641] width 114 height 20
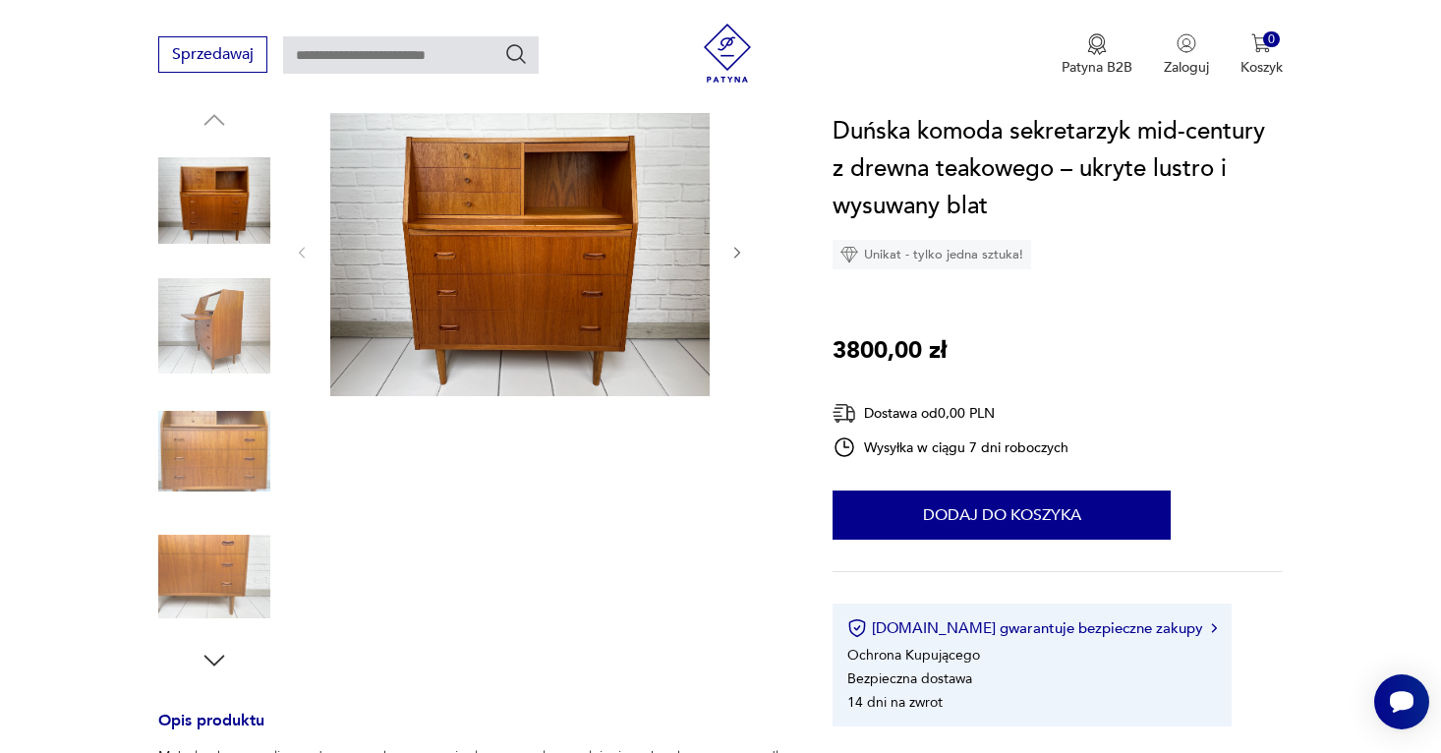
scroll to position [0, 0]
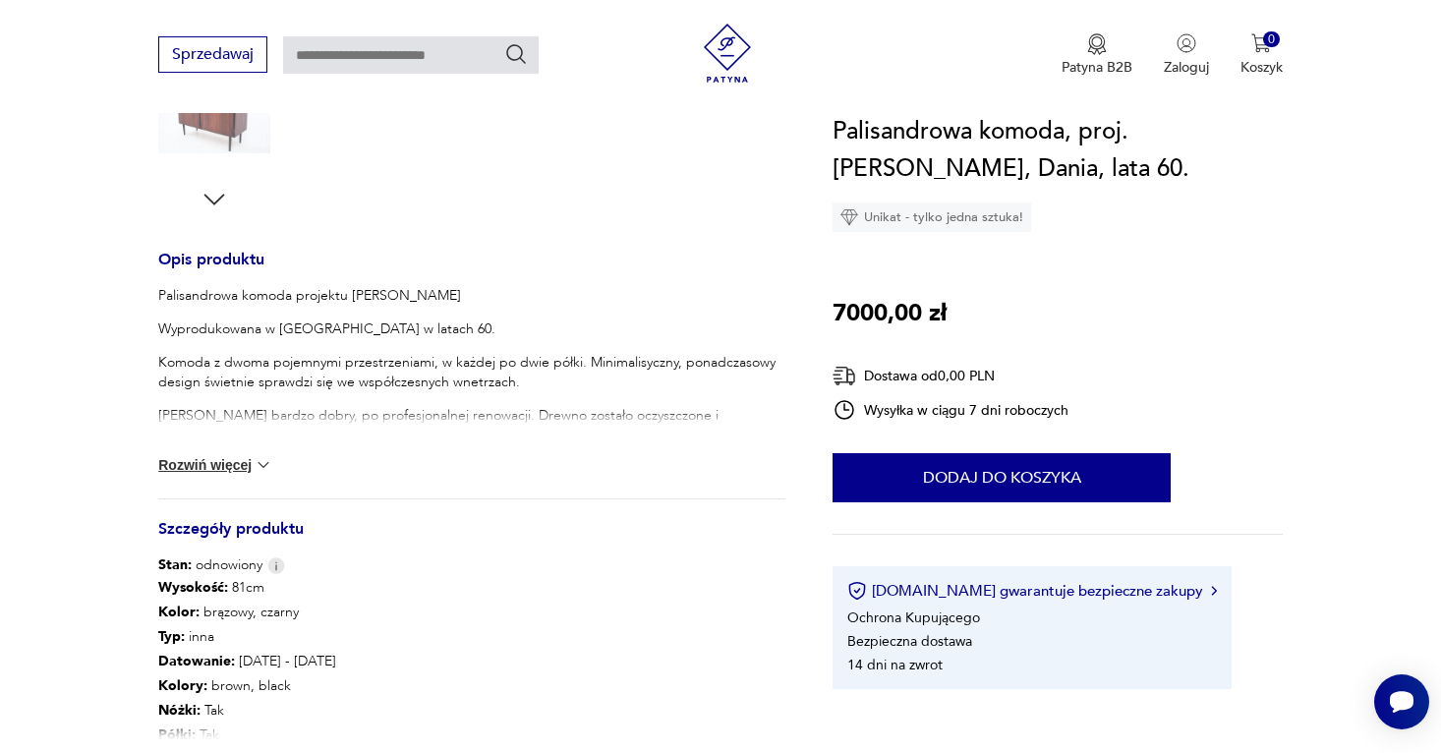
scroll to position [691, 0]
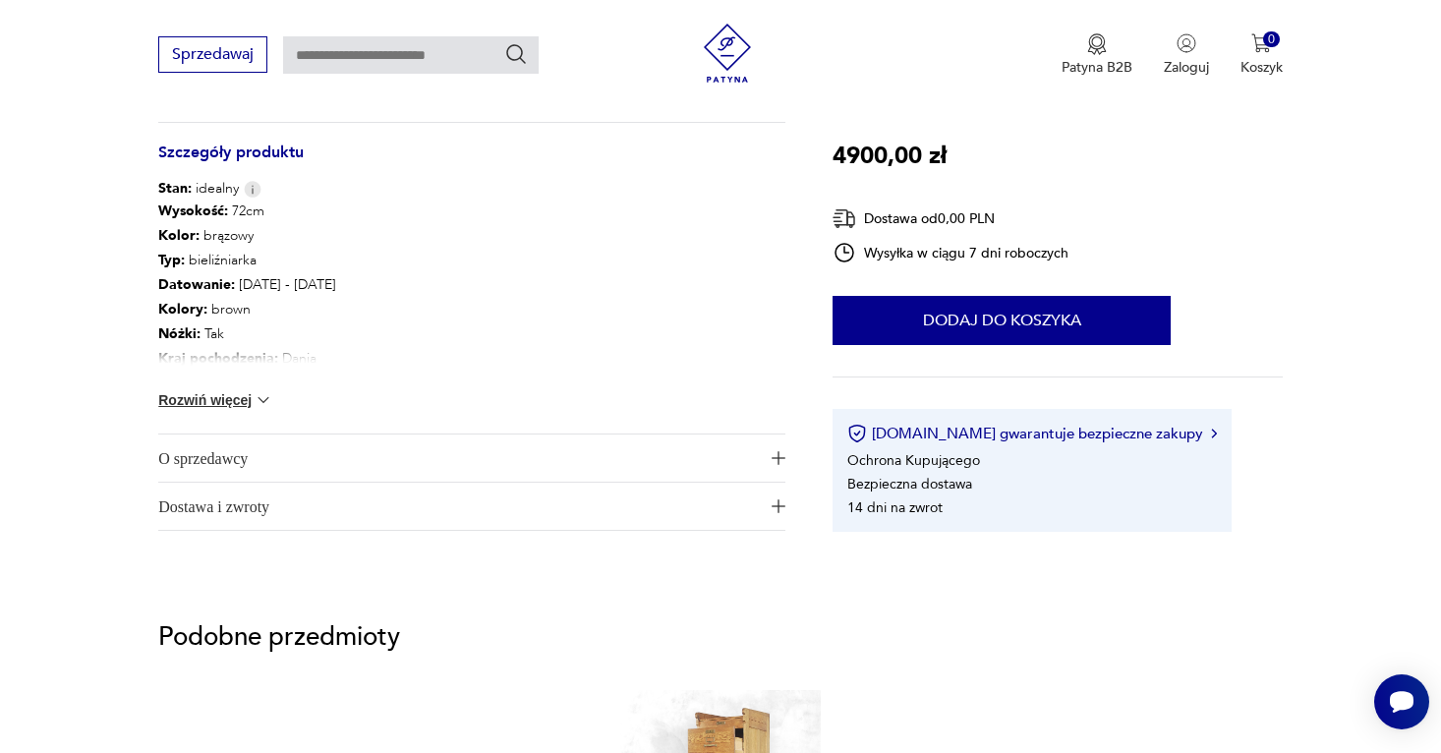
scroll to position [1061, 0]
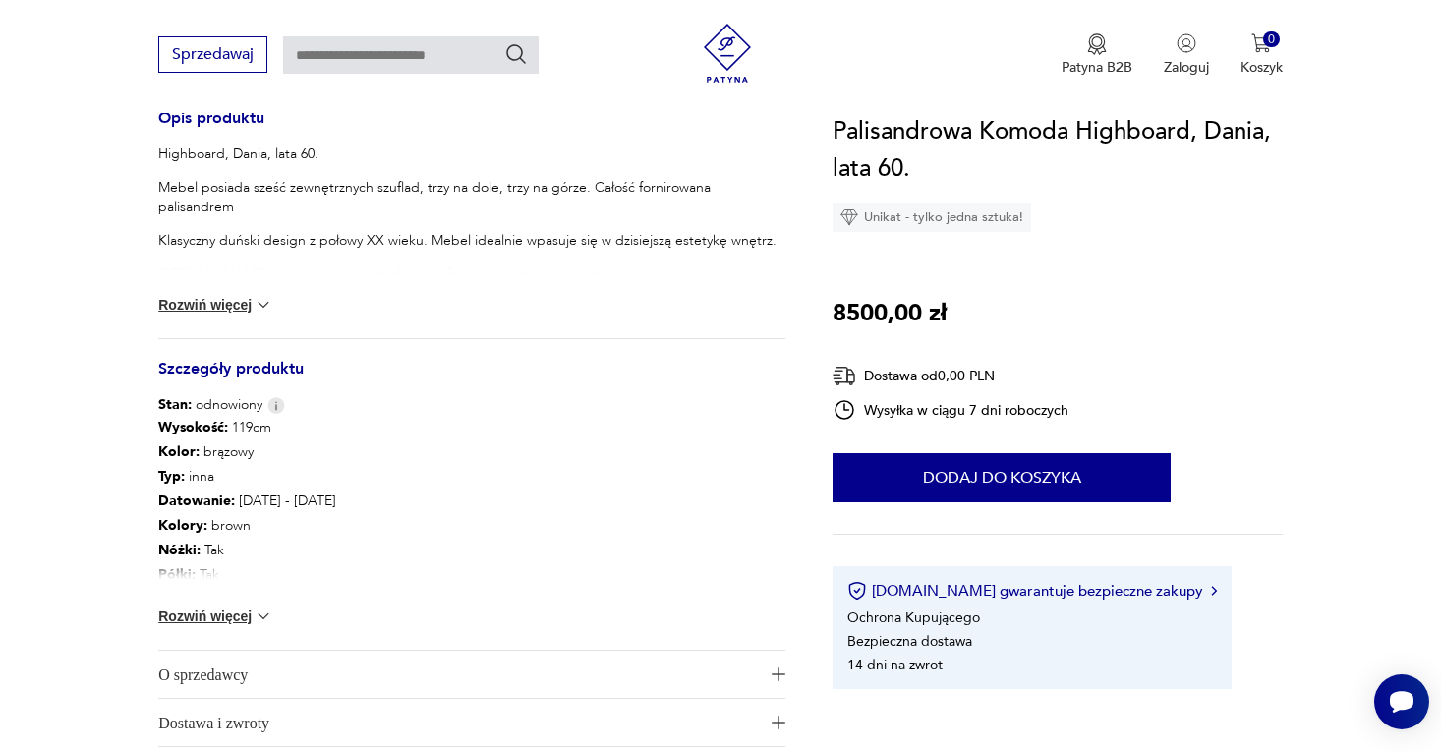
scroll to position [890, 0]
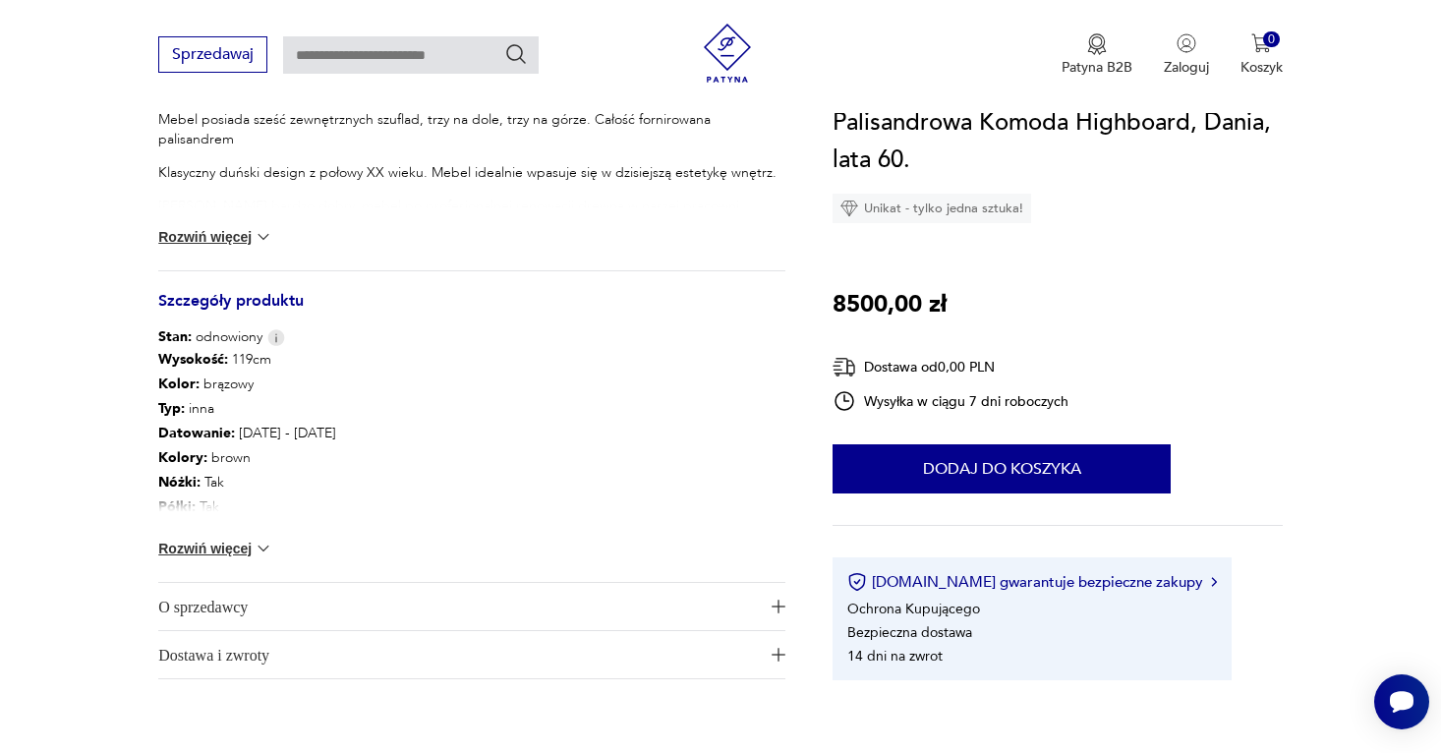
click at [216, 527] on div "Wysokość : 119cm Kolor: brązowy Typ : inna Datowanie : [DATE] - [DATE] Kolory :…" at bounding box center [471, 464] width 627 height 235
click at [224, 542] on button "Rozwiń więcej" at bounding box center [215, 549] width 114 height 20
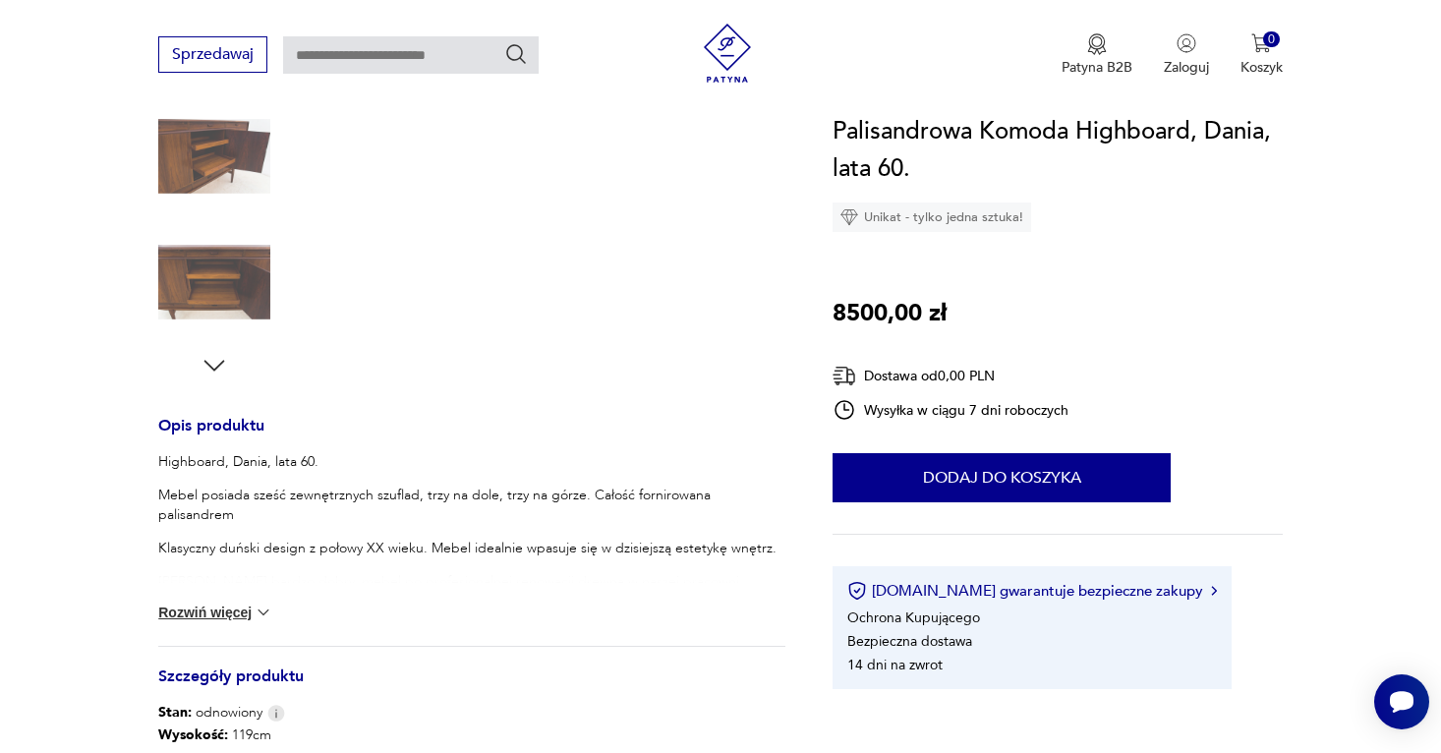
scroll to position [0, 0]
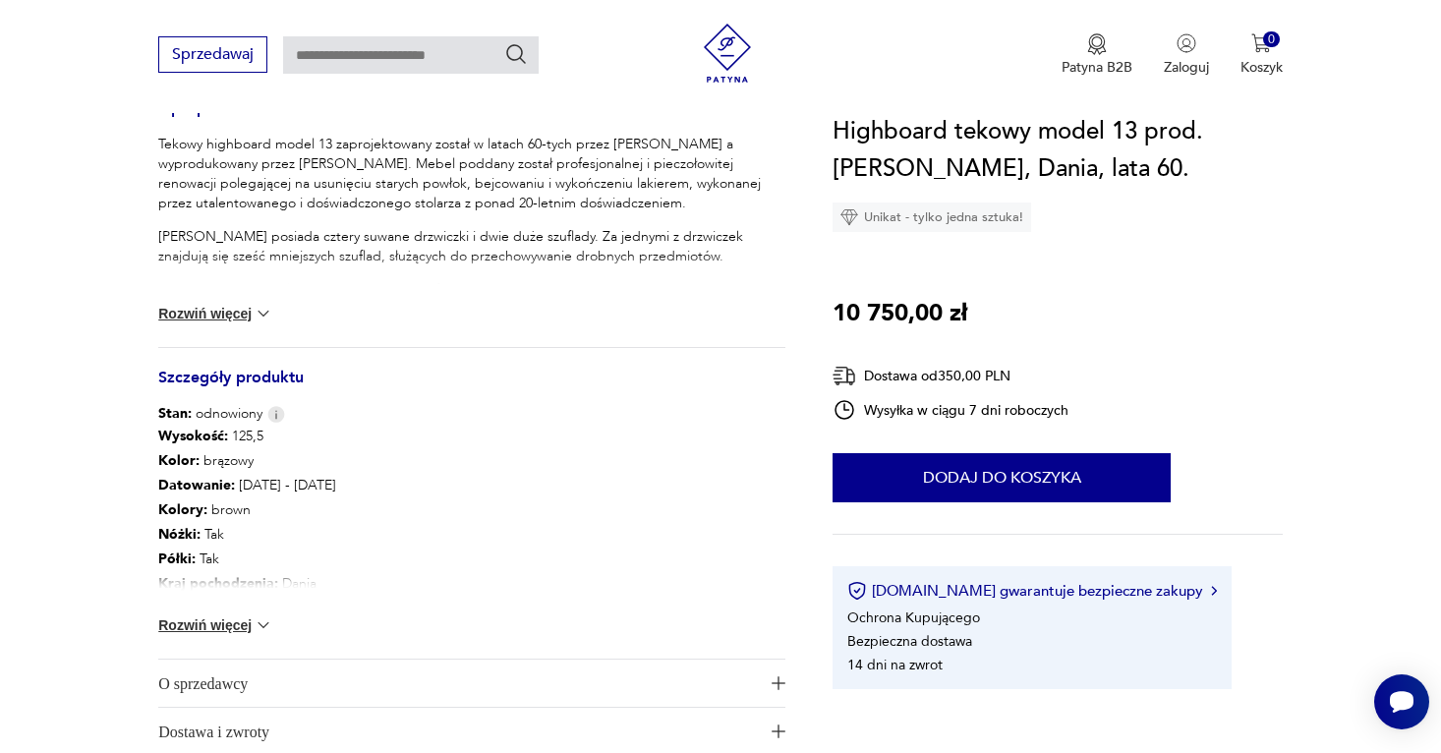
scroll to position [860, 0]
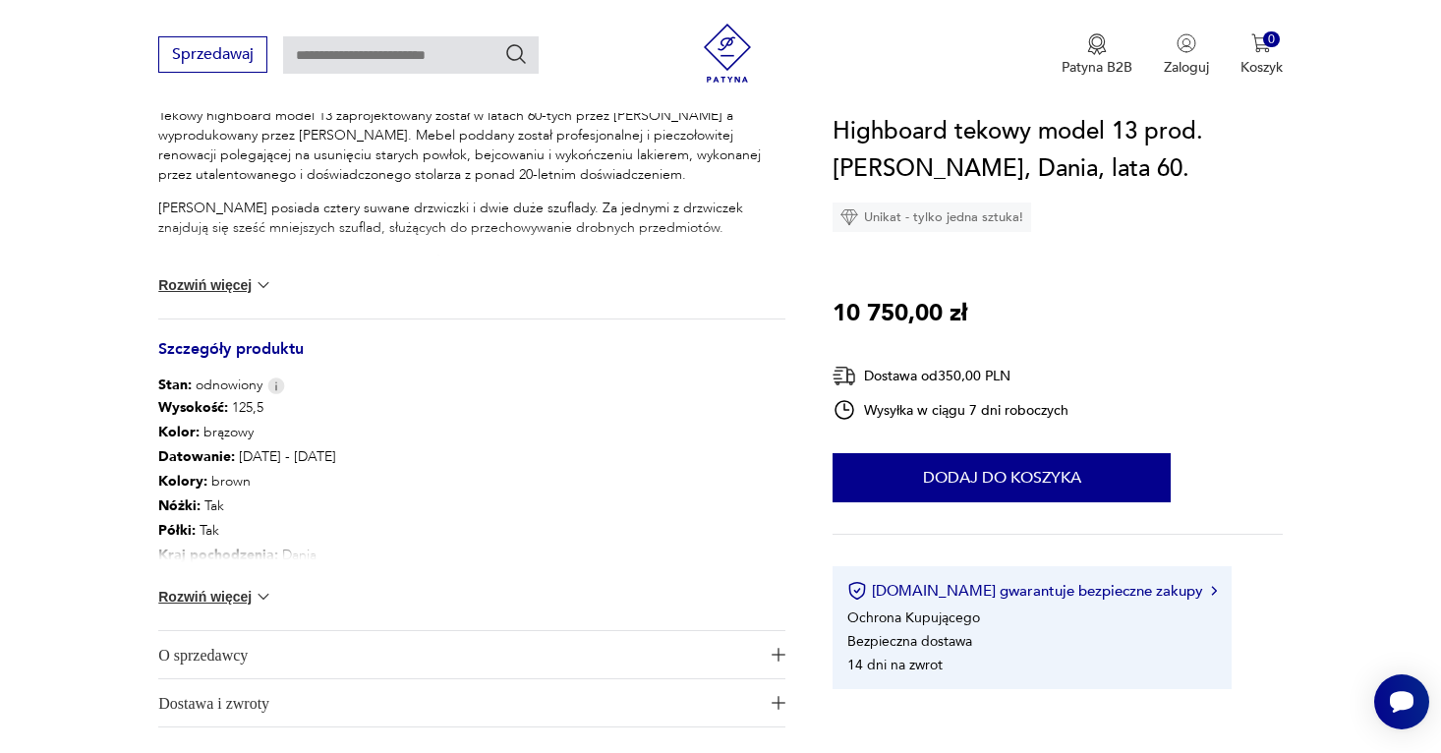
click at [254, 595] on img at bounding box center [264, 597] width 20 height 20
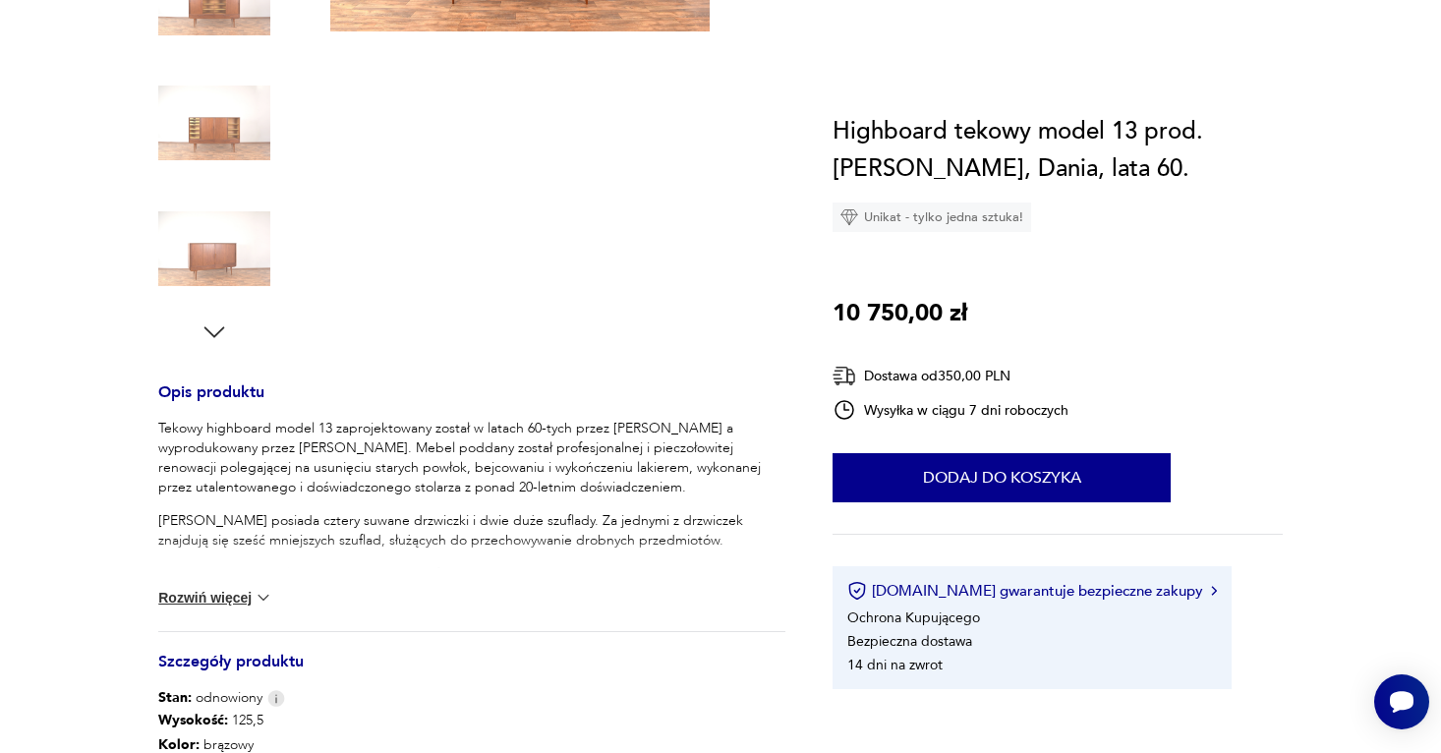
scroll to position [0, 0]
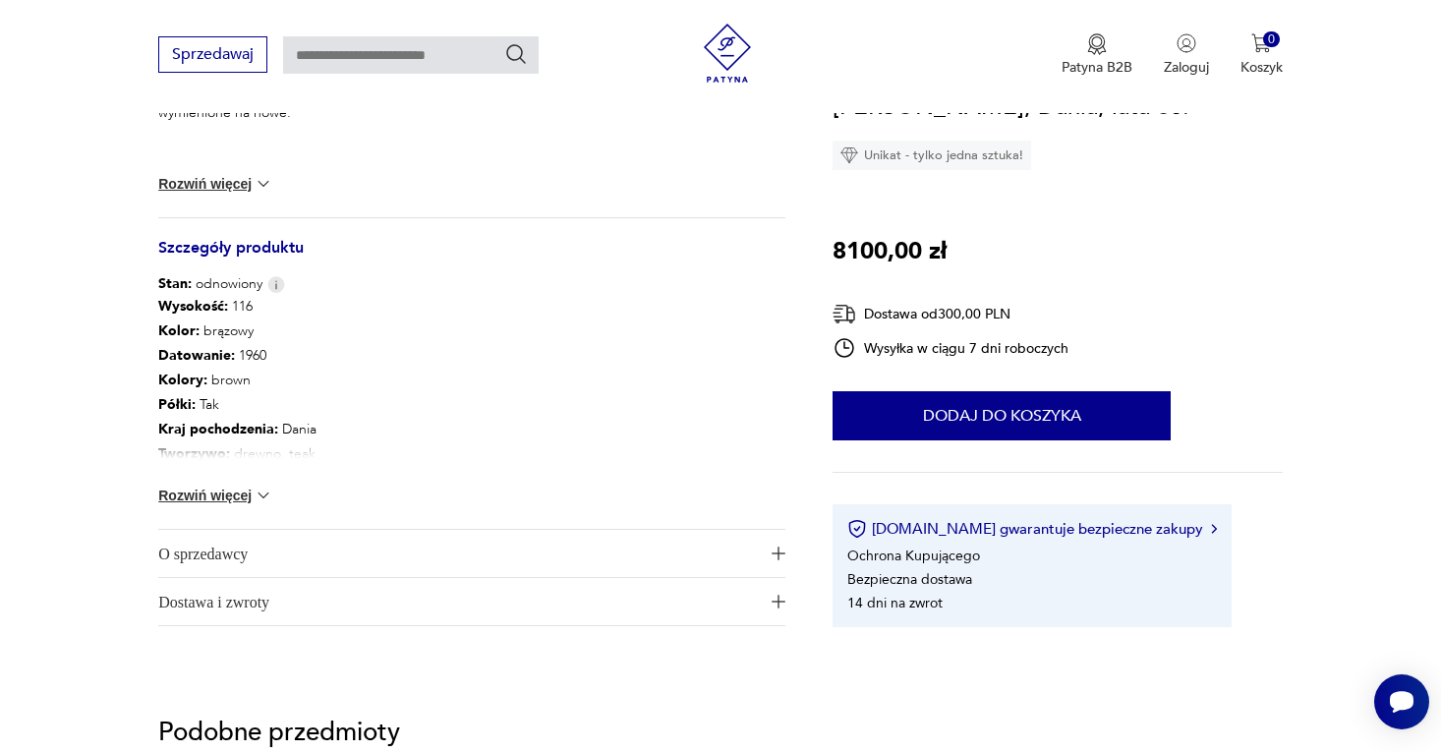
scroll to position [990, 0]
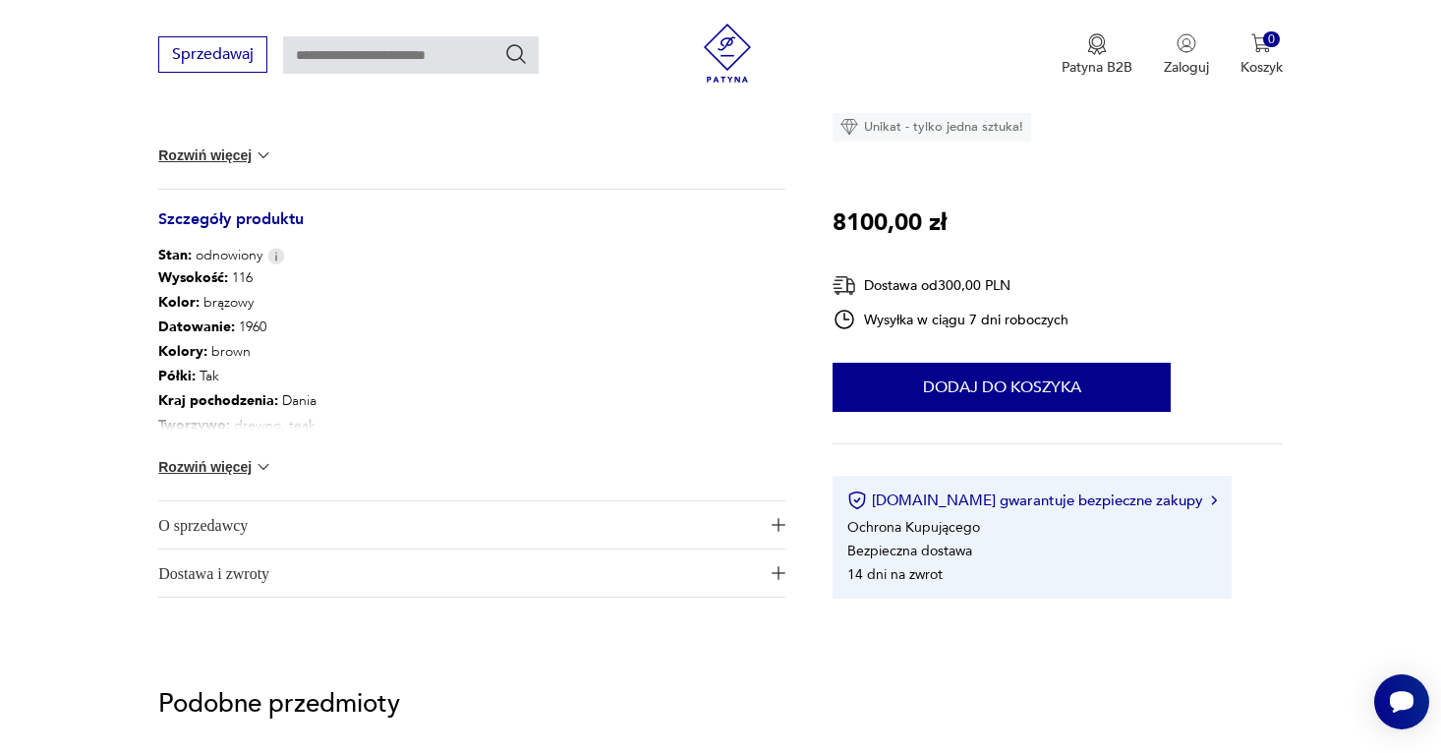
click at [243, 450] on div "Wysokość : 116 Kolor: brązowy Datowanie : 1960 Kolory : brown Półki : Tak Kraj …" at bounding box center [471, 382] width 627 height 235
click at [243, 462] on button "Rozwiń więcej" at bounding box center [215, 467] width 114 height 20
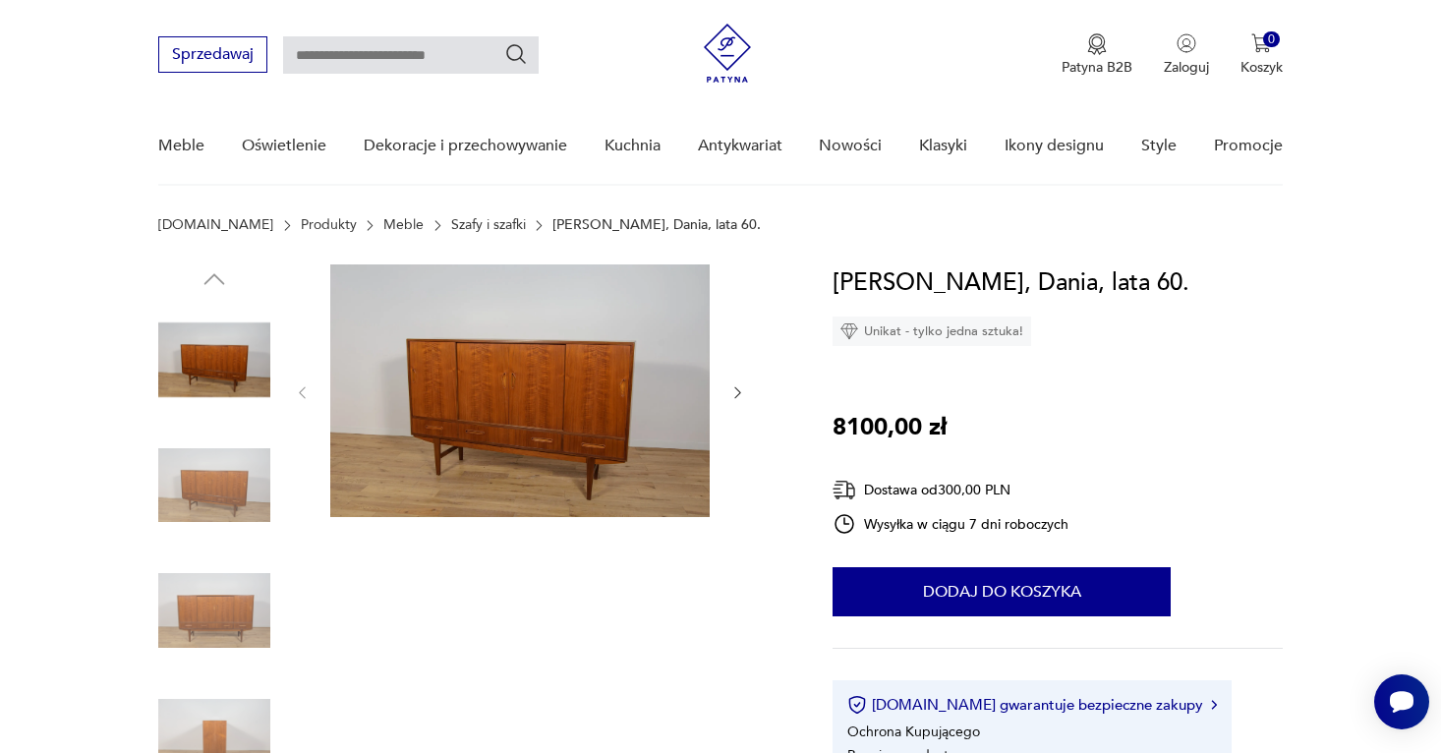
scroll to position [0, 0]
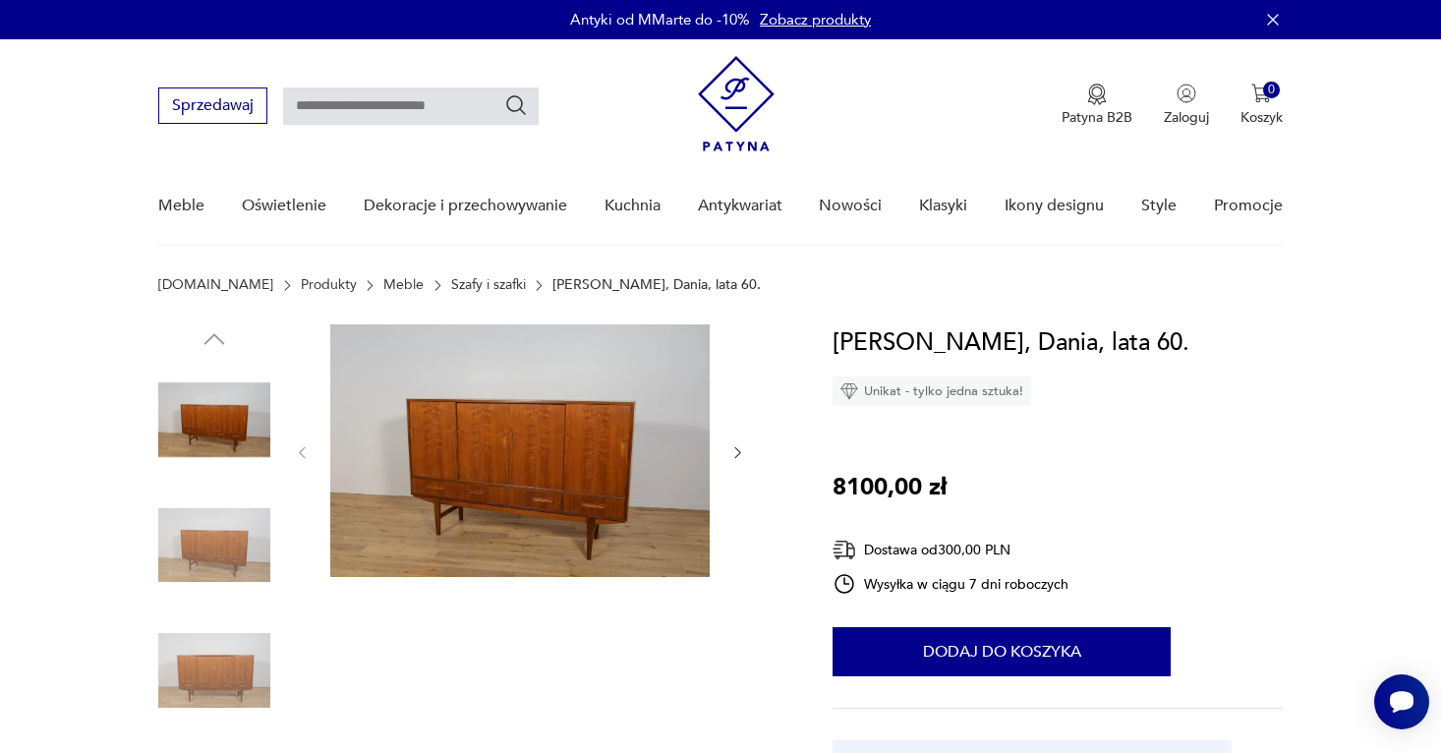
click at [737, 444] on icon "button" at bounding box center [737, 452] width 17 height 17
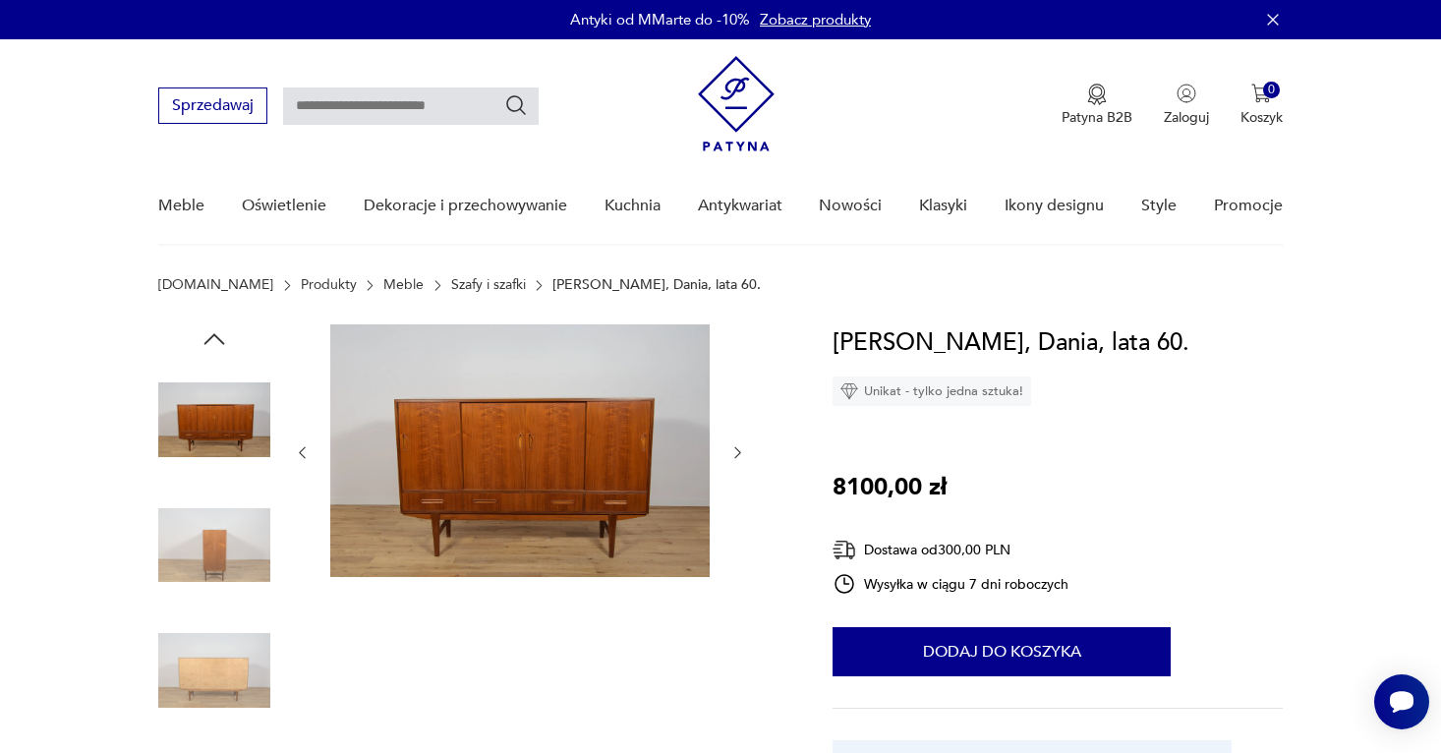
click at [737, 444] on icon "button" at bounding box center [737, 452] width 17 height 17
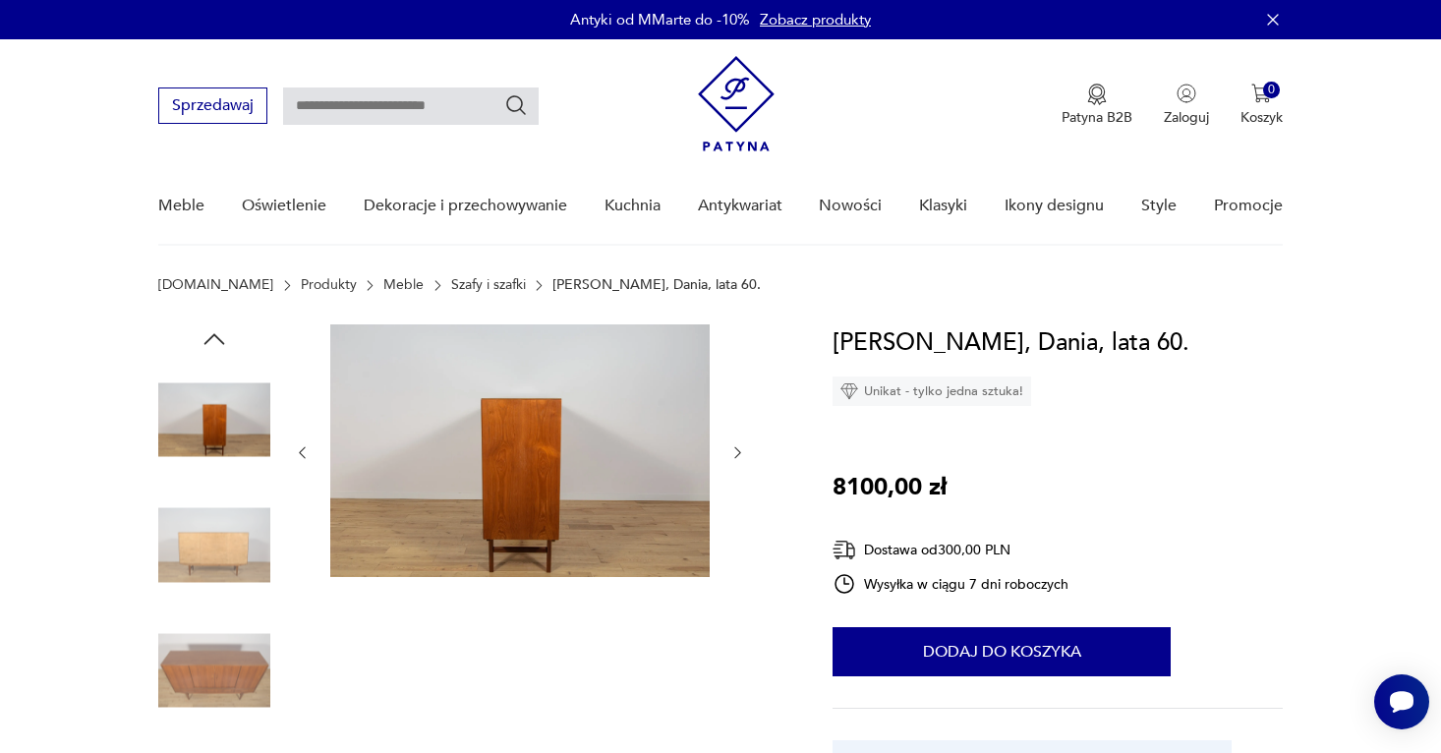
click at [274, 668] on div at bounding box center [471, 609] width 627 height 570
click at [259, 668] on img at bounding box center [214, 670] width 112 height 112
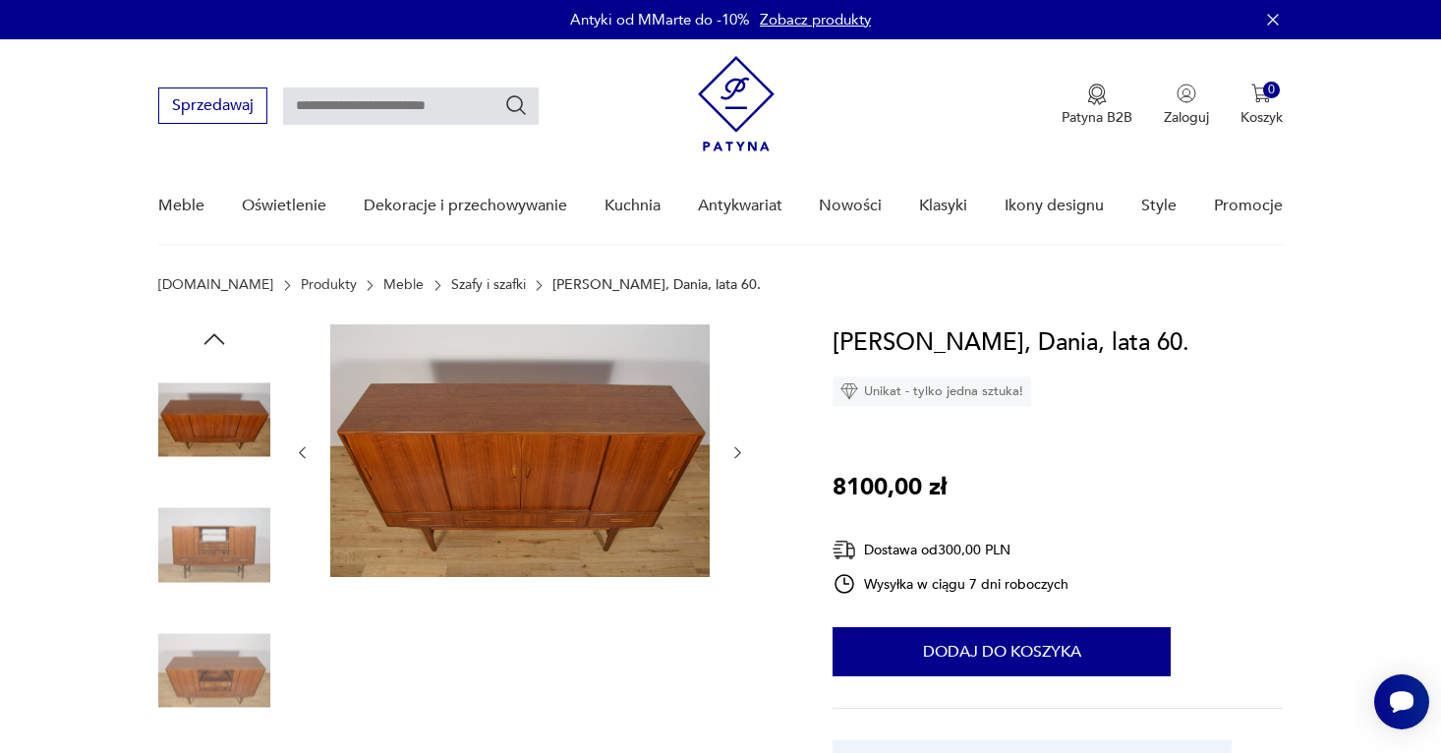
click at [630, 470] on img at bounding box center [519, 450] width 379 height 253
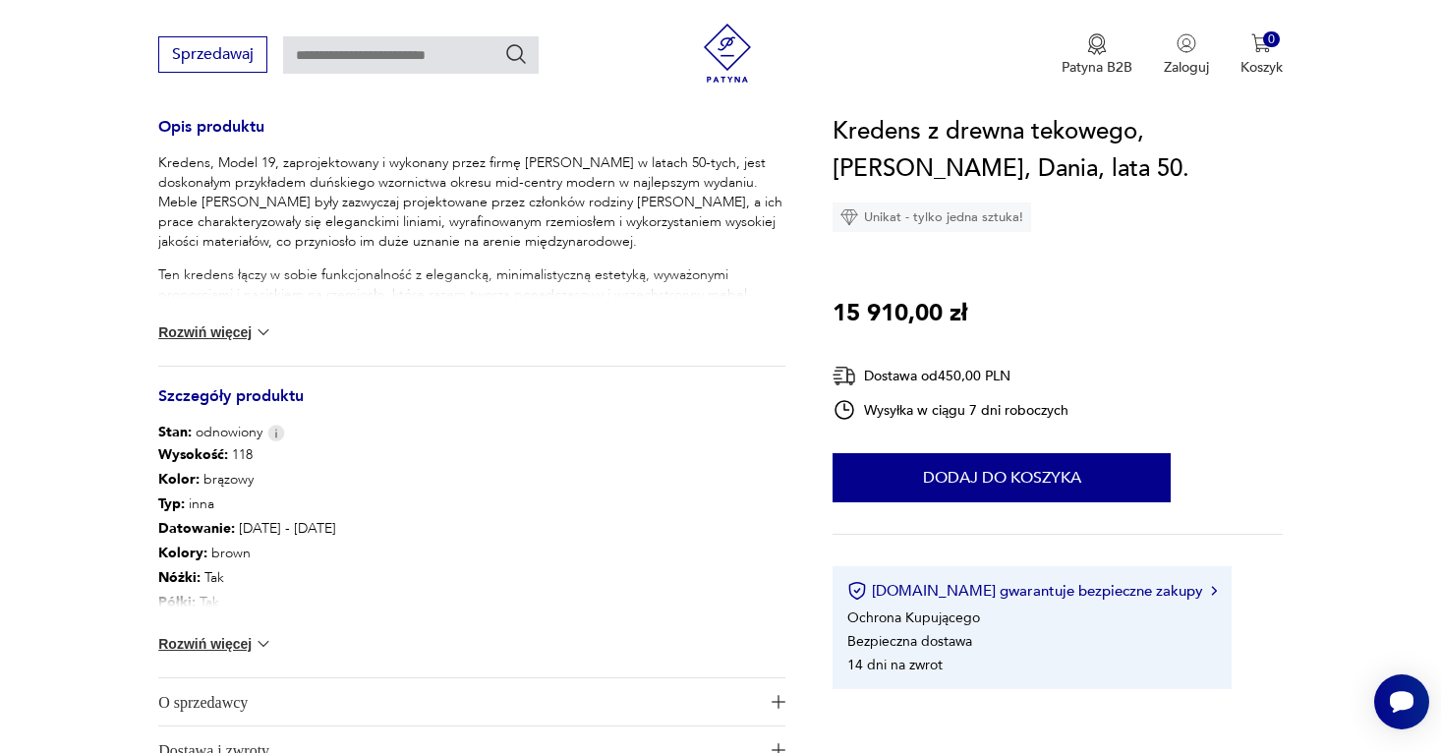
scroll to position [815, 0]
click at [230, 636] on button "Rozwiń więcej" at bounding box center [215, 642] width 114 height 20
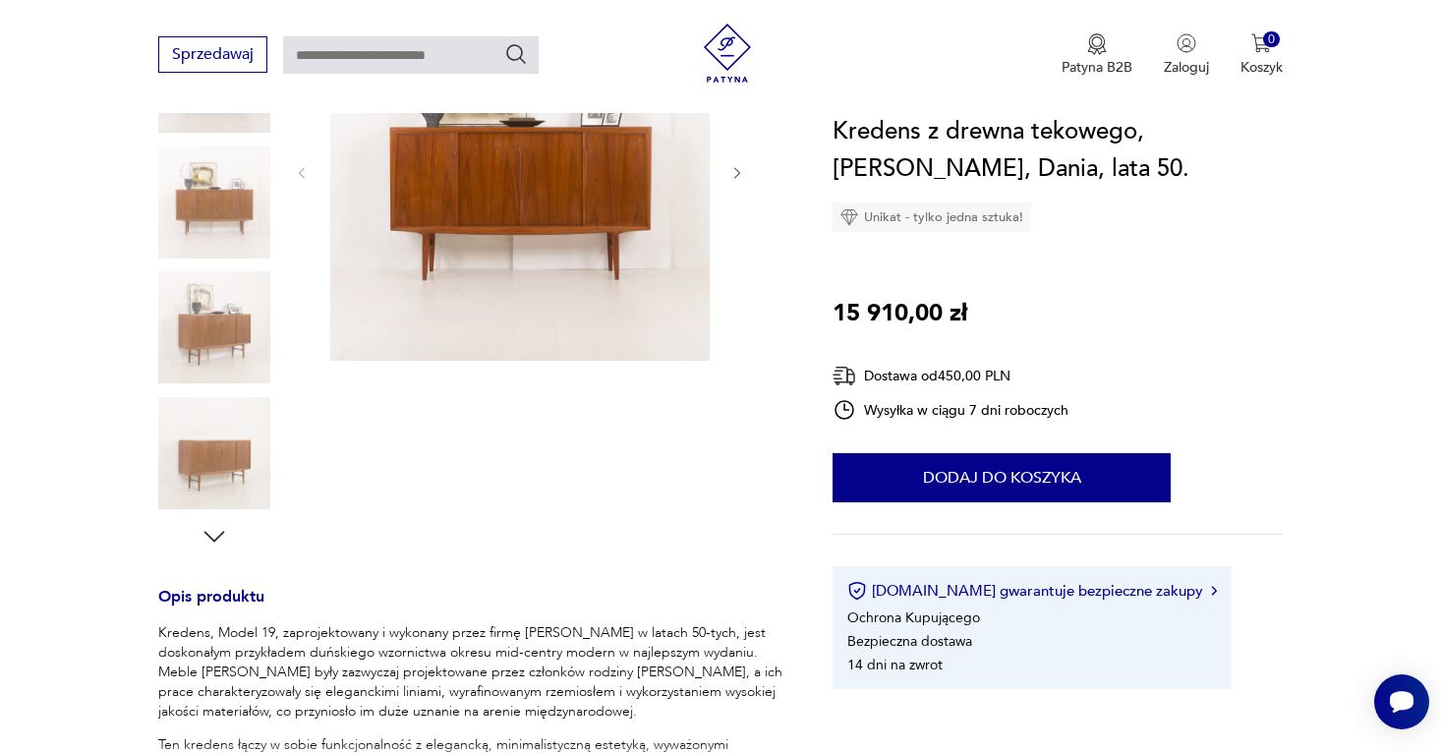
scroll to position [207, 0]
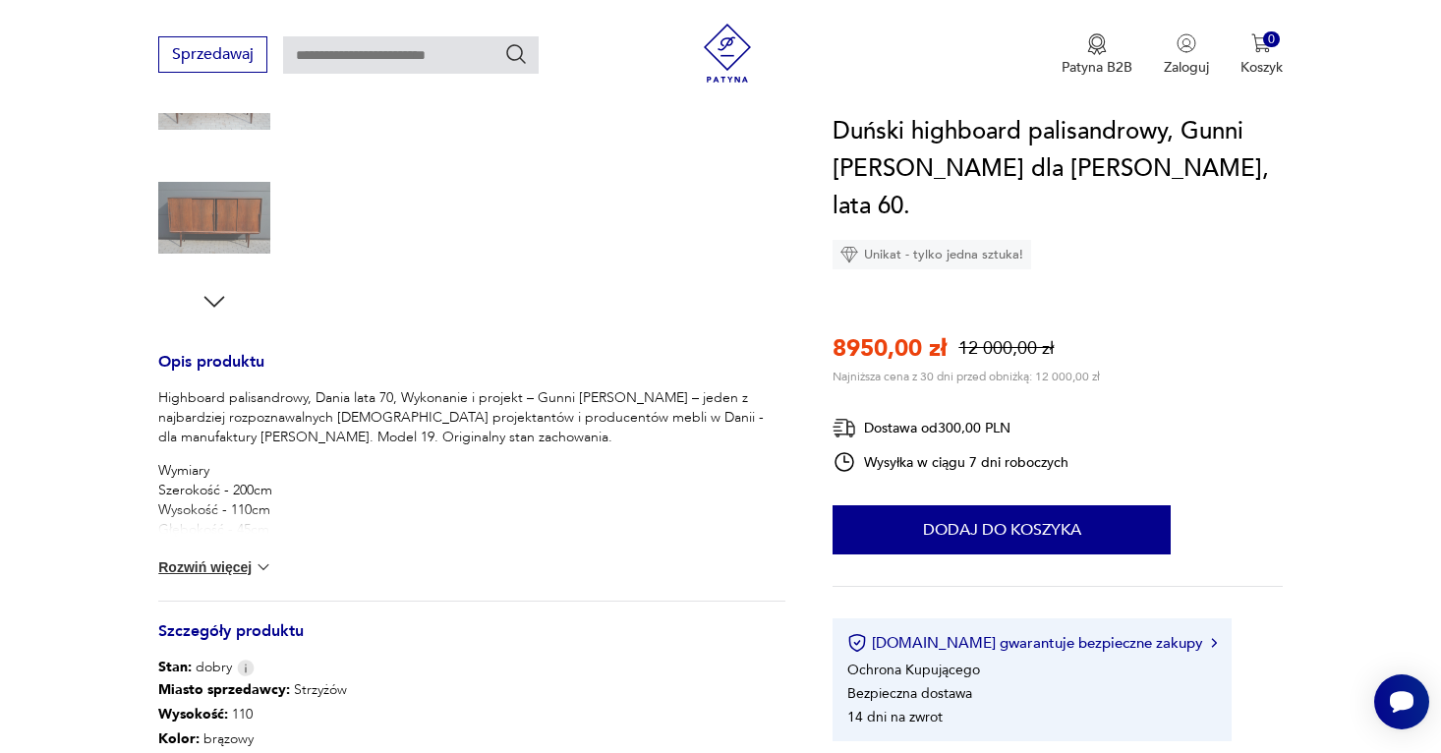
scroll to position [584, 0]
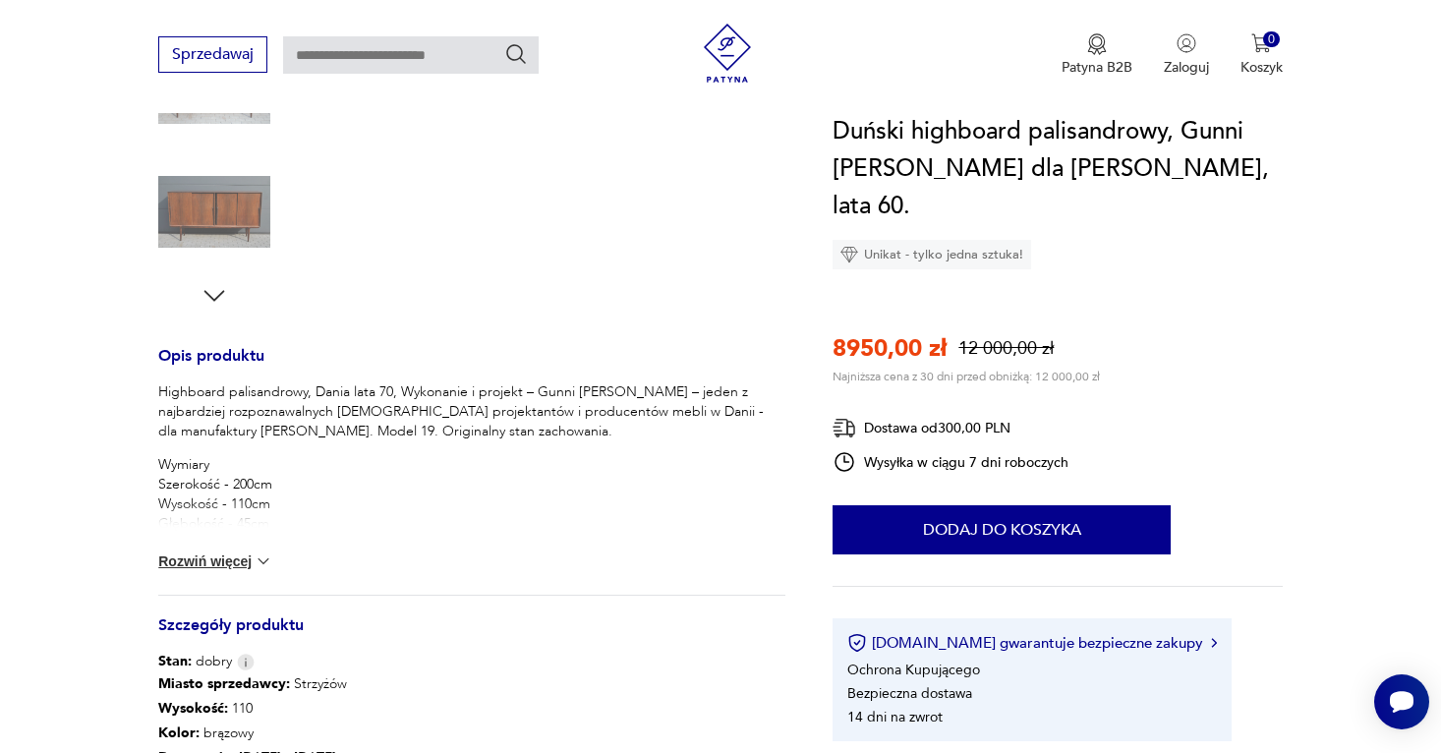
click at [237, 549] on div "Highboard palisandrowy, Dania lata 70, Wykonanie i projekt – Gunni Omann – jede…" at bounding box center [471, 488] width 627 height 212
click at [243, 563] on button "Rozwiń więcej" at bounding box center [215, 561] width 114 height 20
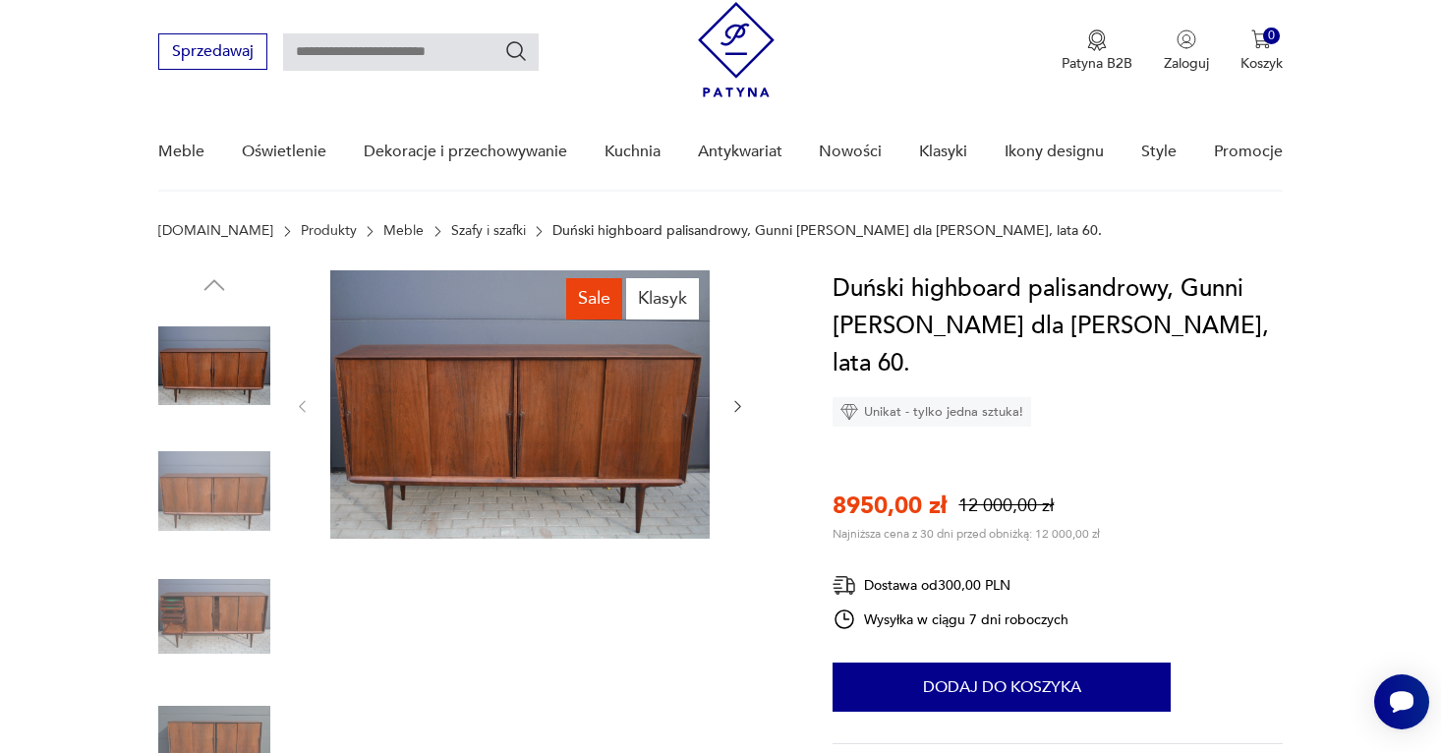
scroll to position [58, 0]
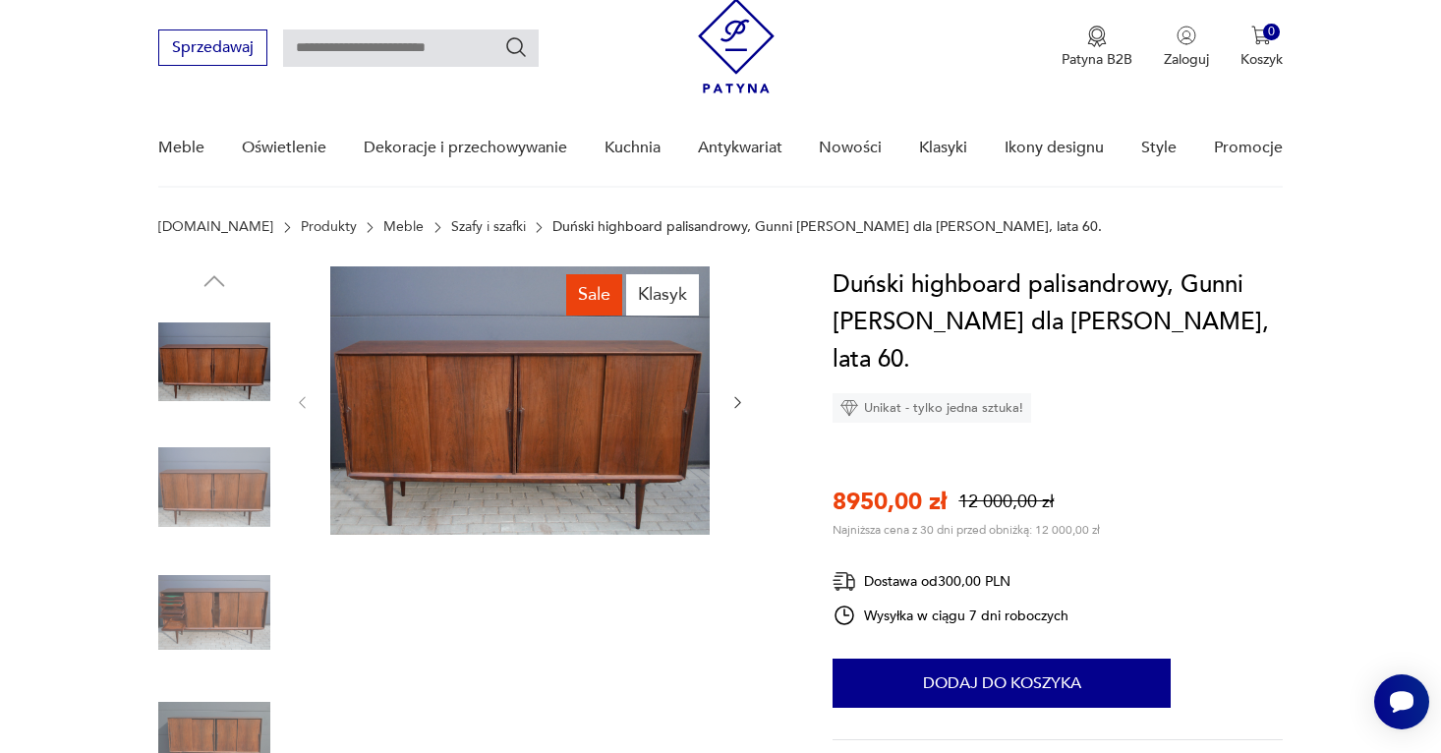
click at [603, 372] on img at bounding box center [519, 400] width 379 height 268
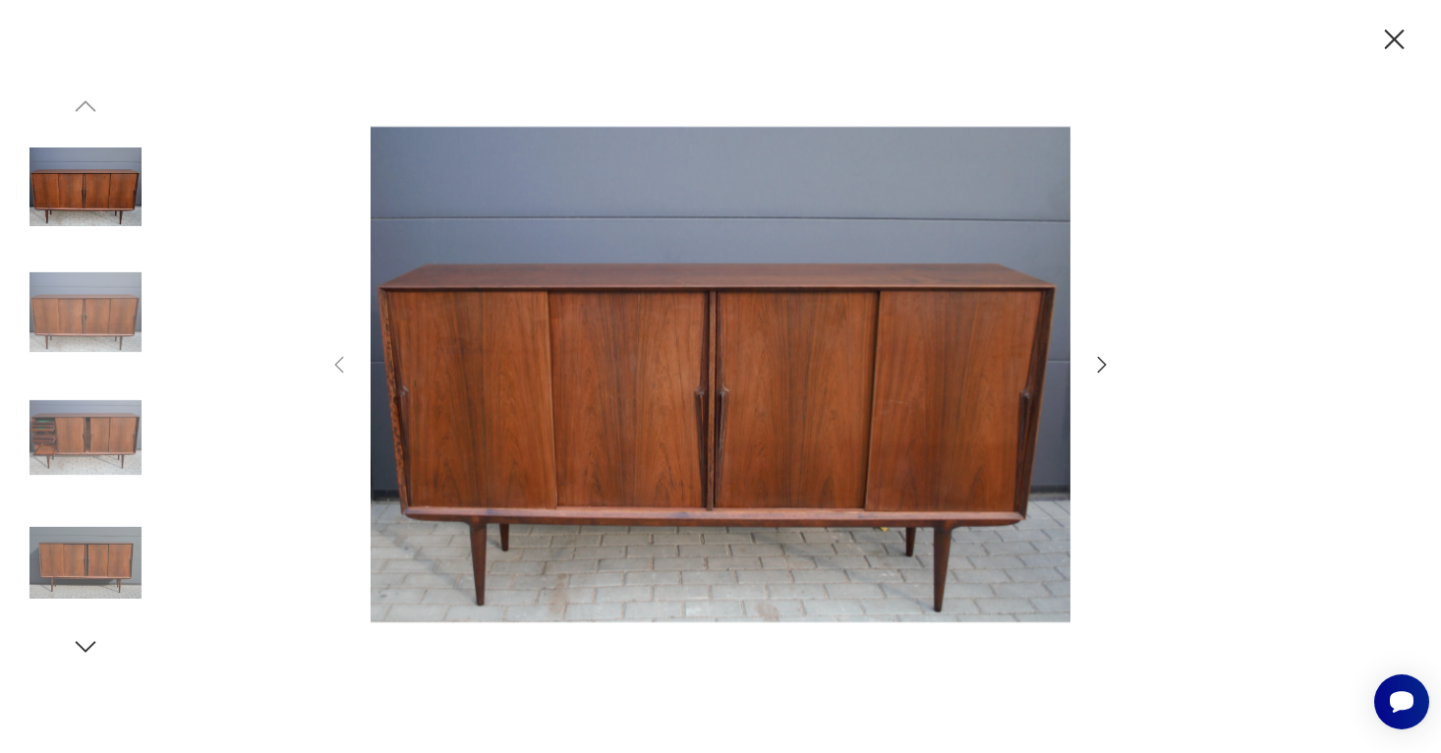
click at [1100, 360] on icon "button" at bounding box center [1102, 365] width 9 height 16
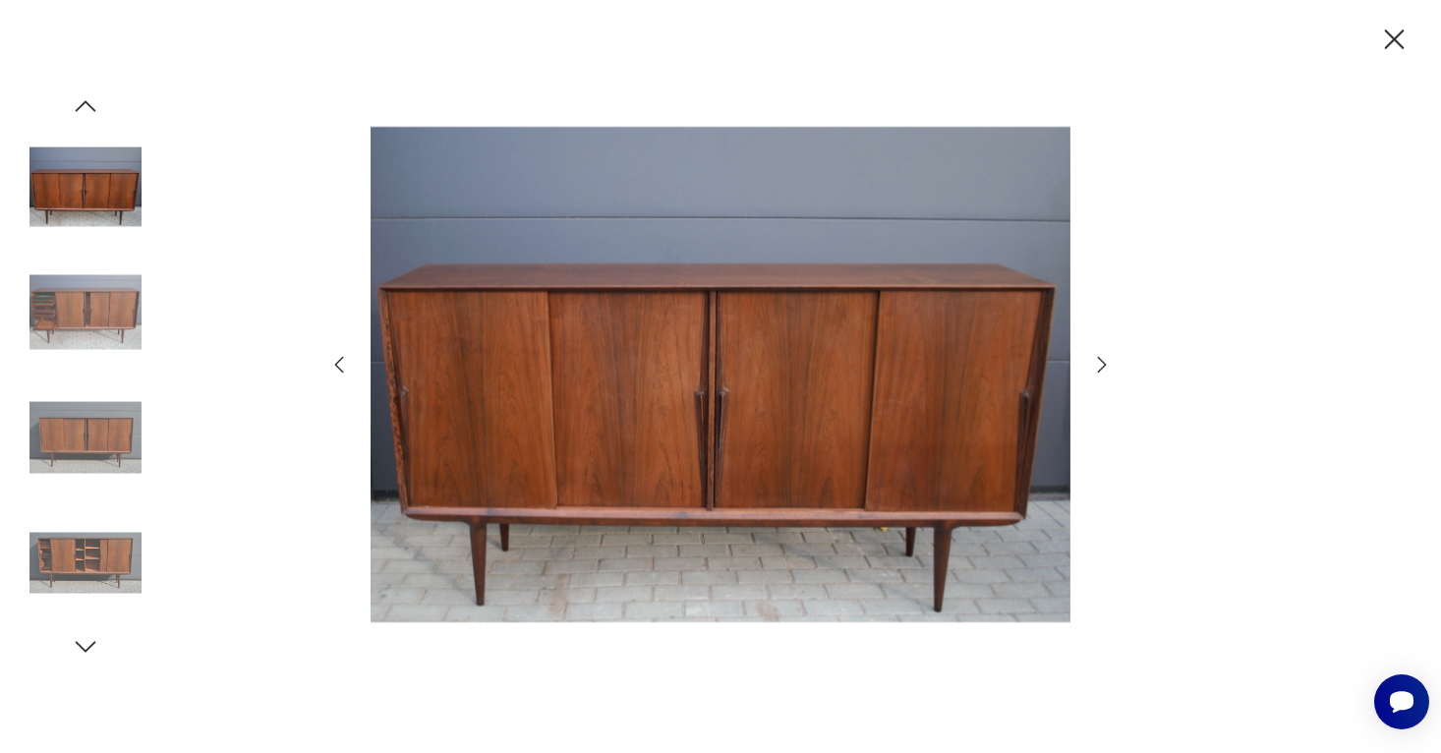
click at [1100, 360] on icon "button" at bounding box center [1102, 365] width 9 height 16
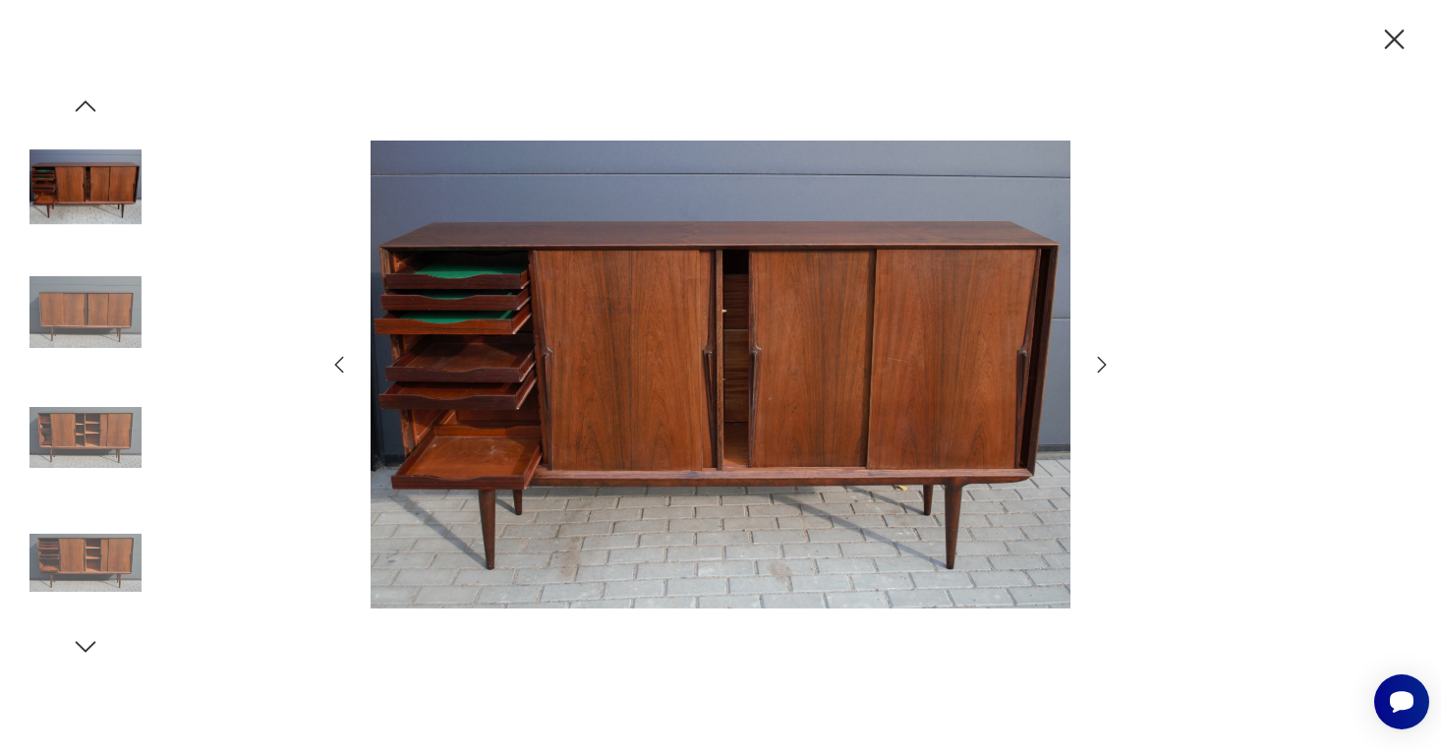
click at [1100, 360] on icon "button" at bounding box center [1102, 365] width 9 height 16
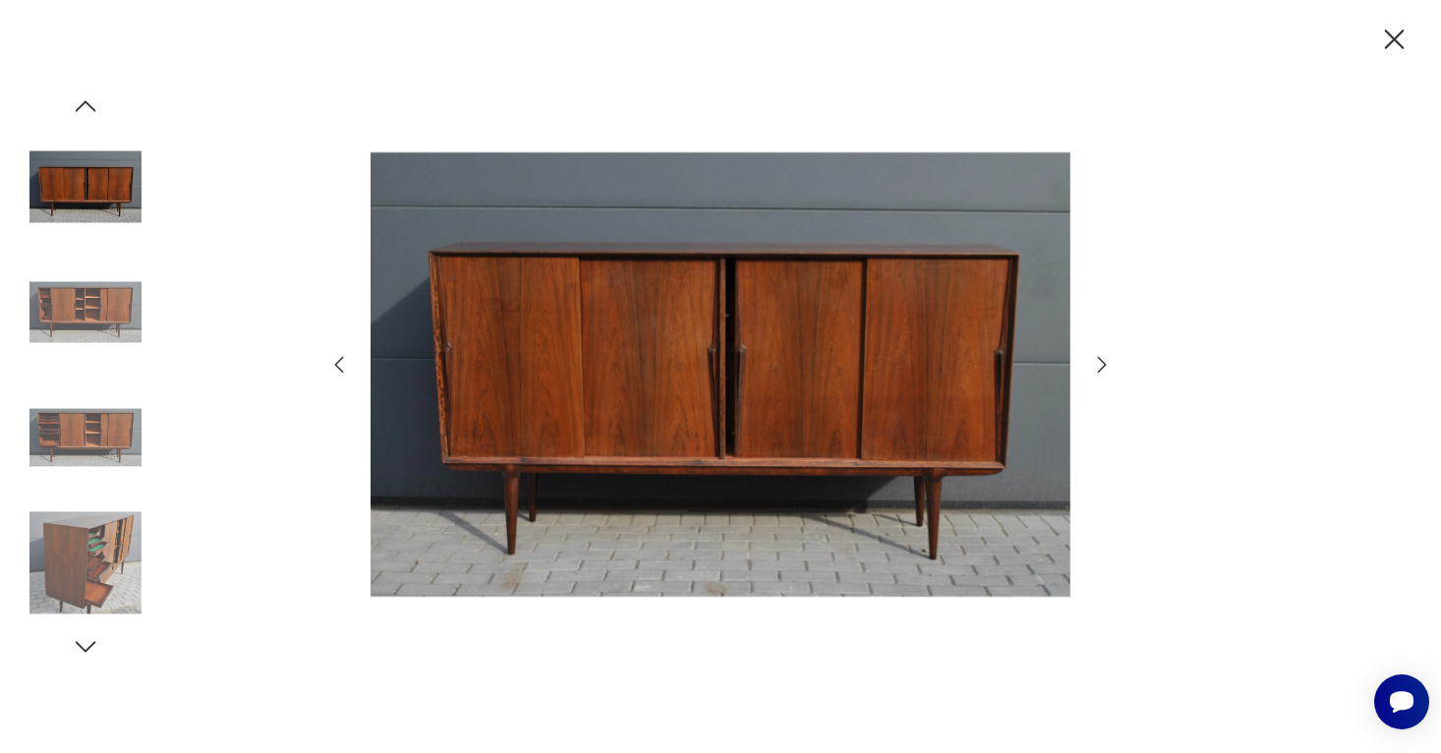
click at [1100, 360] on icon "button" at bounding box center [1102, 365] width 9 height 16
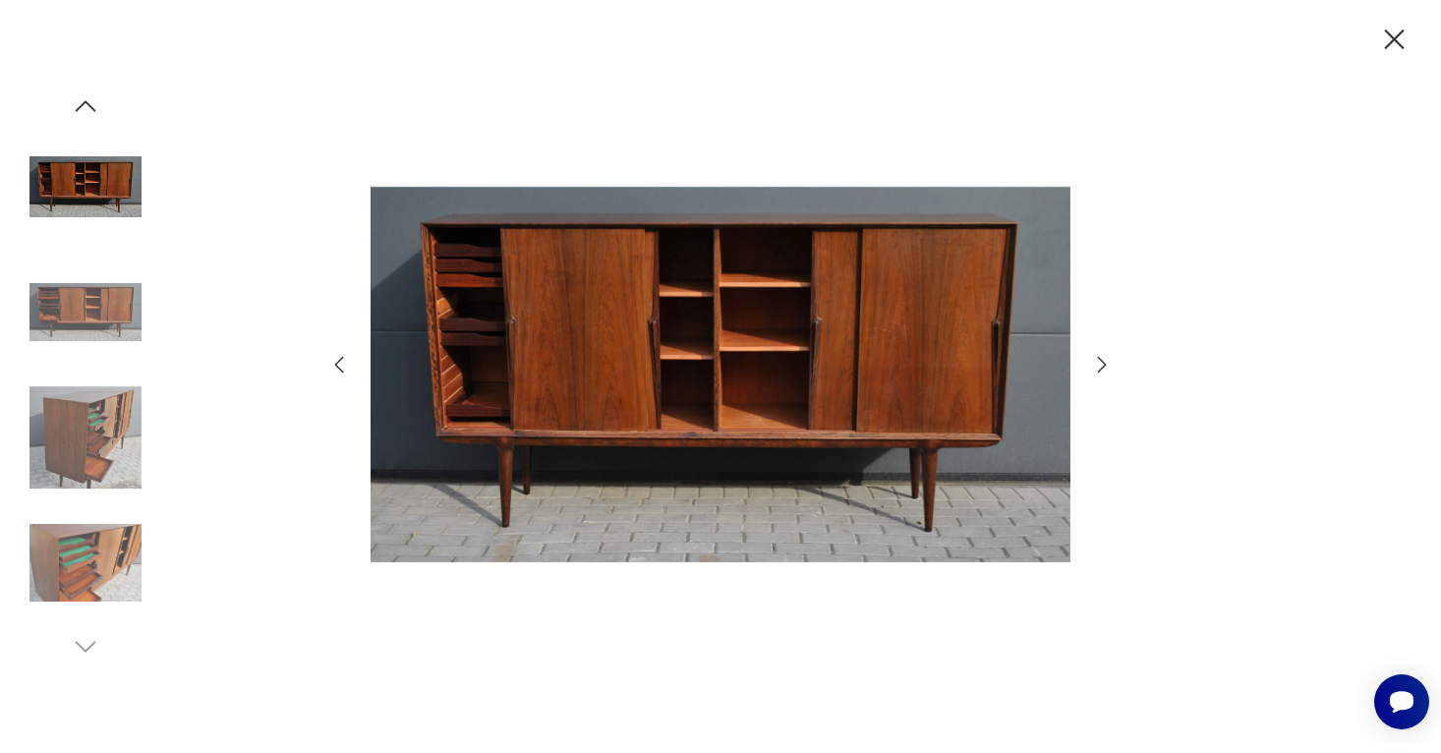
click at [1100, 360] on icon "button" at bounding box center [1102, 365] width 9 height 16
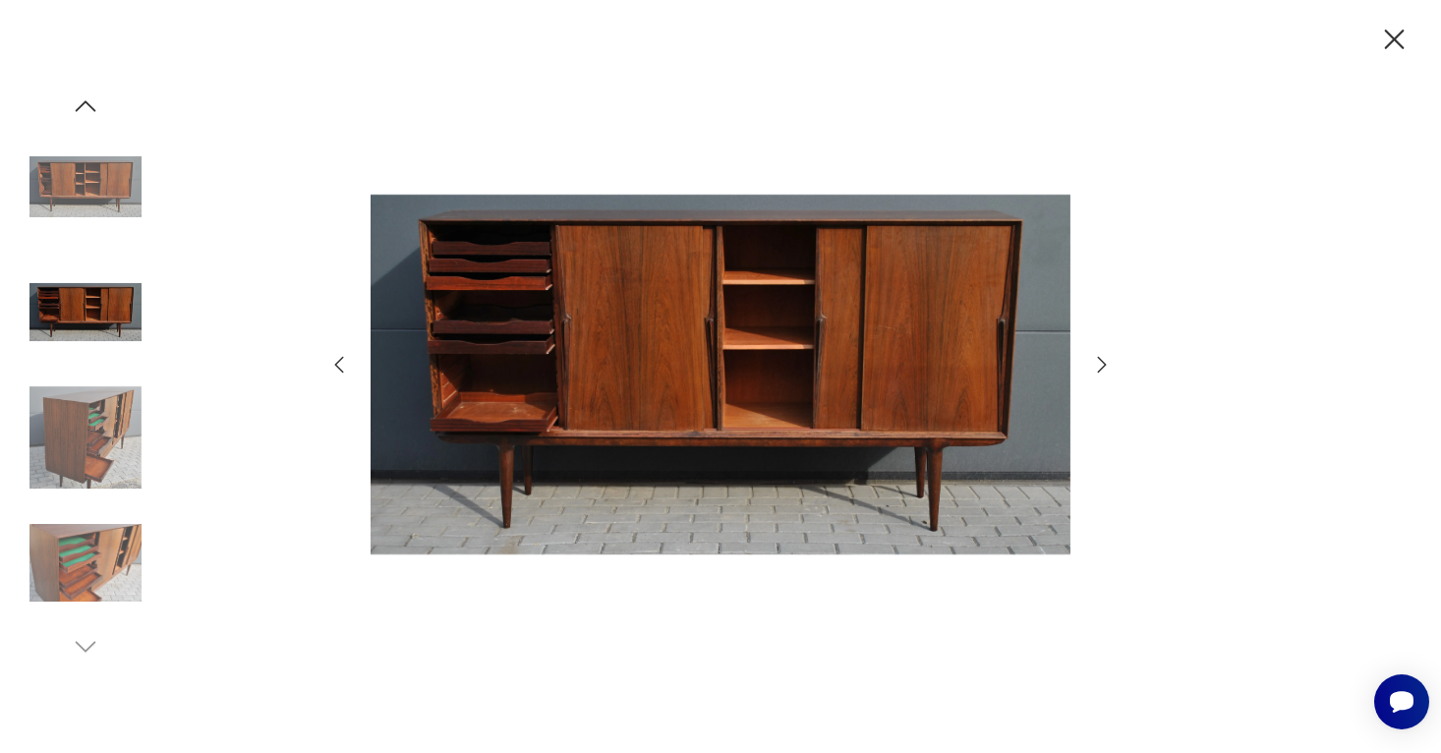
click at [1100, 360] on icon "button" at bounding box center [1102, 365] width 9 height 16
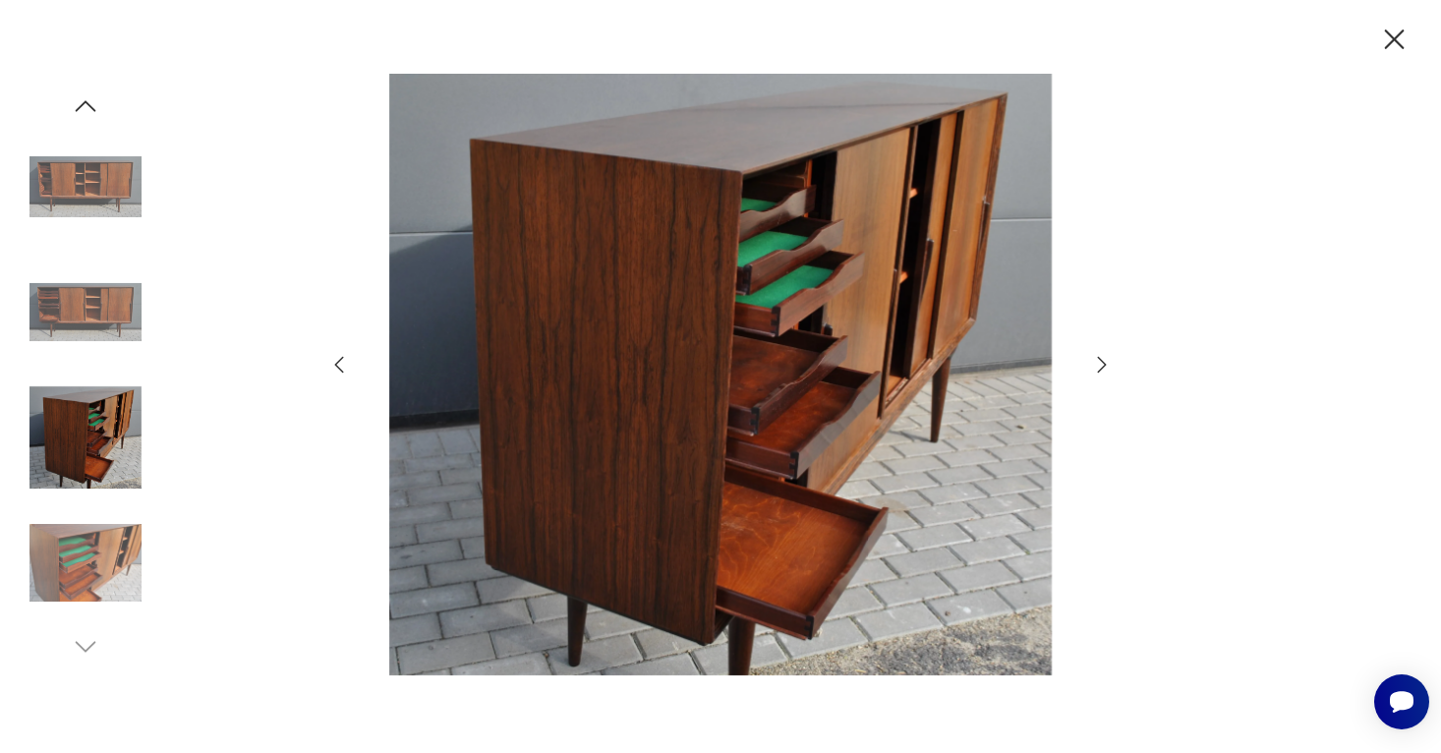
click at [1100, 360] on icon "button" at bounding box center [1102, 365] width 9 height 16
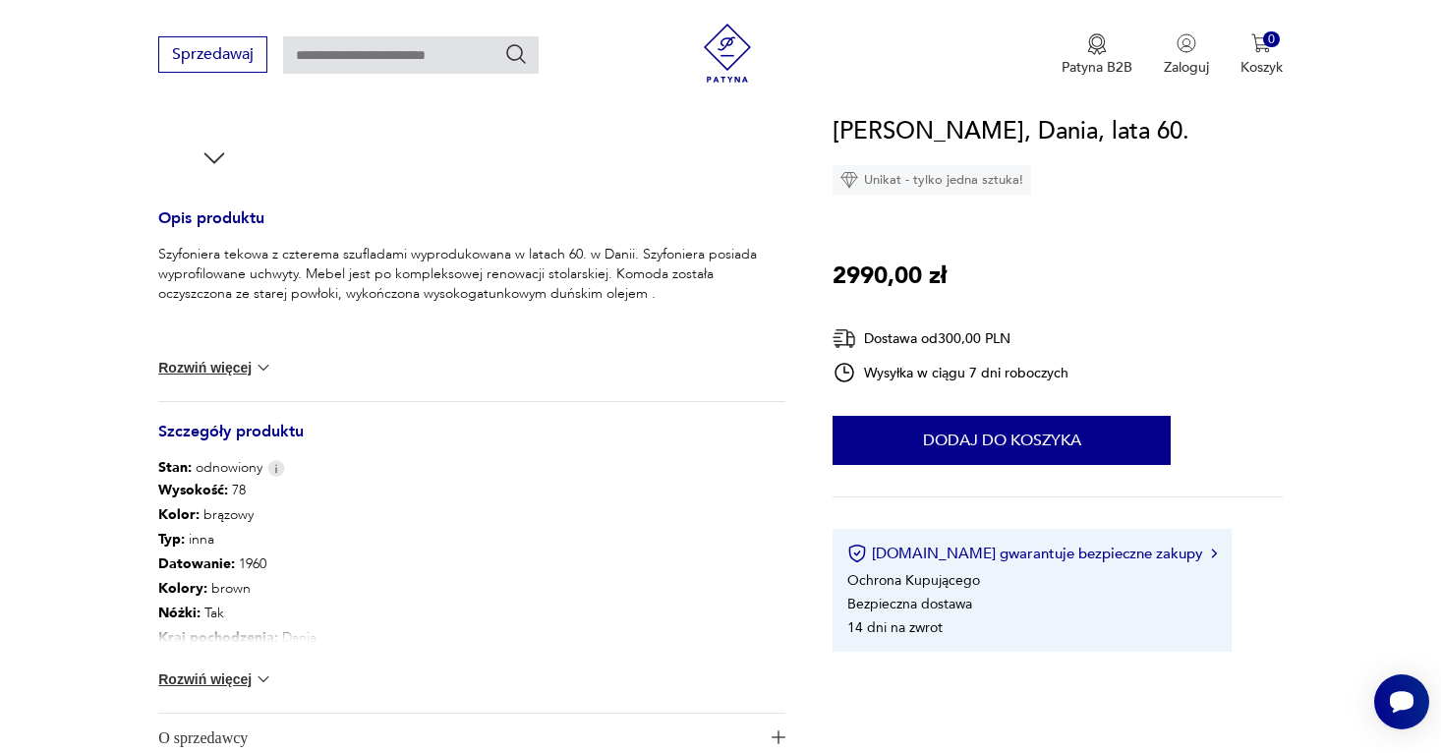
scroll to position [730, 0]
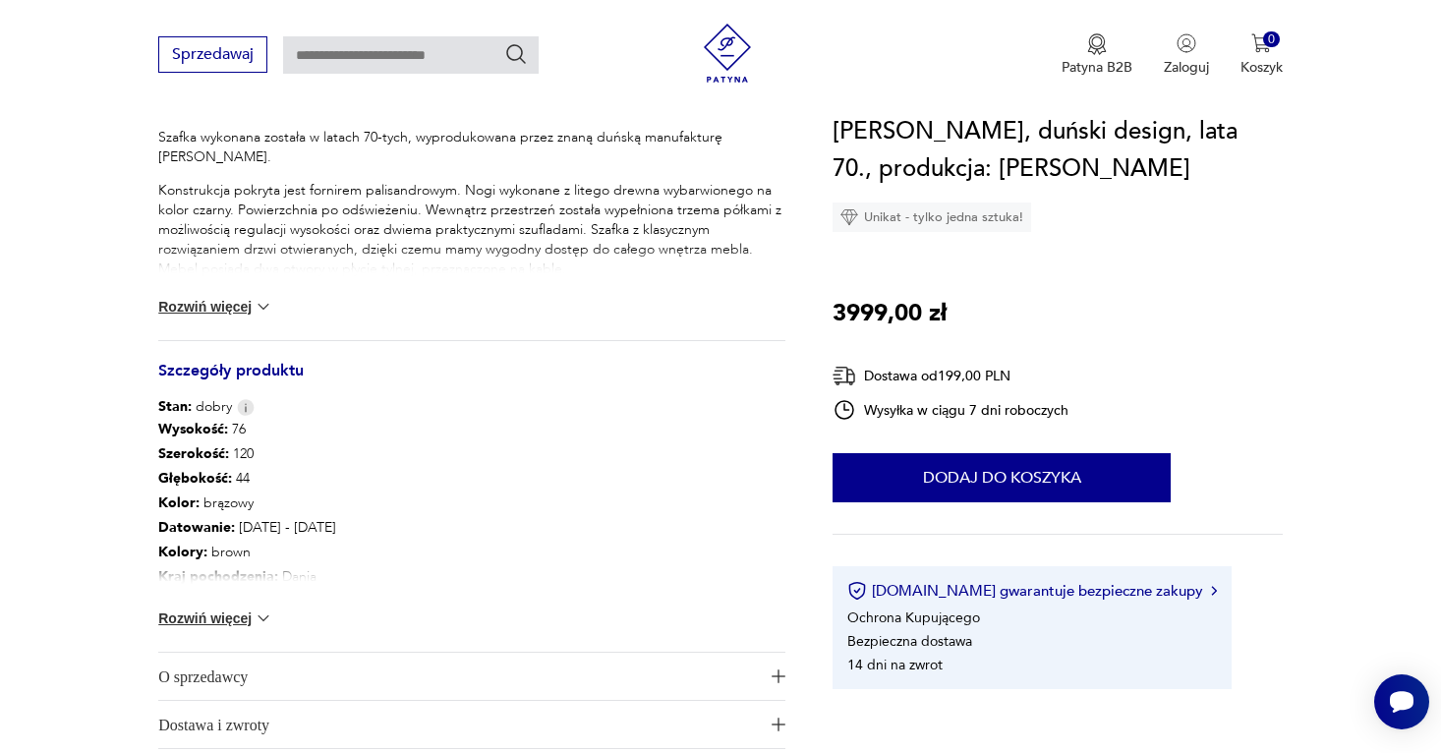
scroll to position [837, 0]
click at [252, 609] on button "Rozwiń więcej" at bounding box center [215, 619] width 114 height 20
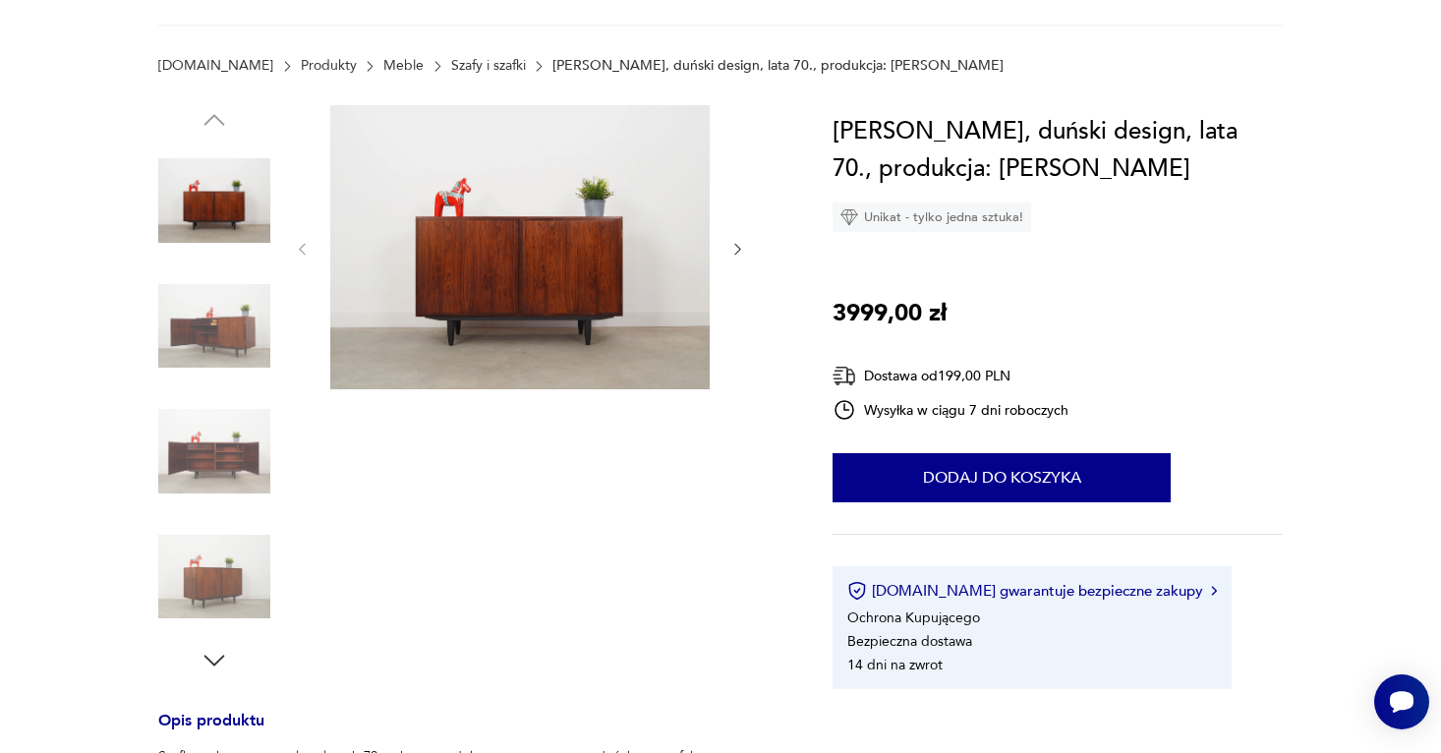
scroll to position [97, 0]
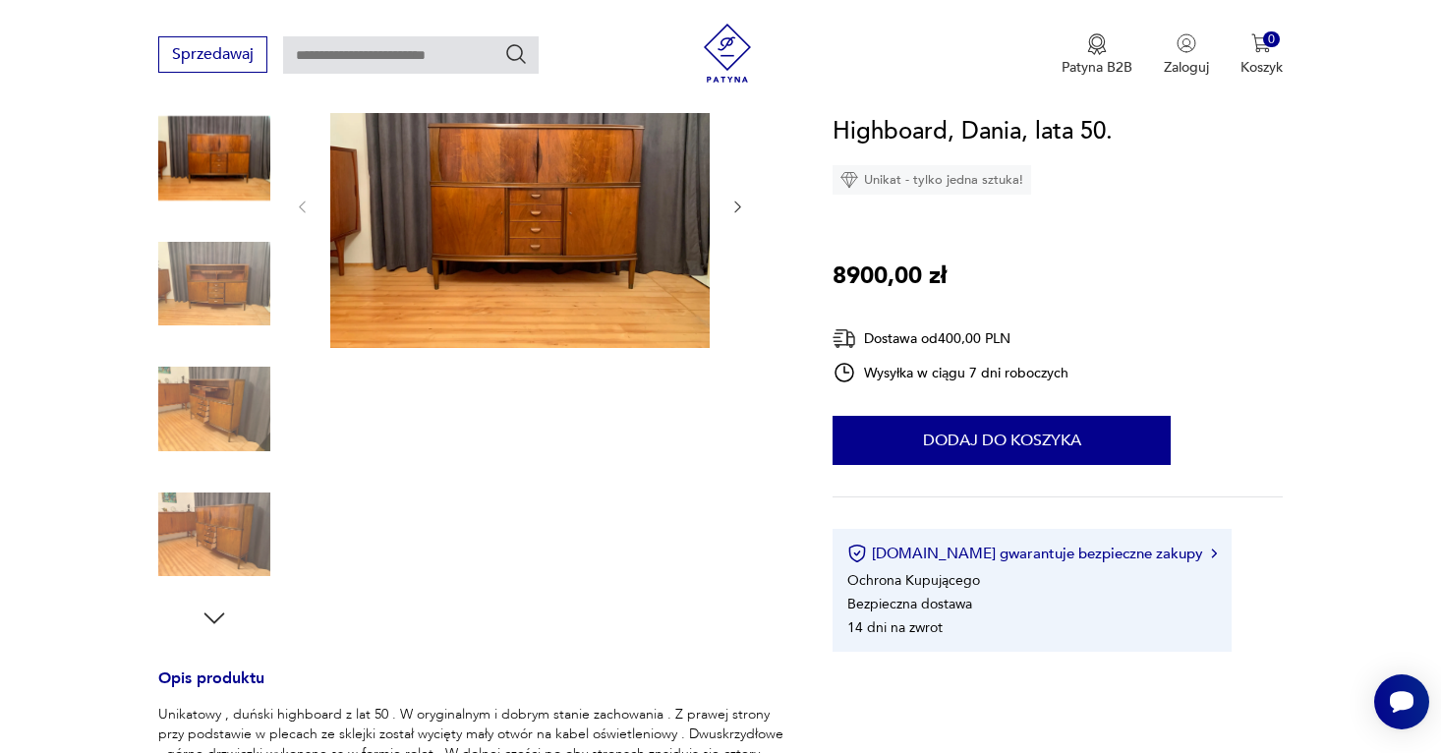
scroll to position [247, 0]
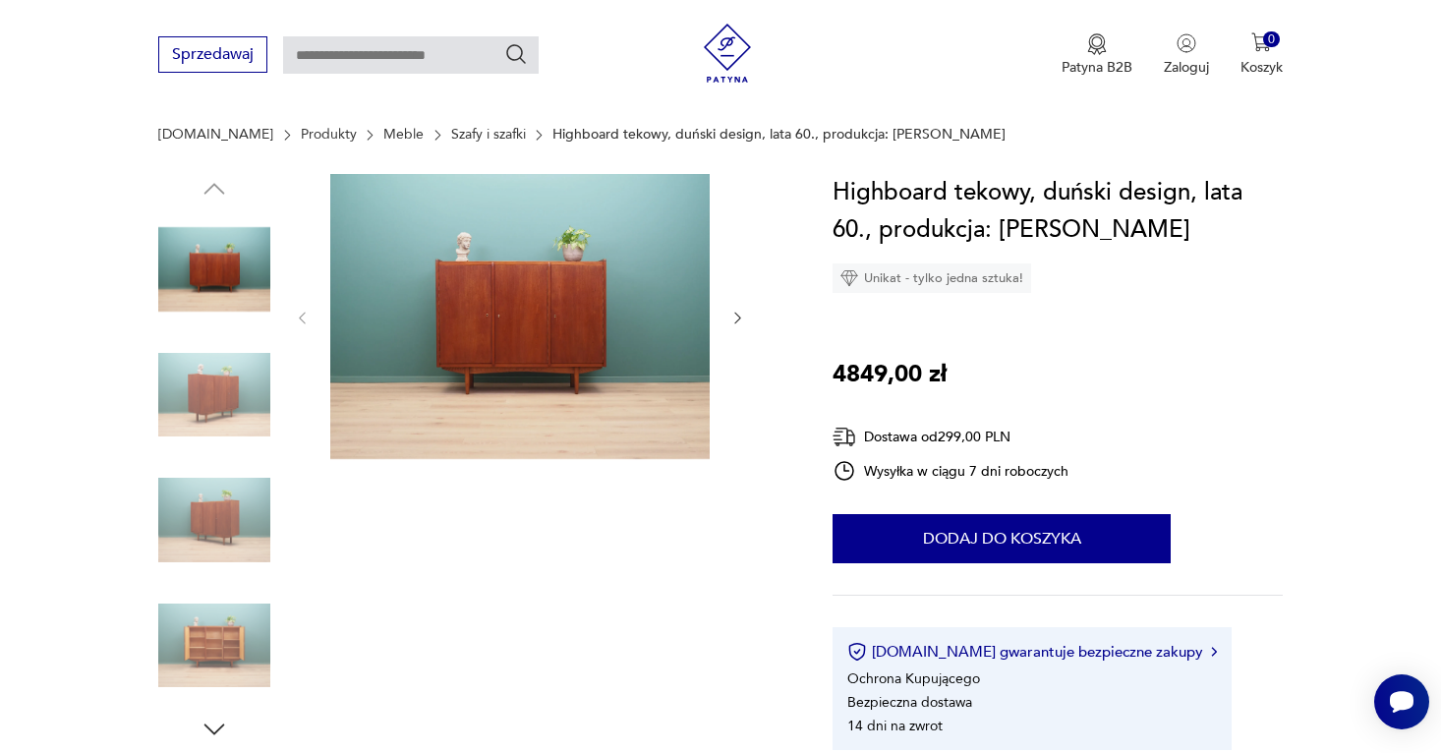
scroll to position [119, 0]
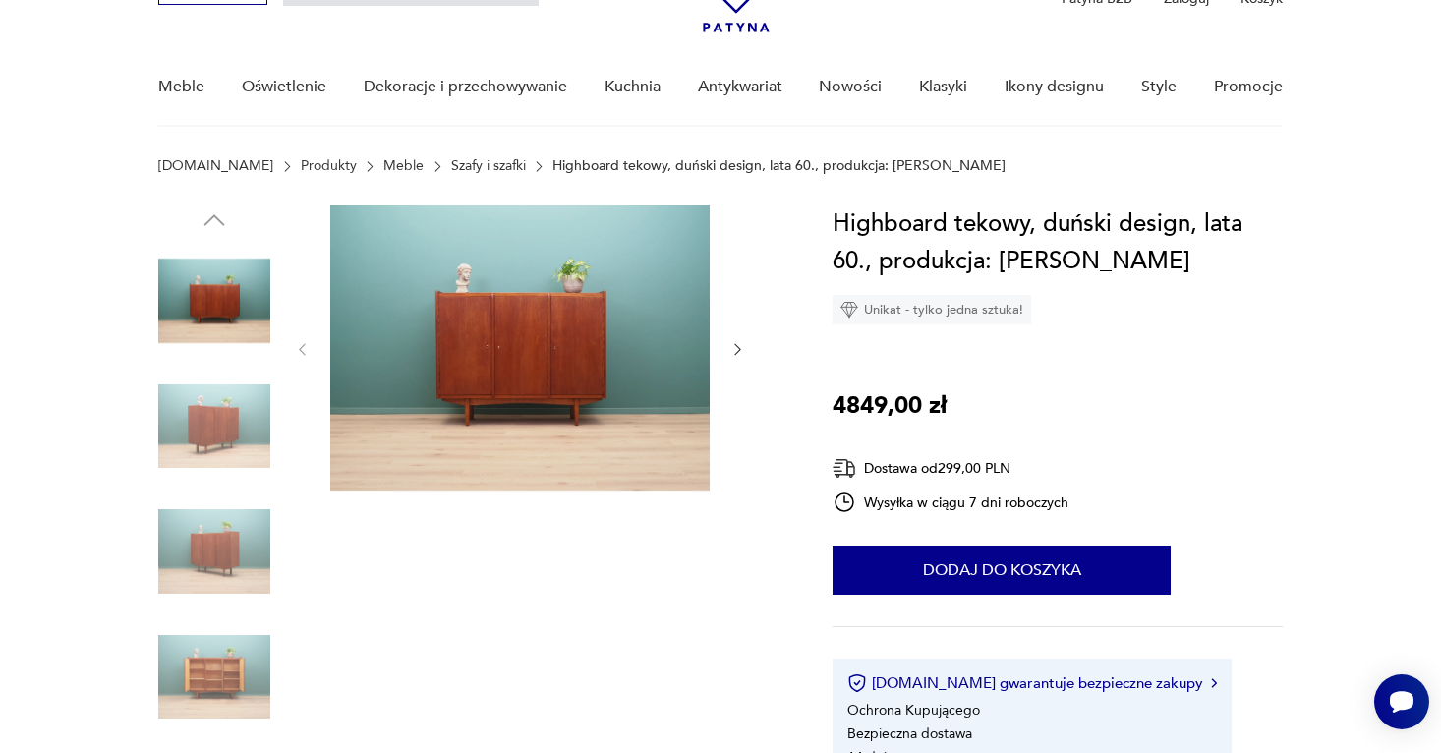
click at [732, 333] on div at bounding box center [520, 349] width 452 height 288
click at [738, 348] on icon "button" at bounding box center [737, 349] width 17 height 17
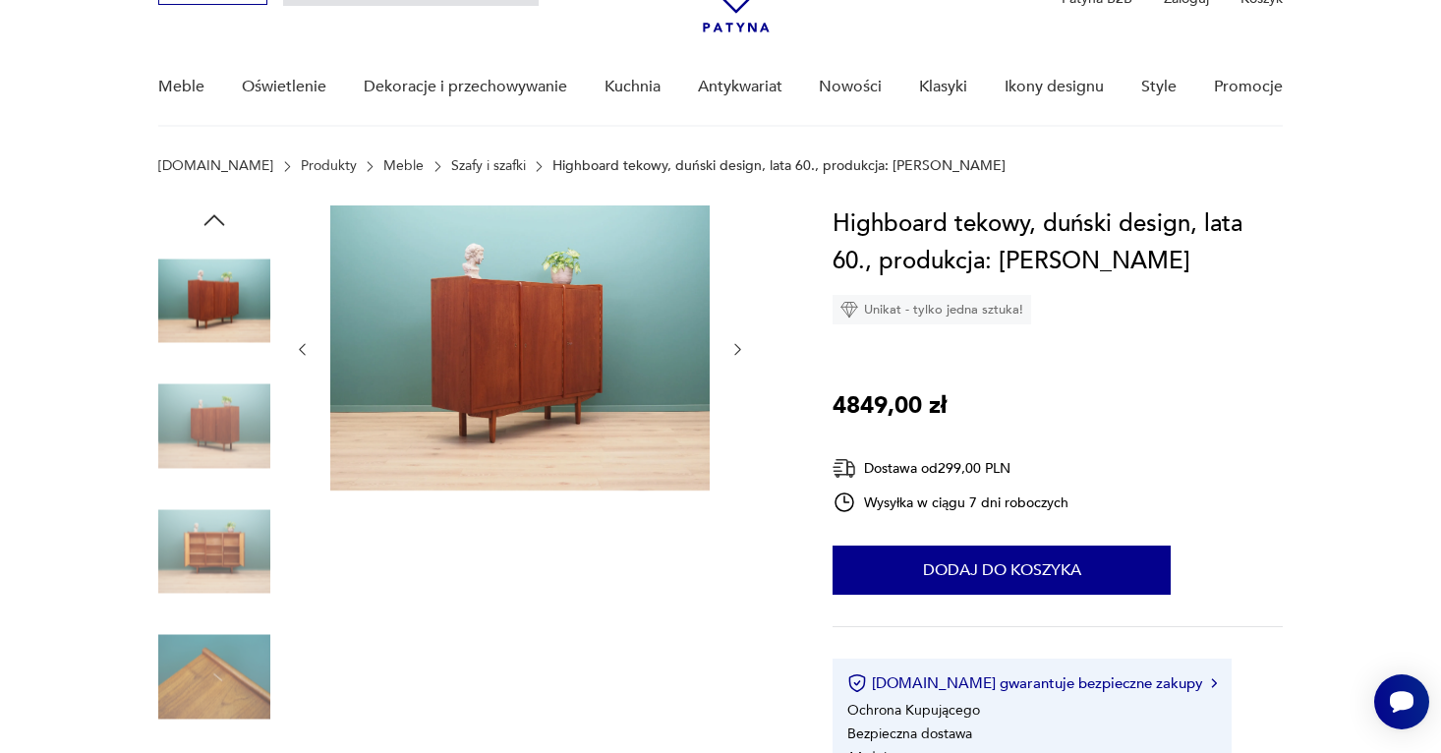
click at [738, 348] on icon "button" at bounding box center [737, 349] width 17 height 17
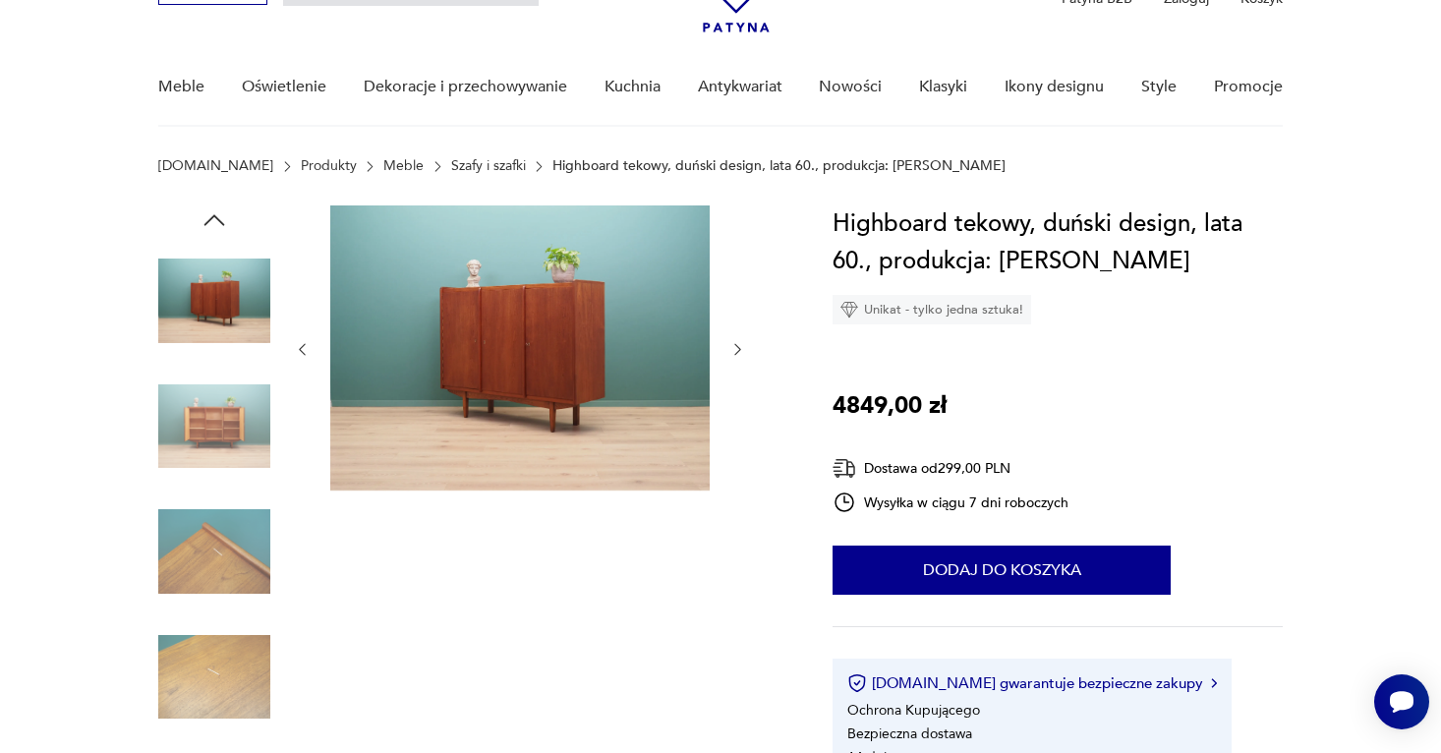
click at [738, 348] on icon "button" at bounding box center [737, 349] width 17 height 17
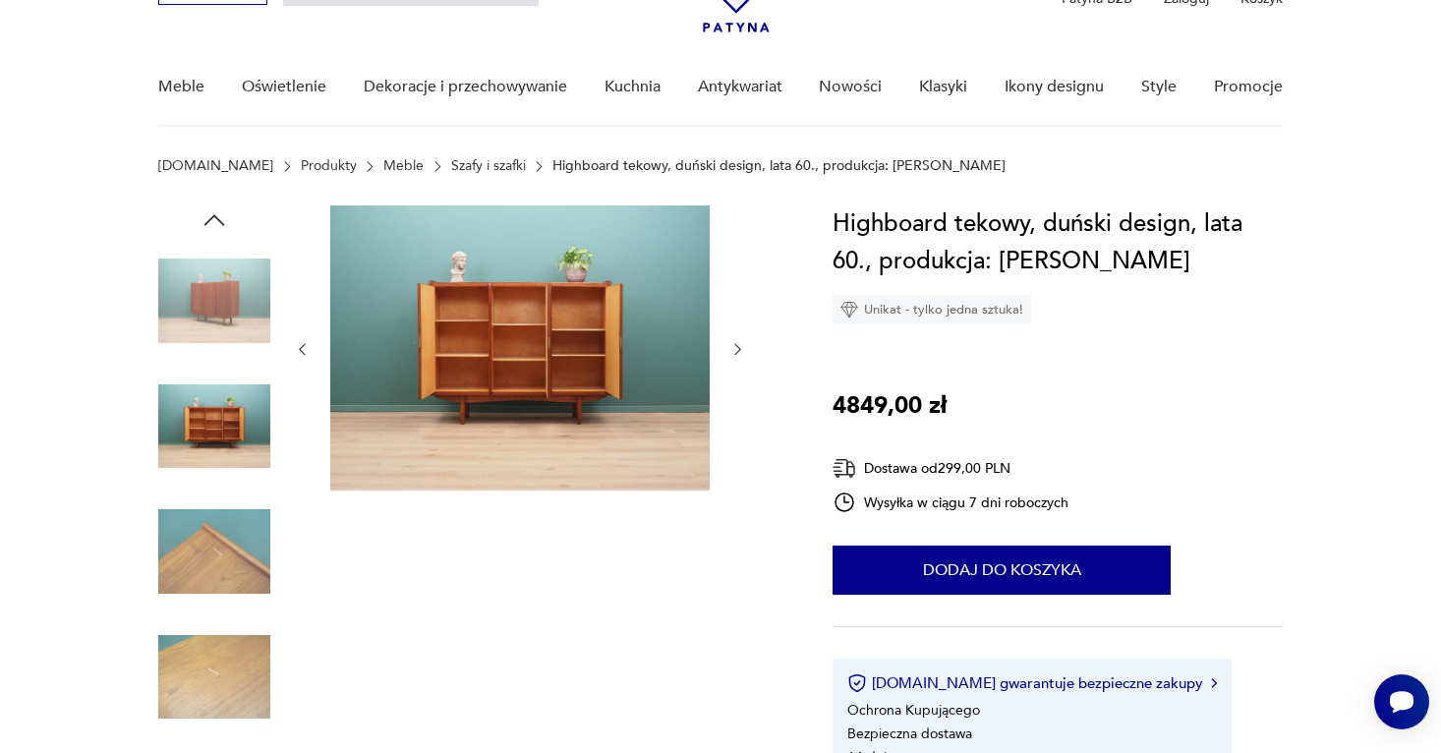
click at [738, 348] on icon "button" at bounding box center [737, 349] width 17 height 17
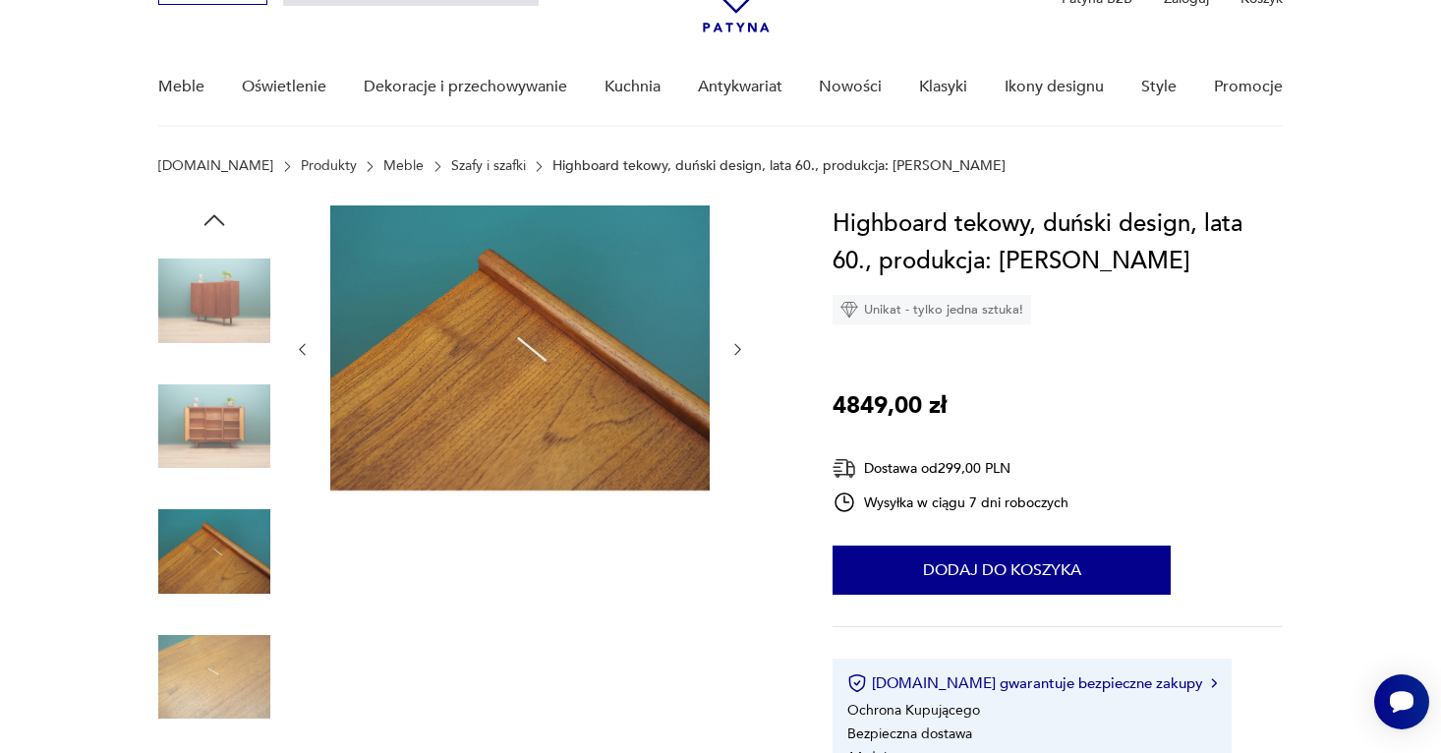
click at [646, 342] on img at bounding box center [519, 347] width 379 height 285
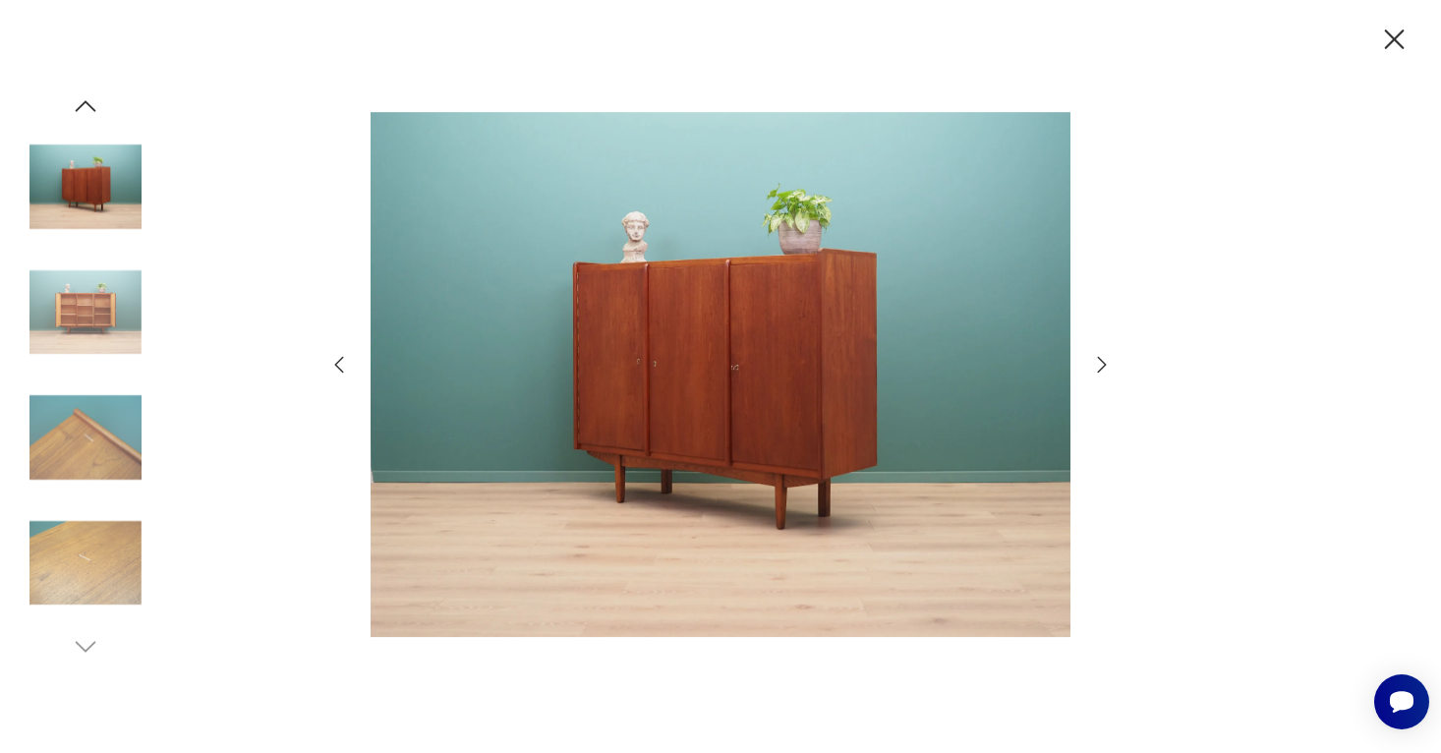
click at [87, 310] on img at bounding box center [85, 313] width 112 height 112
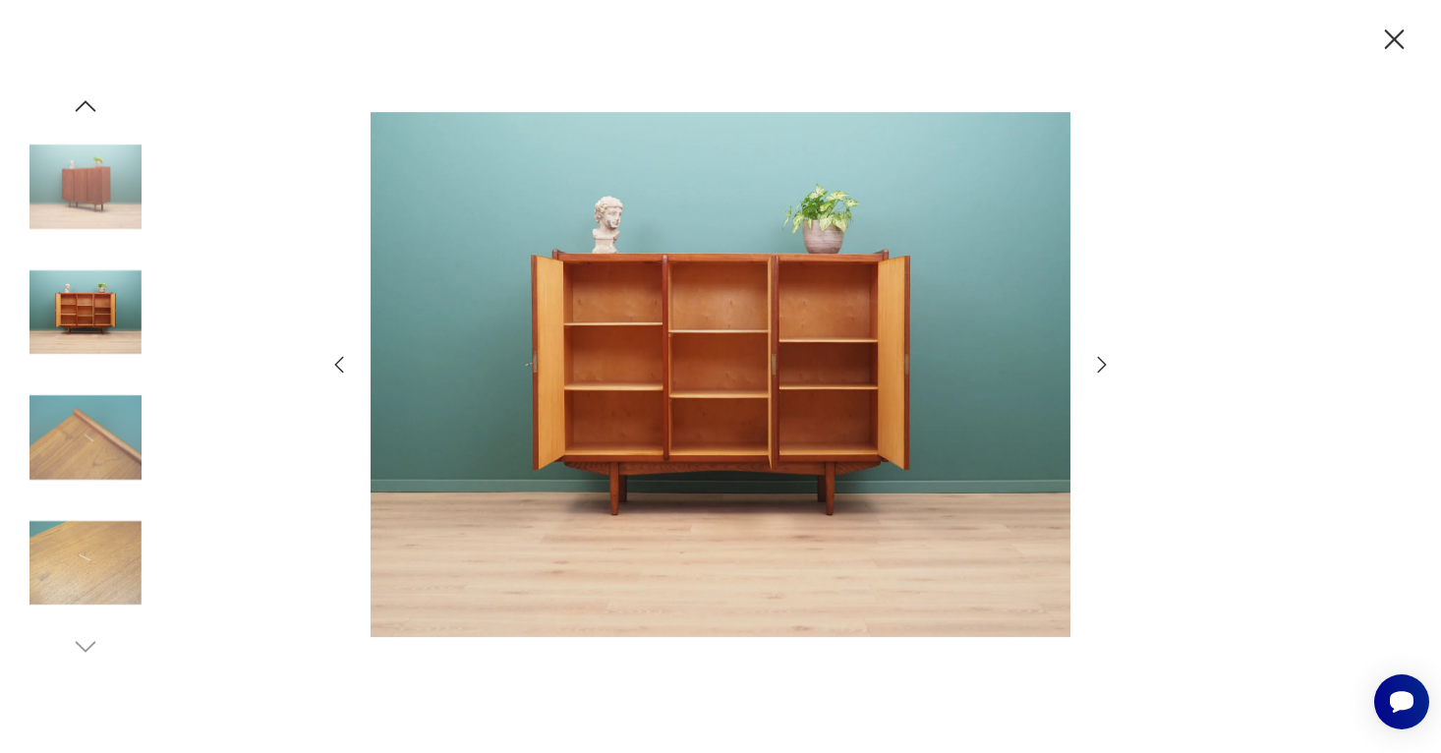
click at [107, 192] on img at bounding box center [85, 187] width 112 height 112
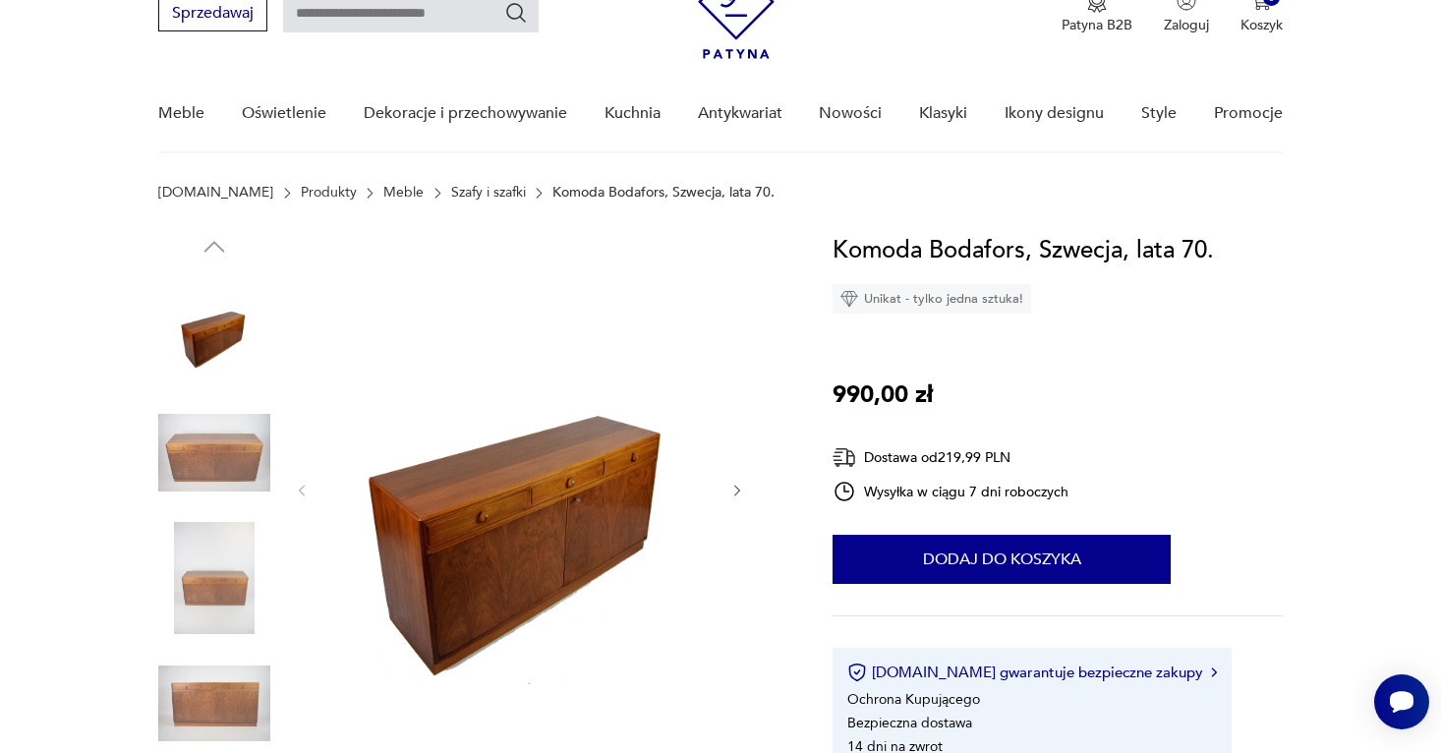
scroll to position [99, 0]
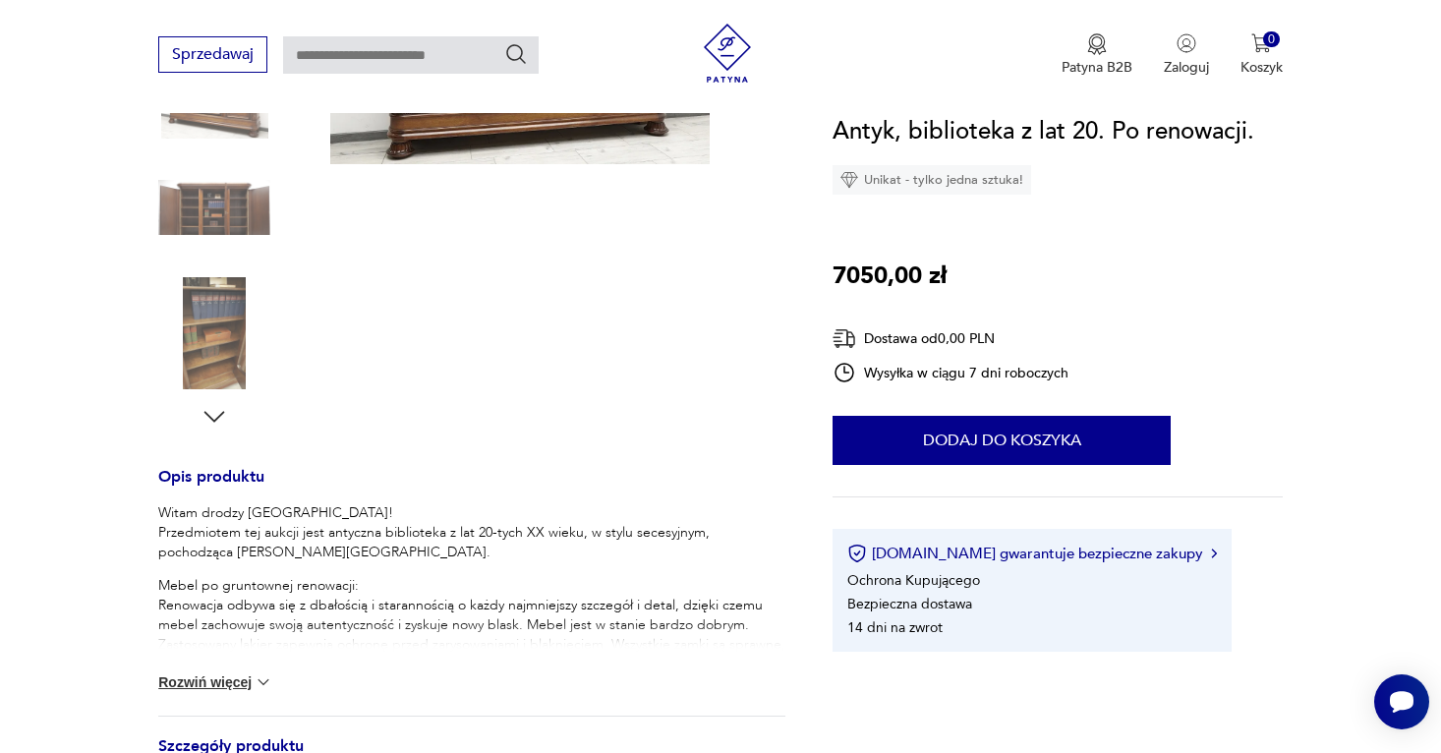
scroll to position [446, 0]
